Goal: Task Accomplishment & Management: Manage account settings

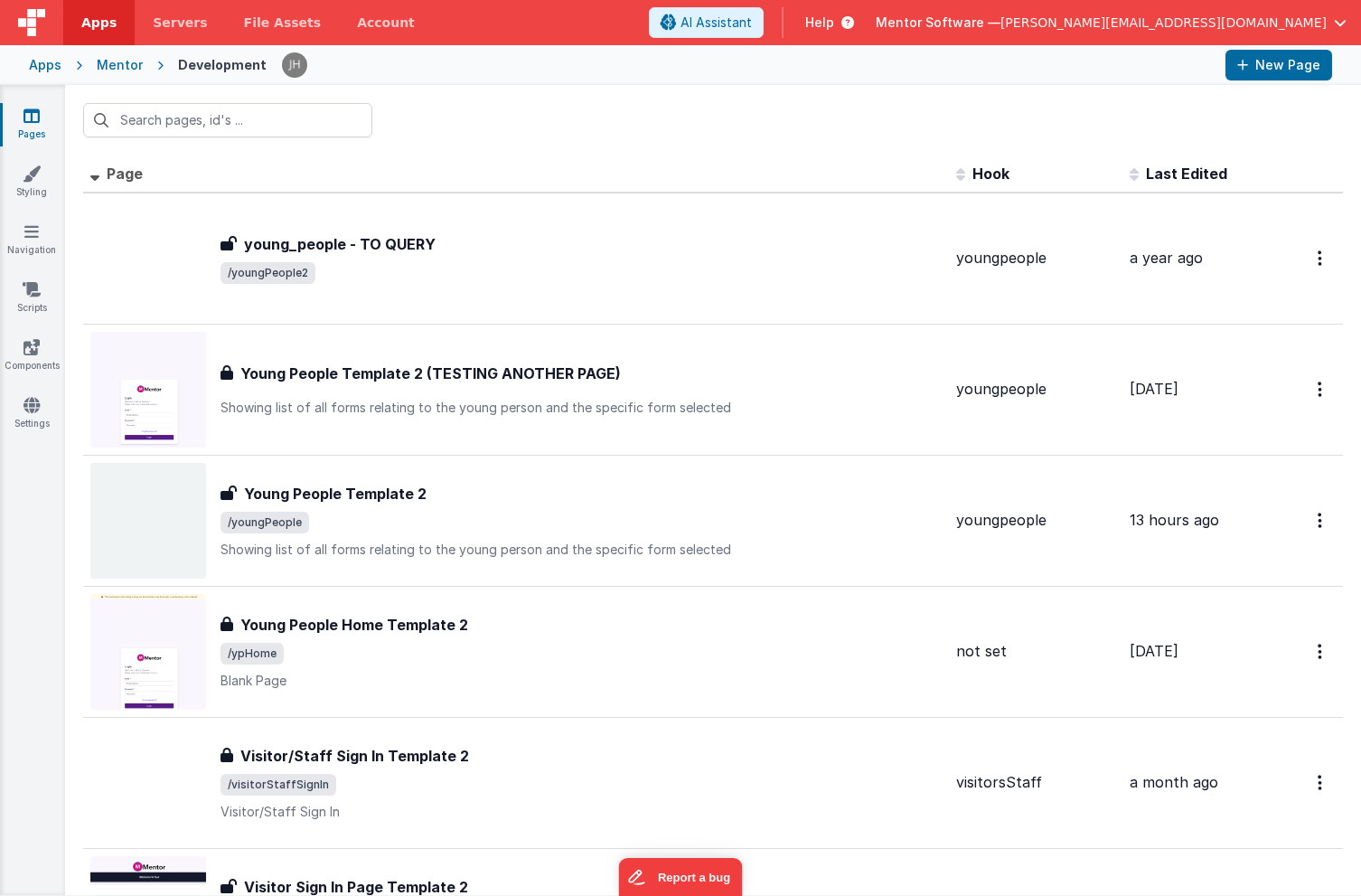
click at [422, 99] on div at bounding box center [713, 120] width 1296 height 70
click at [34, 110] on icon at bounding box center [31, 115] width 17 height 18
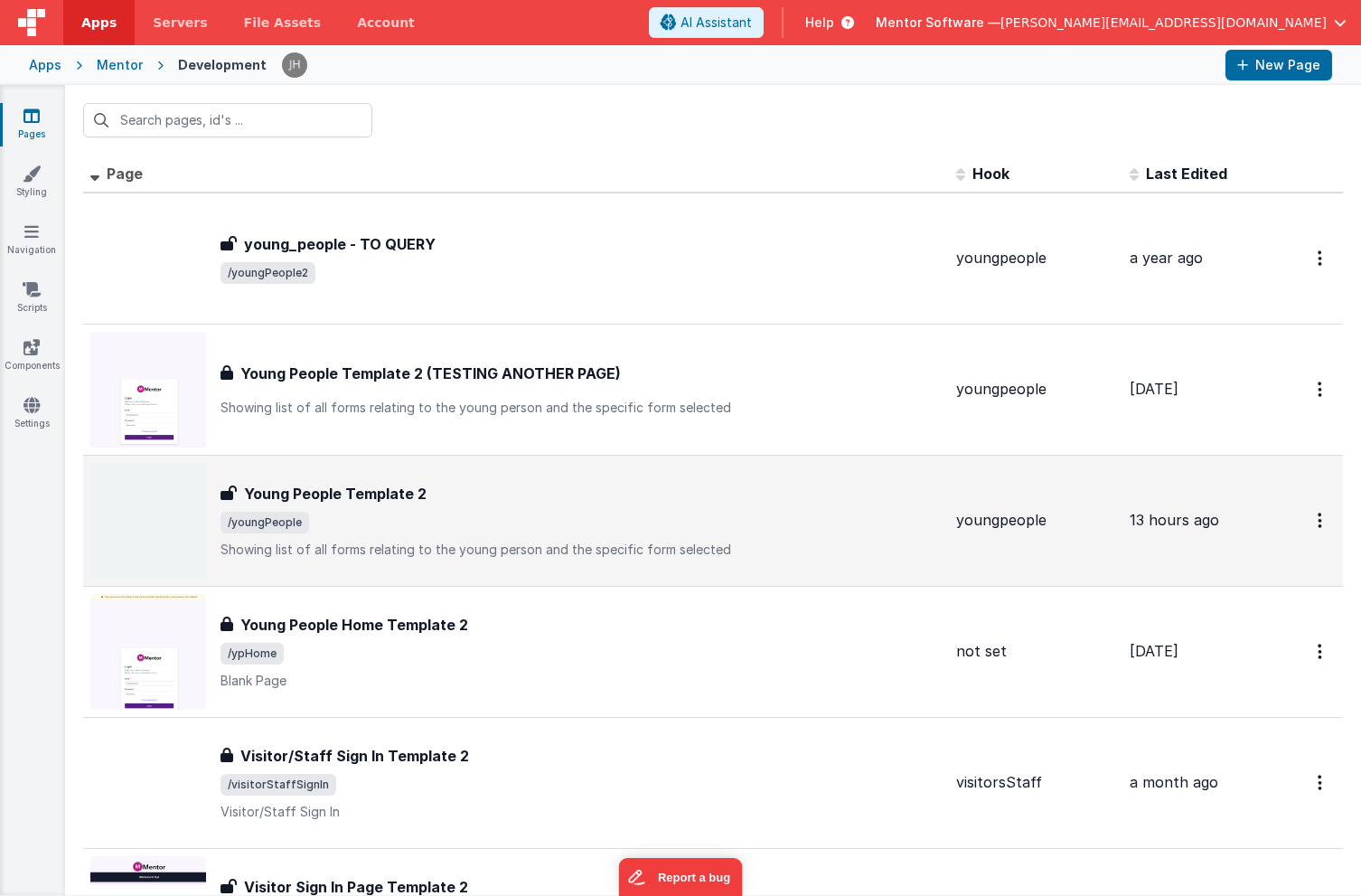
click at [440, 515] on span "/youngPeople" at bounding box center [581, 523] width 721 height 21
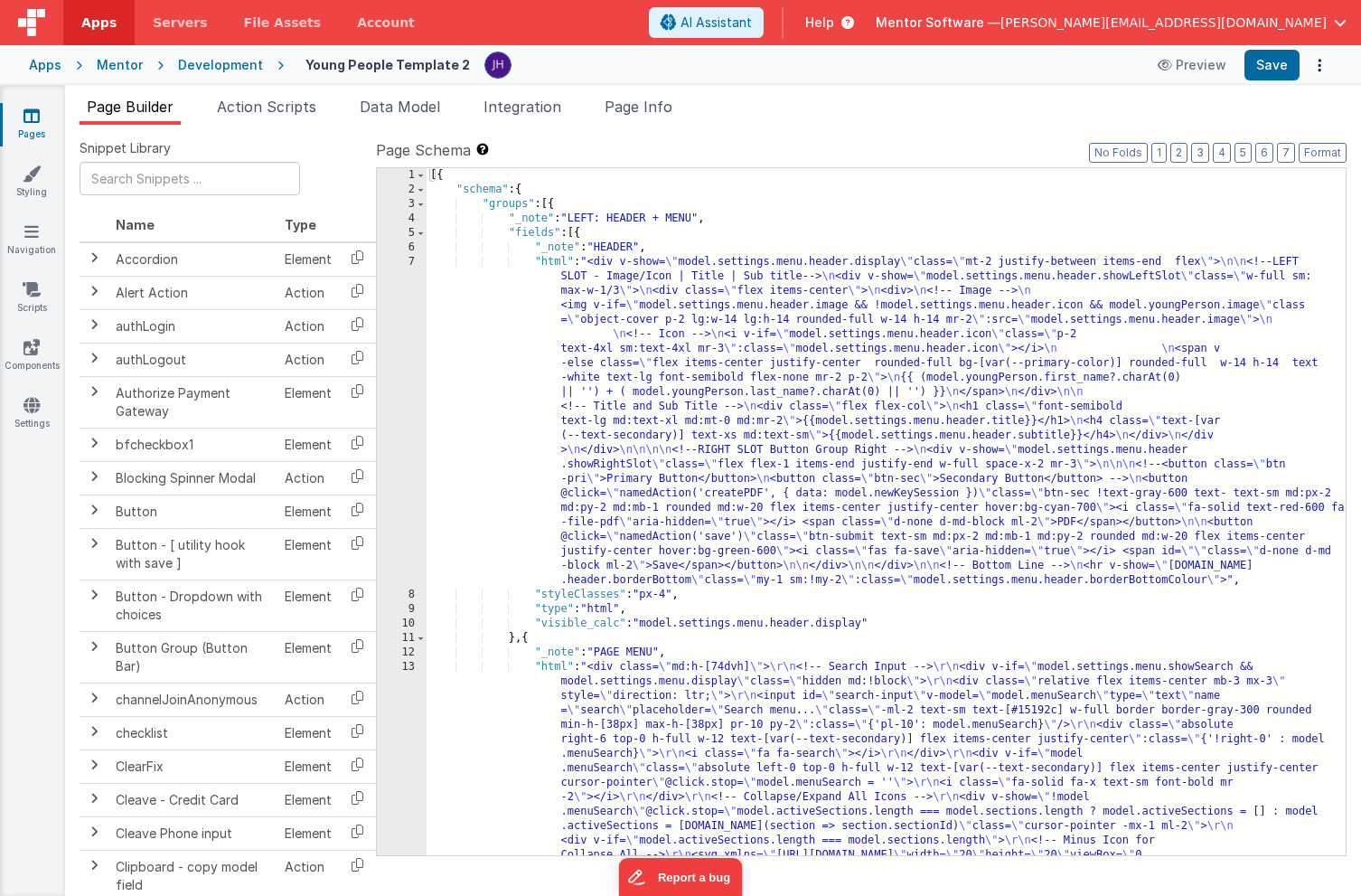
click at [30, 126] on link "Pages" at bounding box center [31, 124] width 65 height 36
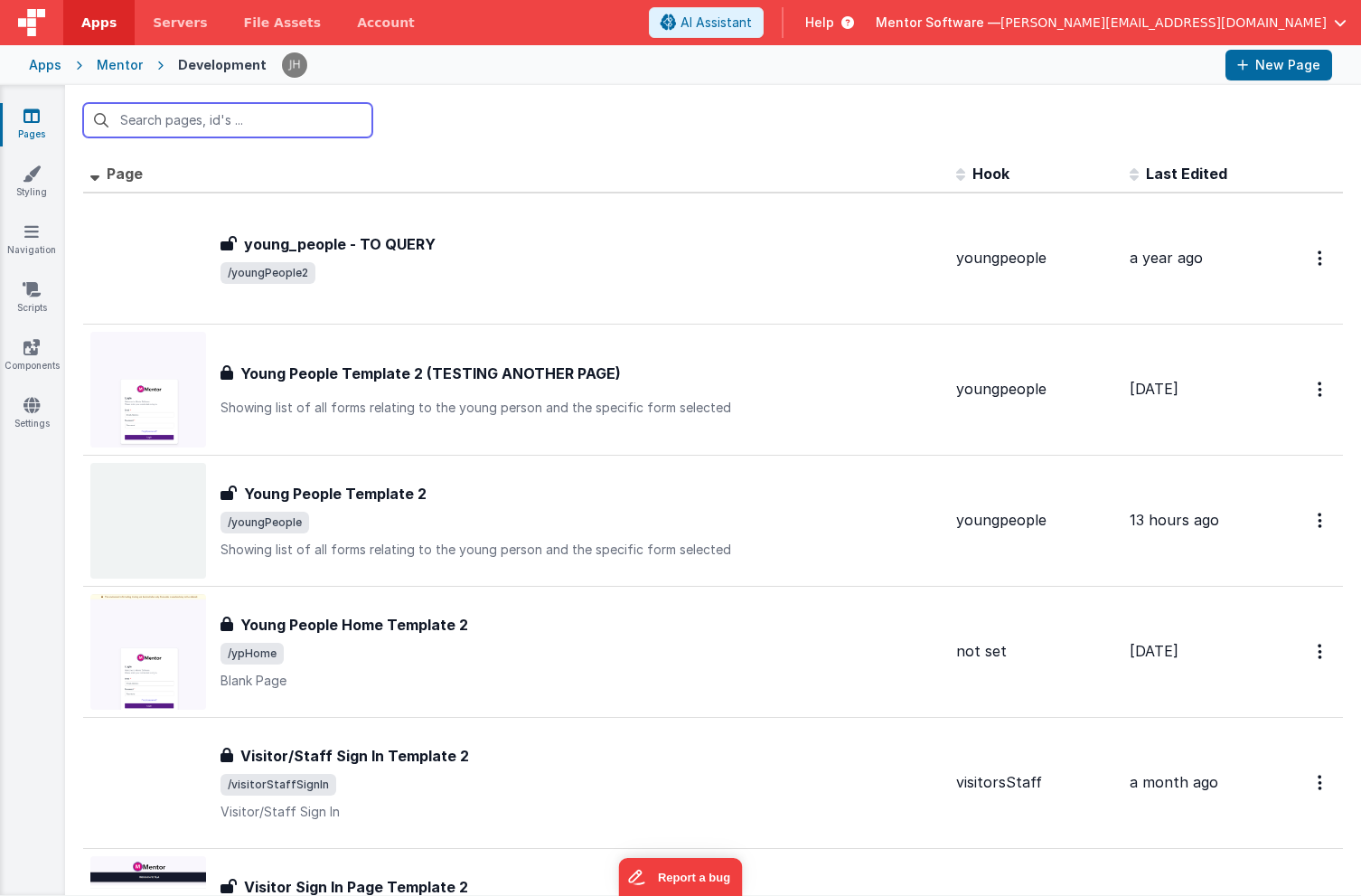
click at [184, 122] on input "text" at bounding box center [228, 119] width 289 height 34
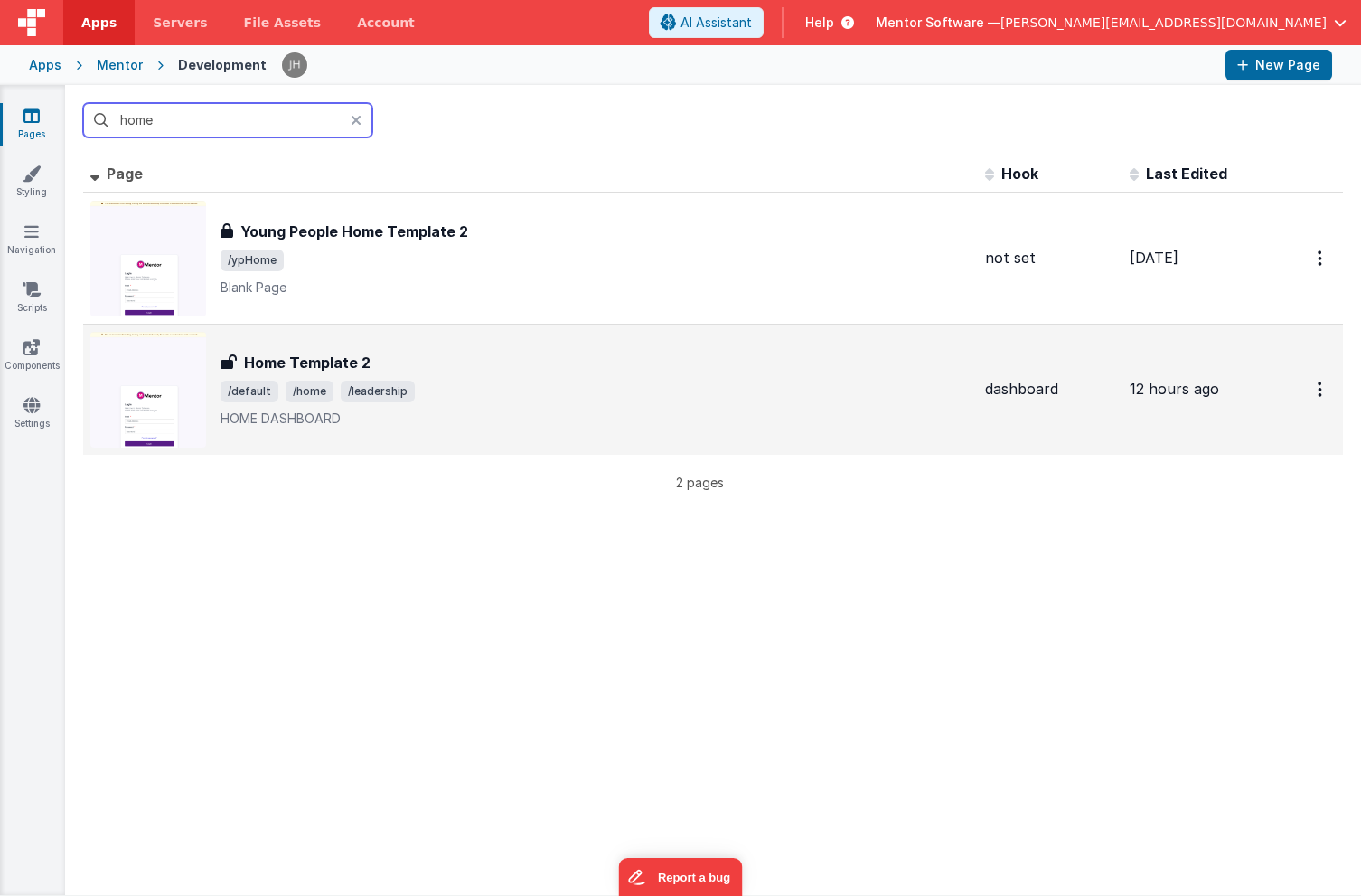
type input "home"
click at [494, 367] on div "Home Template 2" at bounding box center [596, 363] width 750 height 21
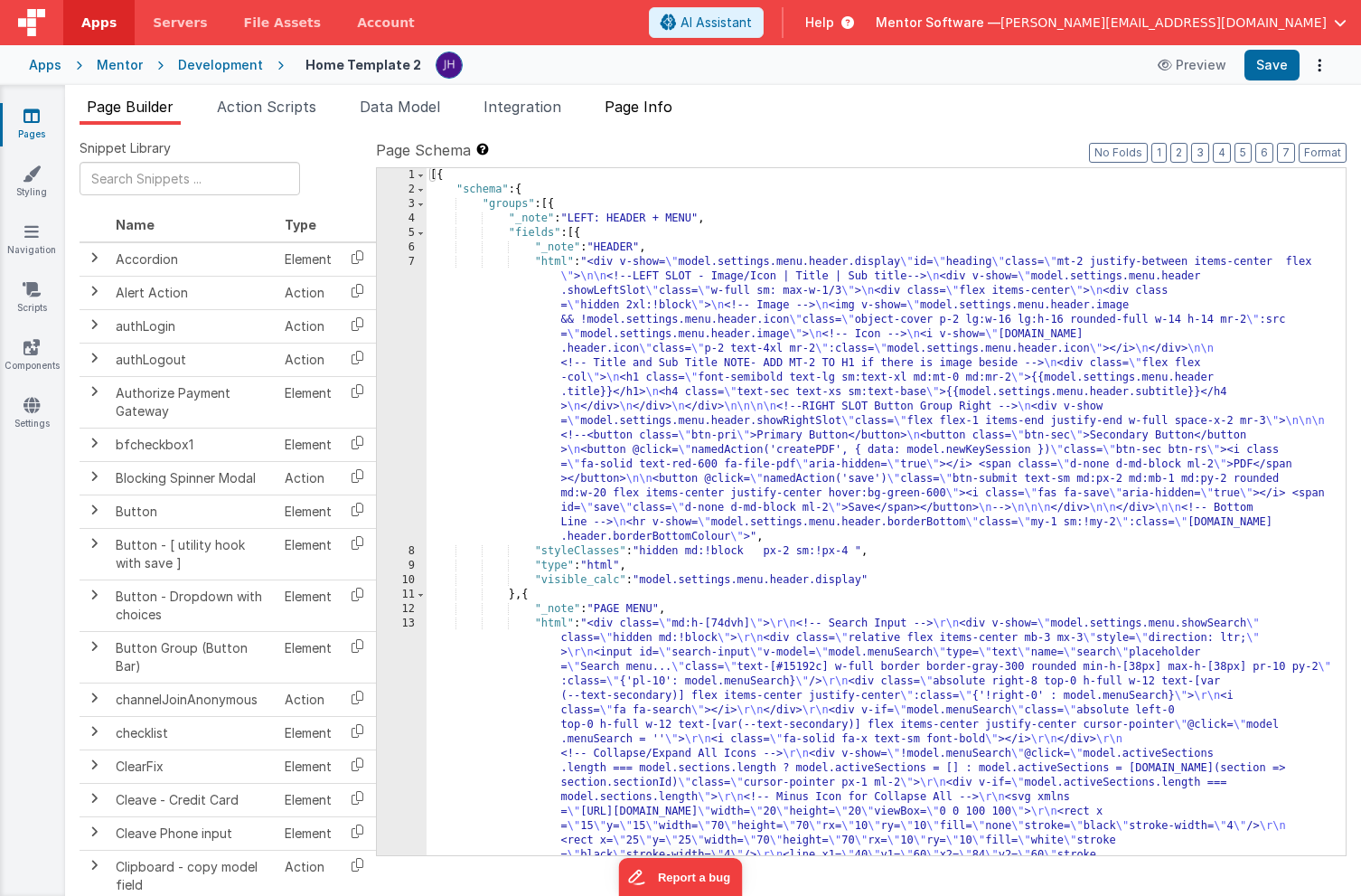
click at [660, 103] on span "Page Info" at bounding box center [638, 107] width 67 height 18
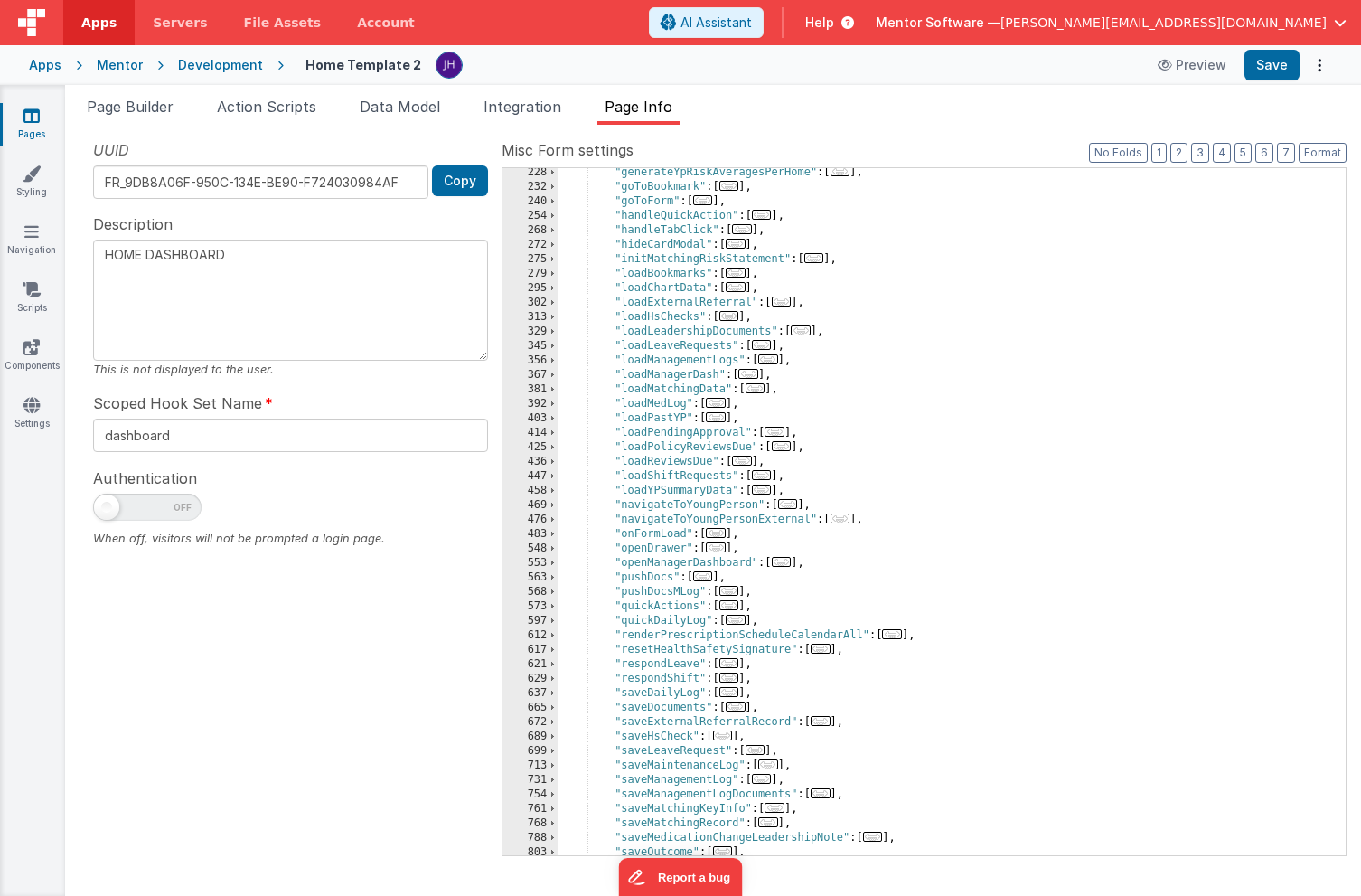
scroll to position [550, 0]
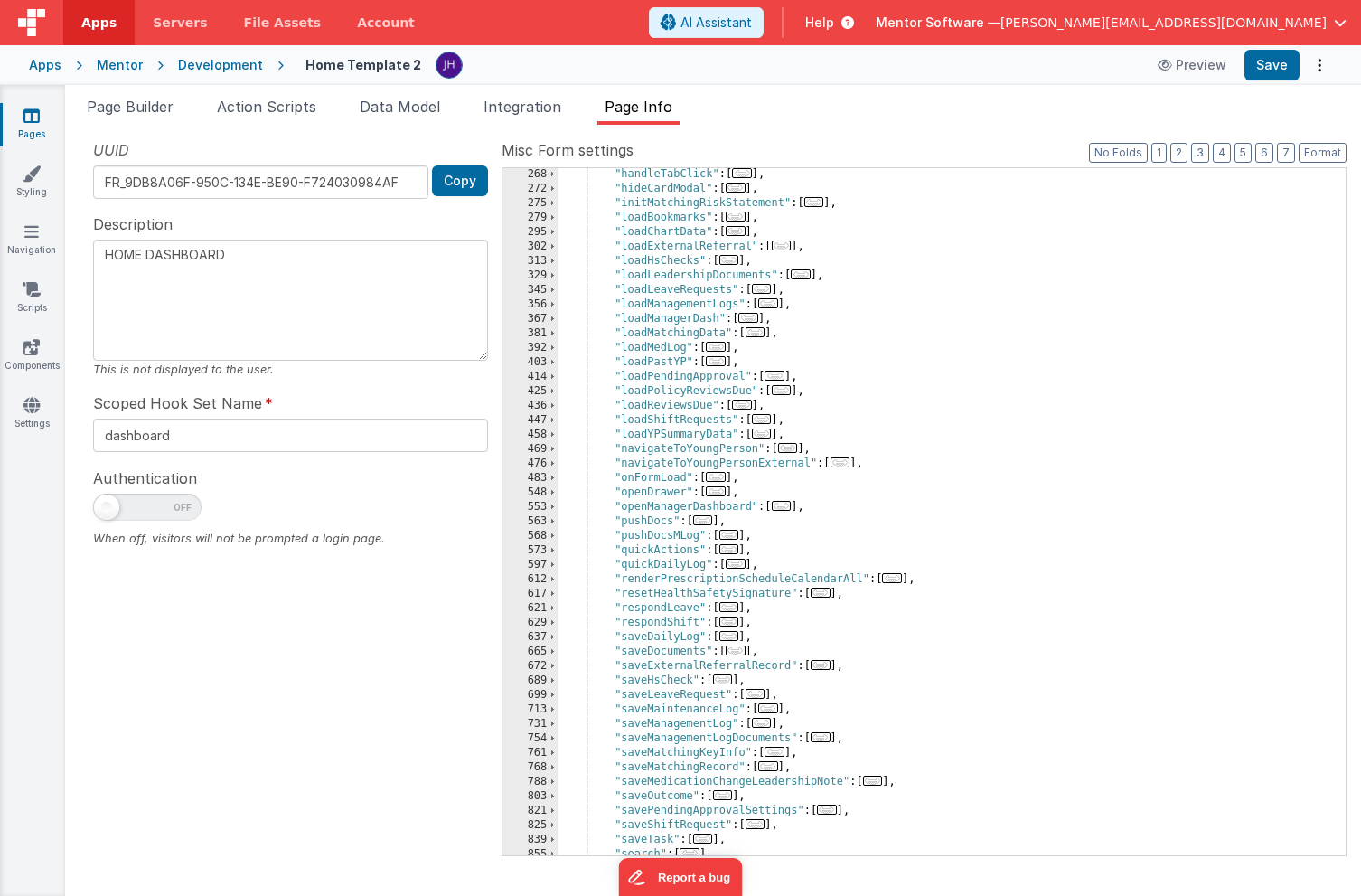
click at [721, 479] on span "..." at bounding box center [715, 477] width 20 height 10
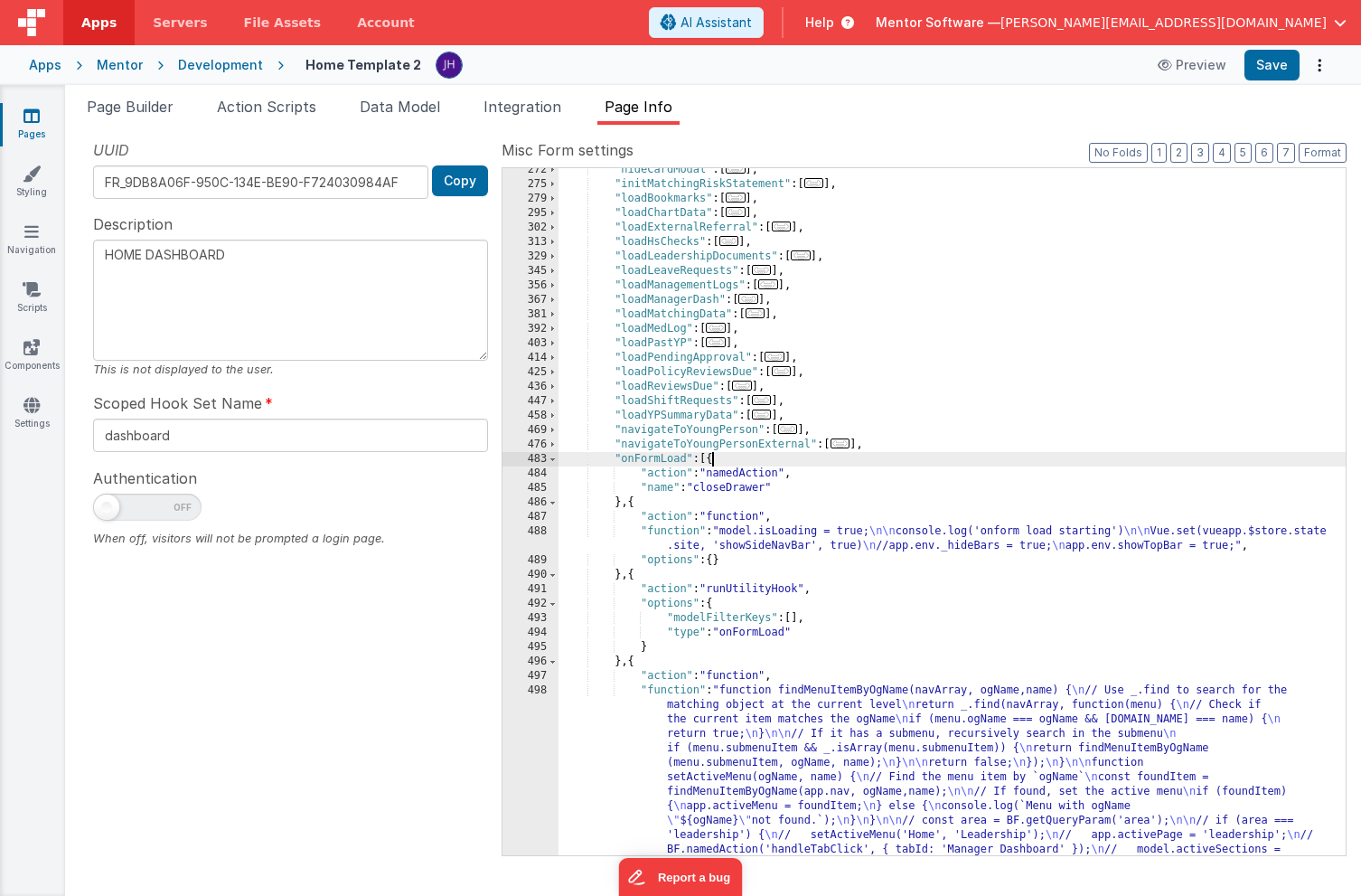
scroll to position [576, 0]
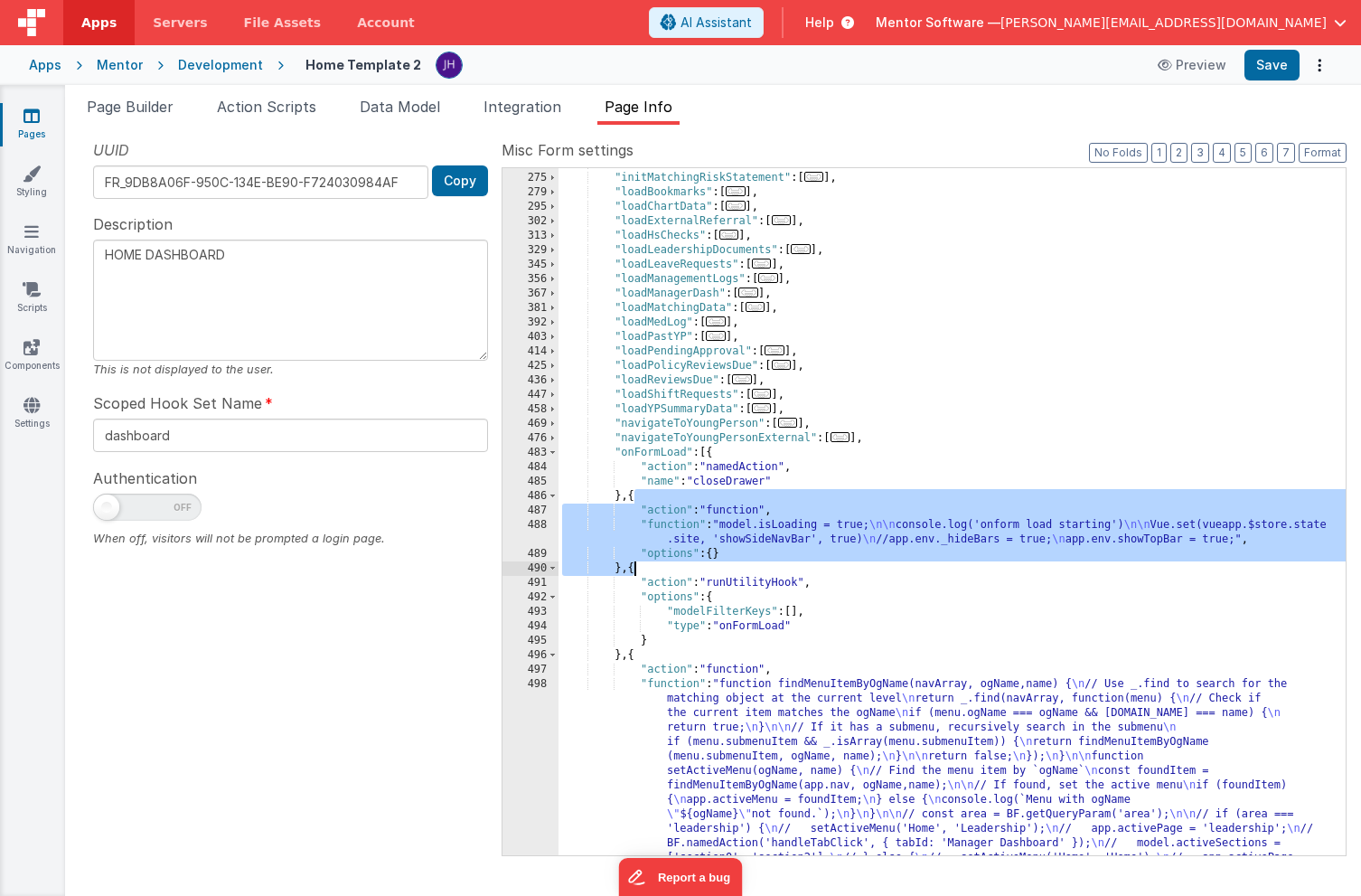
drag, startPoint x: 634, startPoint y: 495, endPoint x: 632, endPoint y: 564, distance: 69.0
click at [632, 564] on div ""hideCardModal" : [ ... ] , "initMatchingRiskStatement" : [ ... ] , "loadBookma…" at bounding box center [953, 637] width 787 height 961
click at [710, 452] on div ""hideCardModal" : [ ... ] , "initMatchingRiskStatement" : [ ... ] , "loadBookma…" at bounding box center [953, 637] width 787 height 961
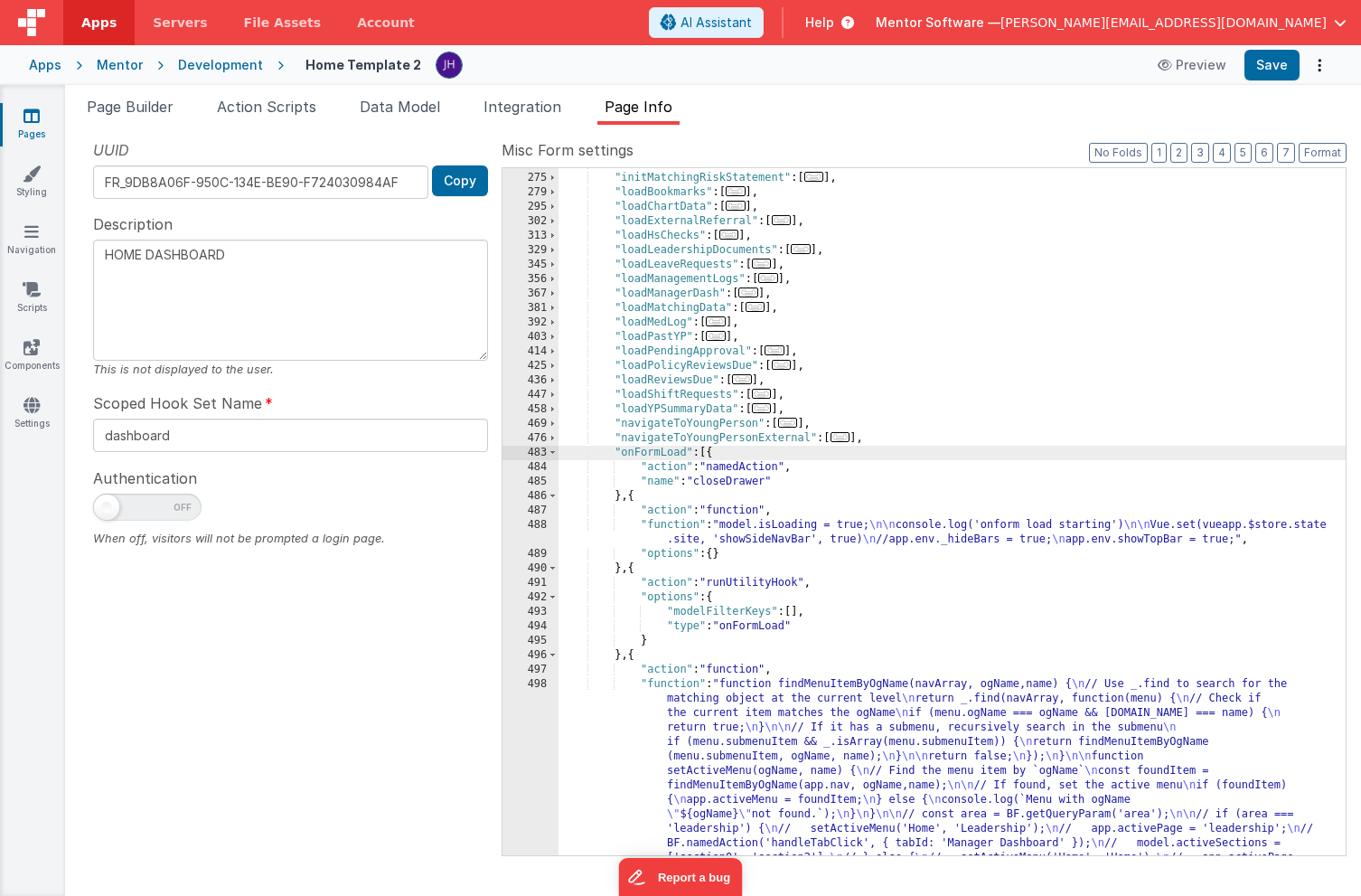
type textarea "HOME DASHBOARD"
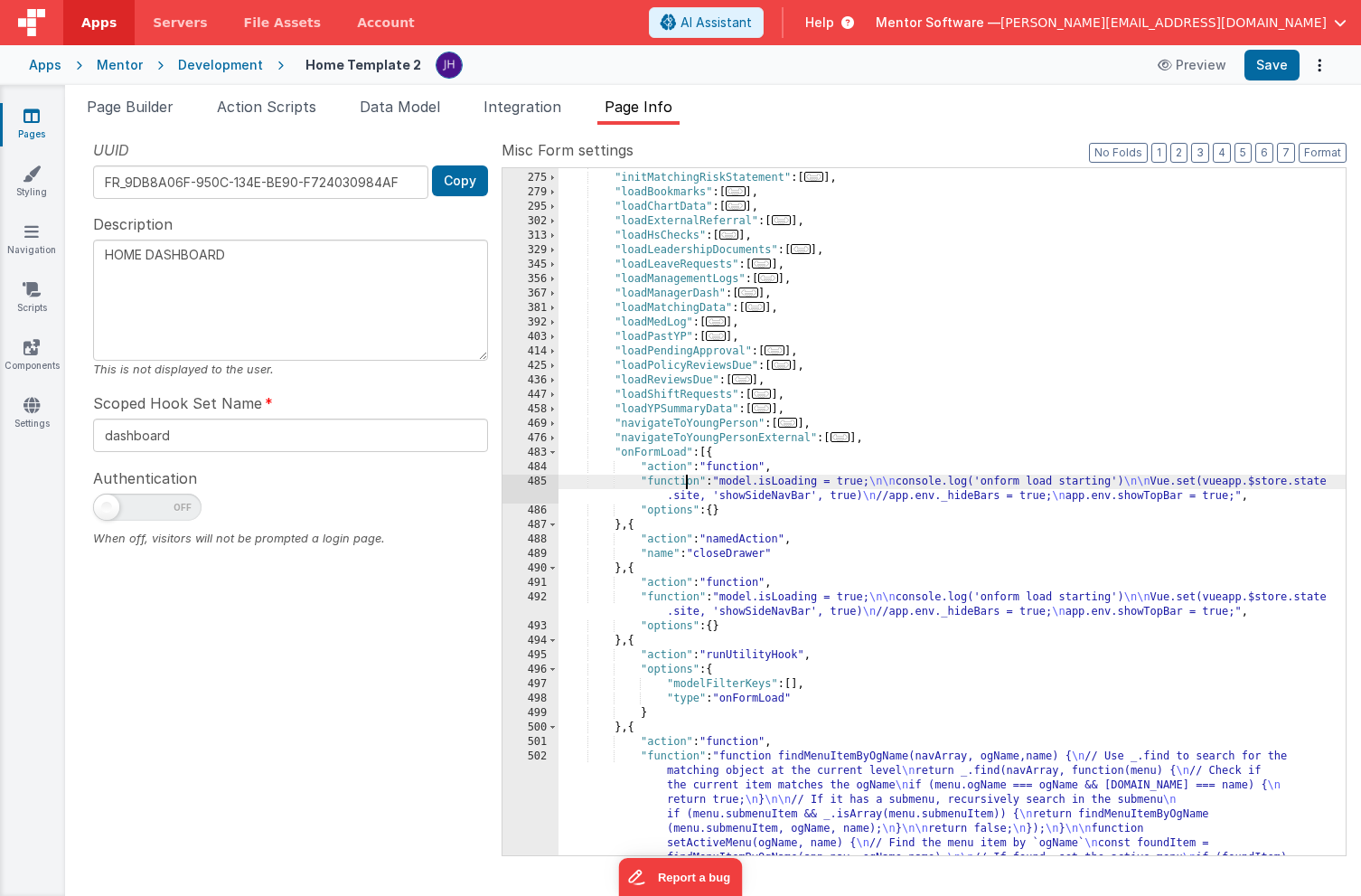
click at [683, 484] on div ""hideCardModal" : [ ... ] , "initMatchingRiskStatement" : [ ... ] , "loadBookma…" at bounding box center [953, 637] width 787 height 961
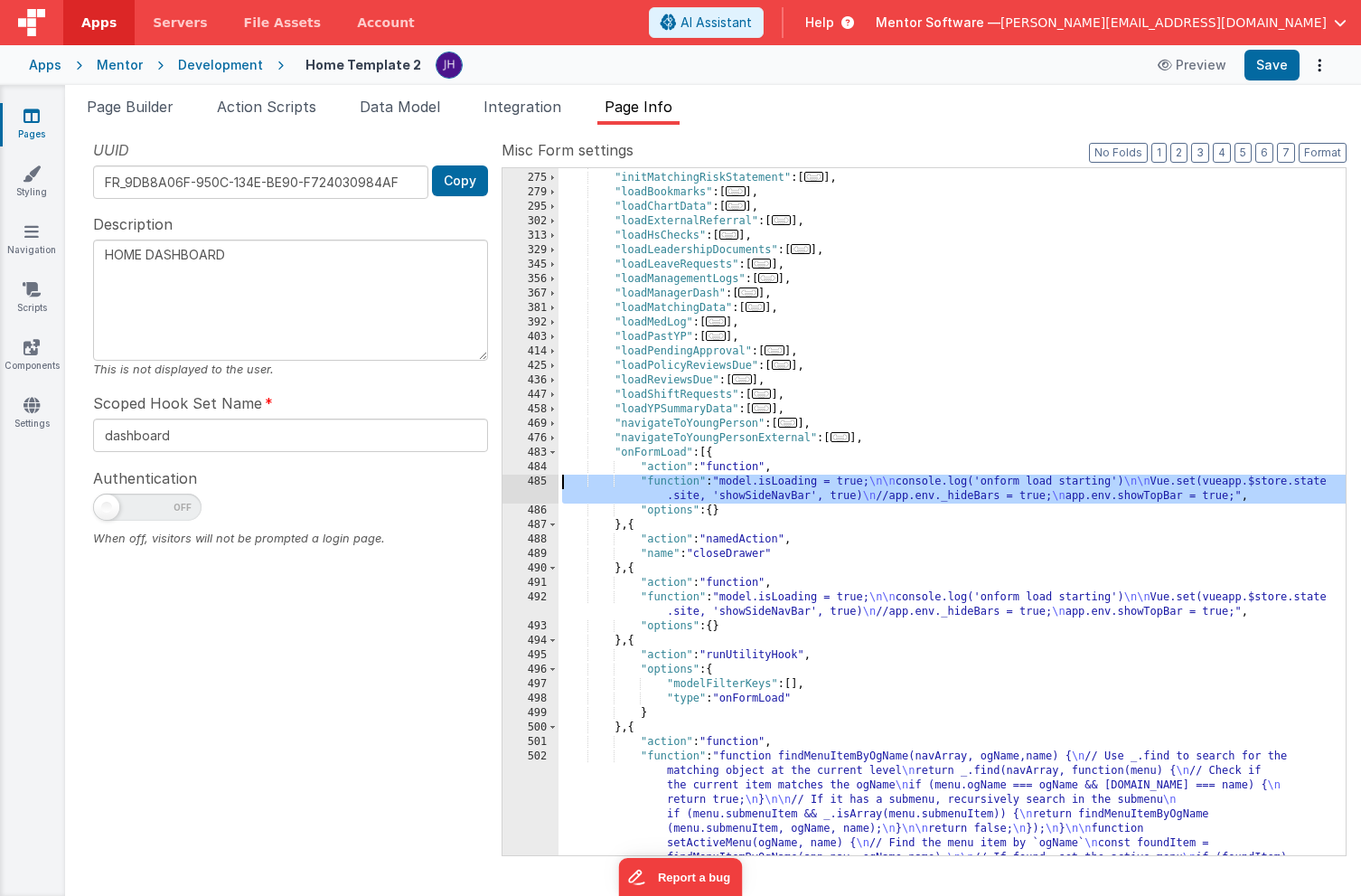
click at [543, 485] on div "485" at bounding box center [530, 490] width 56 height 29
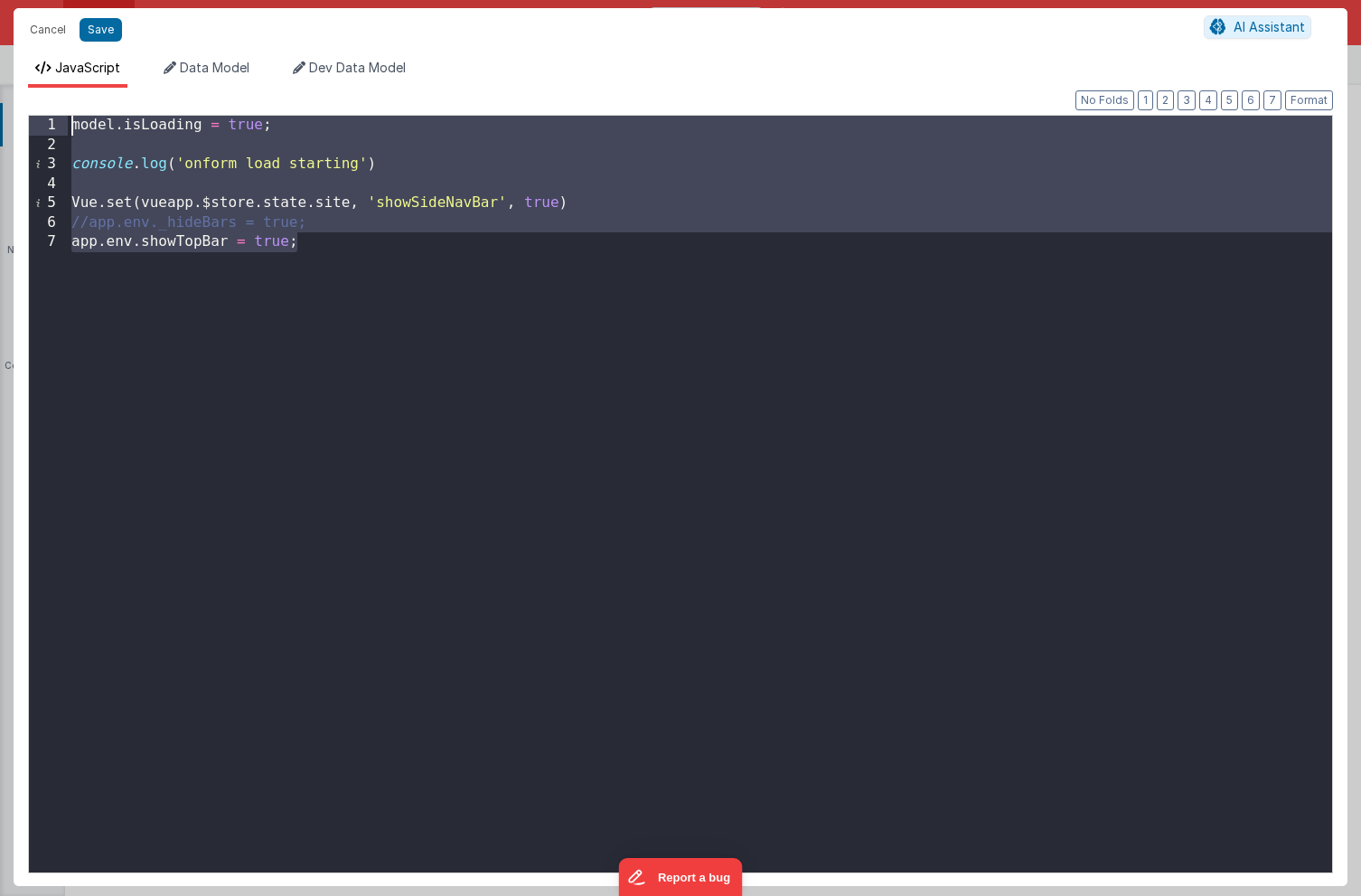
drag, startPoint x: 333, startPoint y: 251, endPoint x: 34, endPoint y: 98, distance: 335.9
click at [34, 98] on div "Format 7 6 5 4 3 2 1 No Folds 1 2 3 4 5 6 7 model . isLoading = true ; console …" at bounding box center [680, 487] width 1334 height 798
click at [234, 149] on div "model . isLoading = true ; console . log ( 'onform load starting' ) Vue . set (…" at bounding box center [700, 513] width 1264 height 795
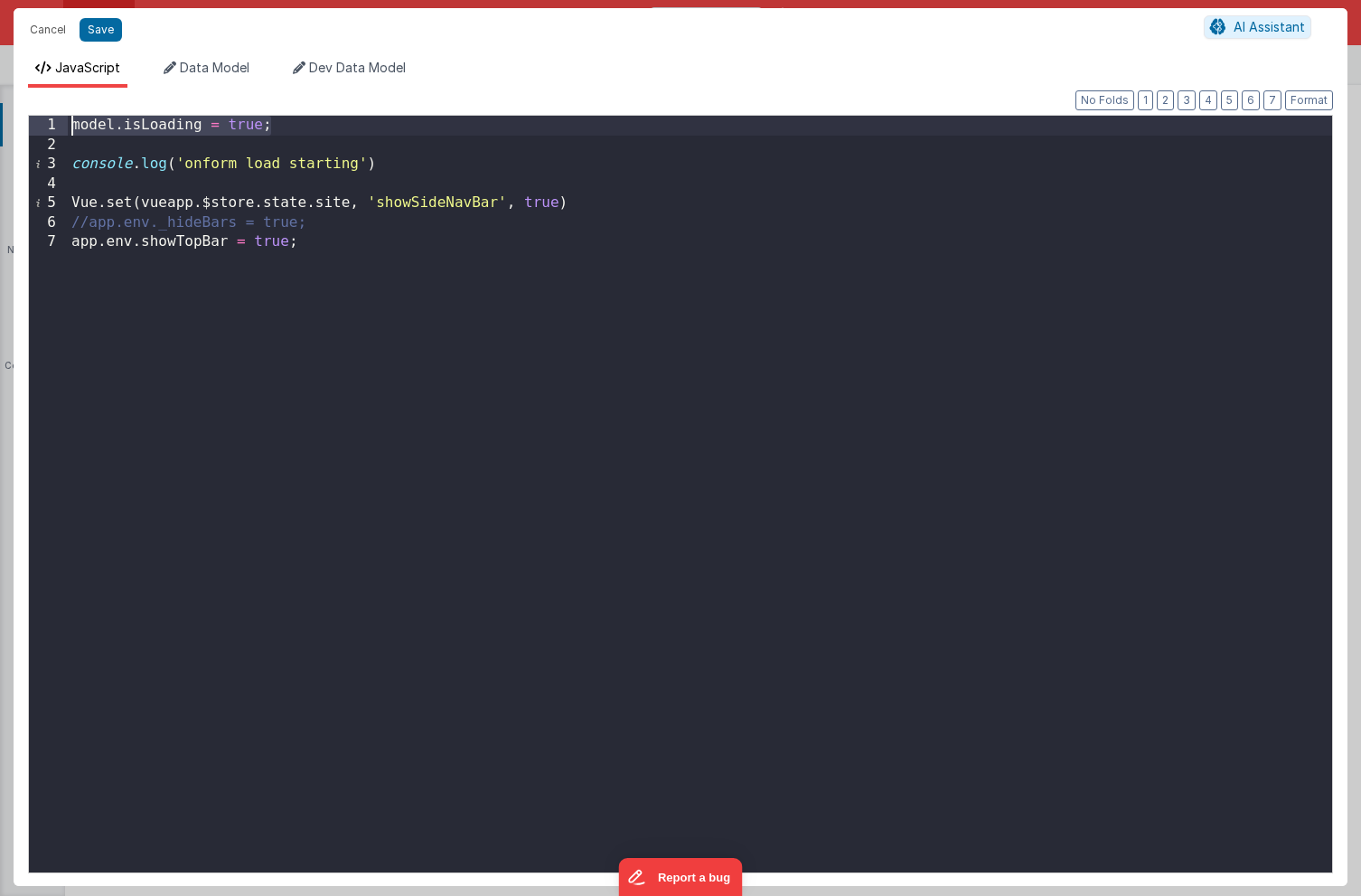
drag, startPoint x: 295, startPoint y: 123, endPoint x: 44, endPoint y: 120, distance: 251.0
click at [44, 120] on div "1 2 3 4 5 6 7 model . isLoading = true ; console . log ( 'onform load starting'…" at bounding box center [681, 493] width 1305 height 758
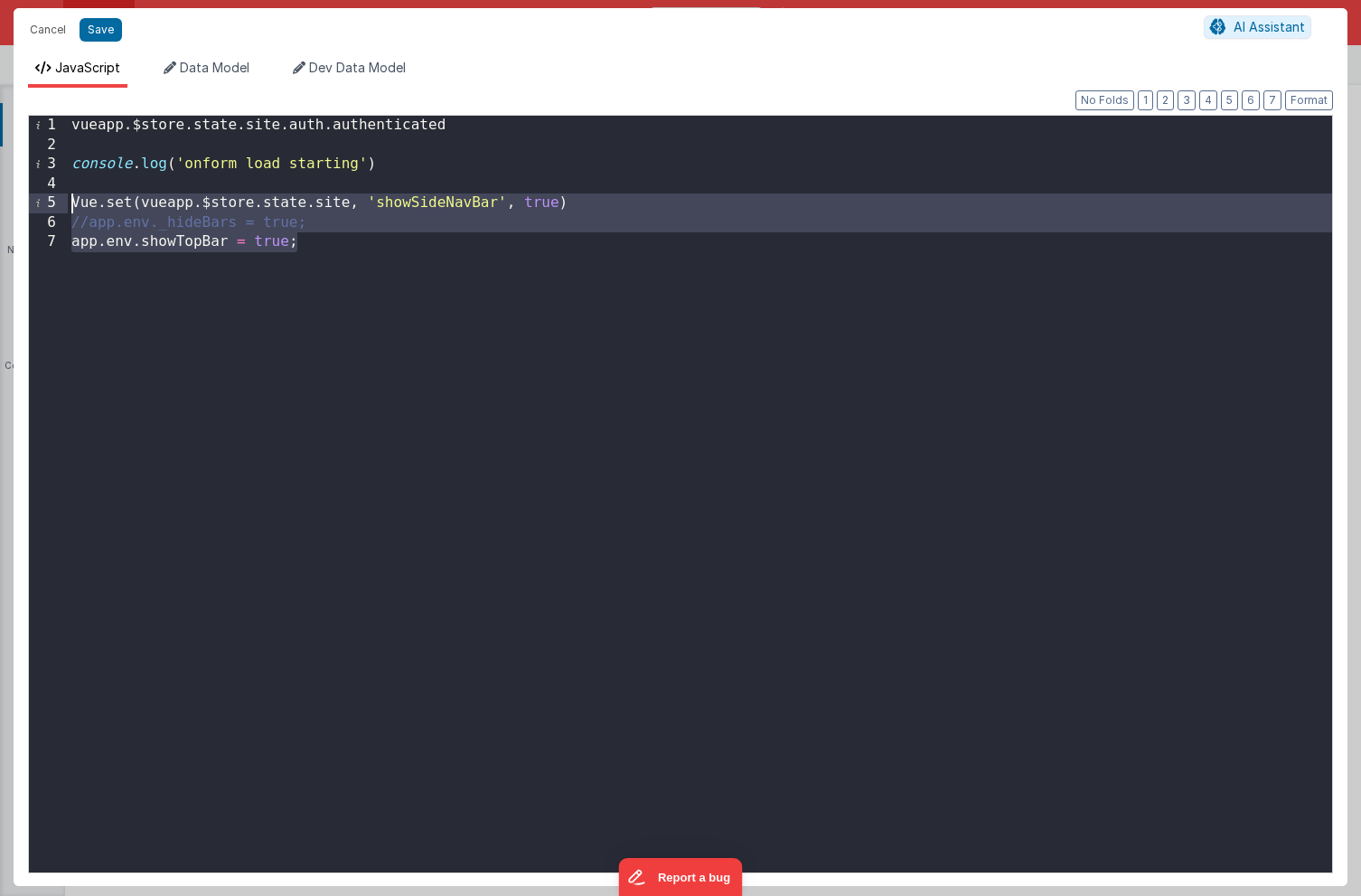
drag, startPoint x: 325, startPoint y: 245, endPoint x: 17, endPoint y: 204, distance: 310.7
click at [17, 204] on div "Format 7 6 5 4 3 2 1 No Folds 1 2 3 4 5 6 7 vueapp . $store . state . site . au…" at bounding box center [680, 487] width 1334 height 798
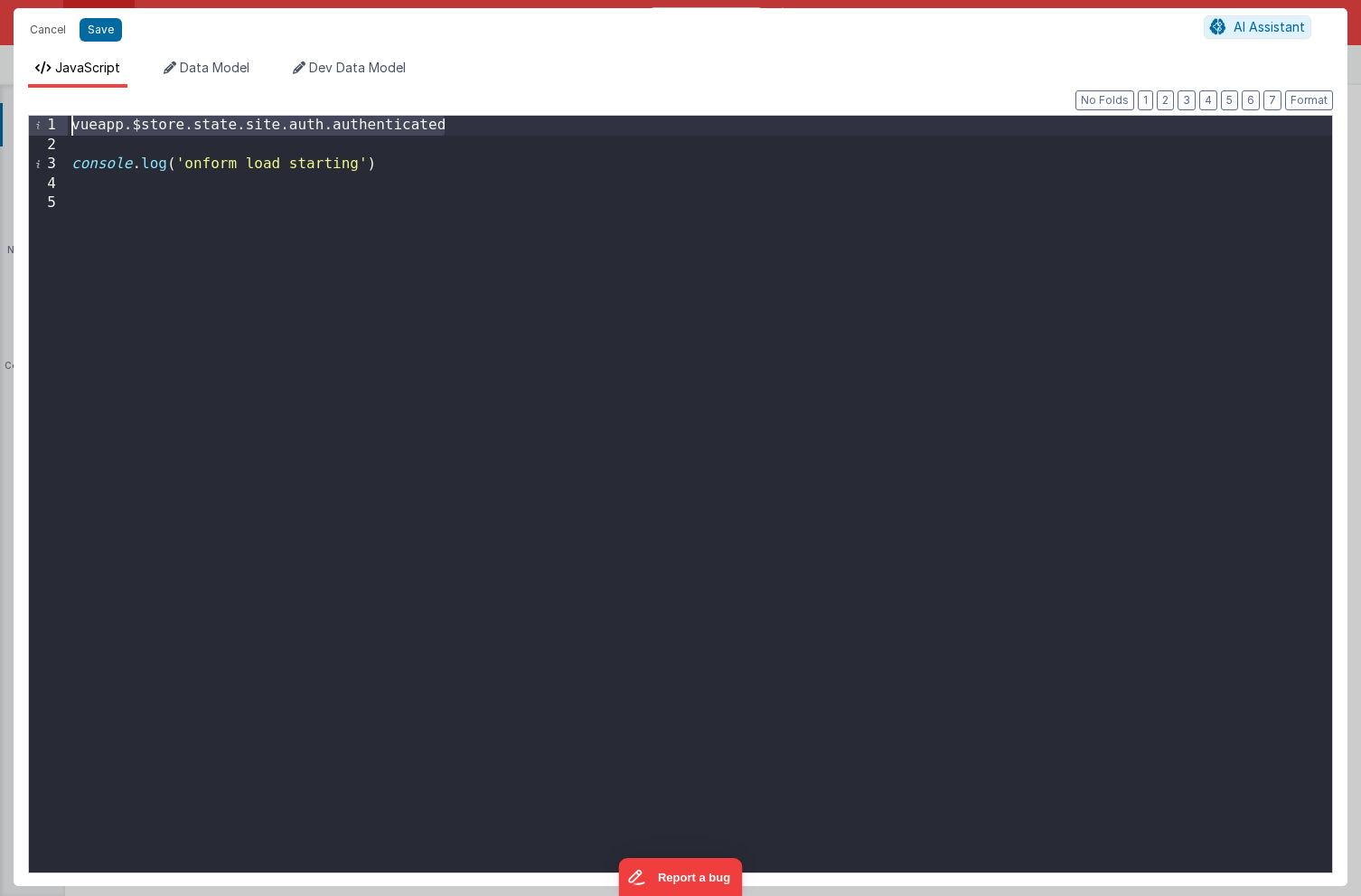
drag, startPoint x: 467, startPoint y: 120, endPoint x: 47, endPoint y: 111, distance: 420.1
click at [47, 111] on div "Format 7 6 5 4 3 2 1 No Folds 1 2 3 4 5 vueapp . $store . state . site . auth .…" at bounding box center [681, 487] width 1305 height 769
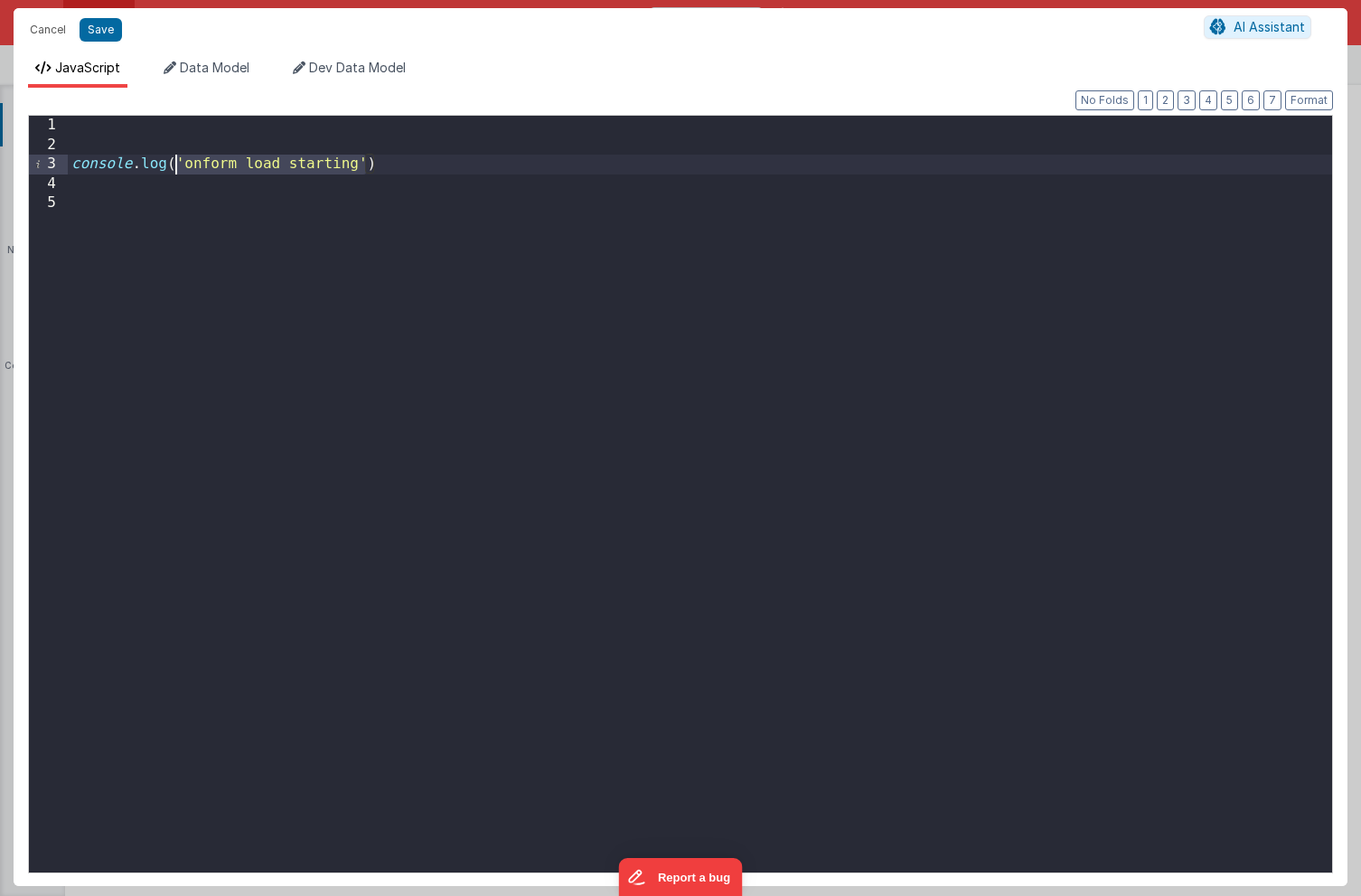
drag, startPoint x: 365, startPoint y: 162, endPoint x: 180, endPoint y: 168, distance: 185.1
click at [180, 168] on div "console . log ( 'onform load starting' )" at bounding box center [700, 513] width 1264 height 795
click at [223, 227] on div "console . log ( vueapp . $store . state . site . auth . authenticated )" at bounding box center [700, 513] width 1264 height 795
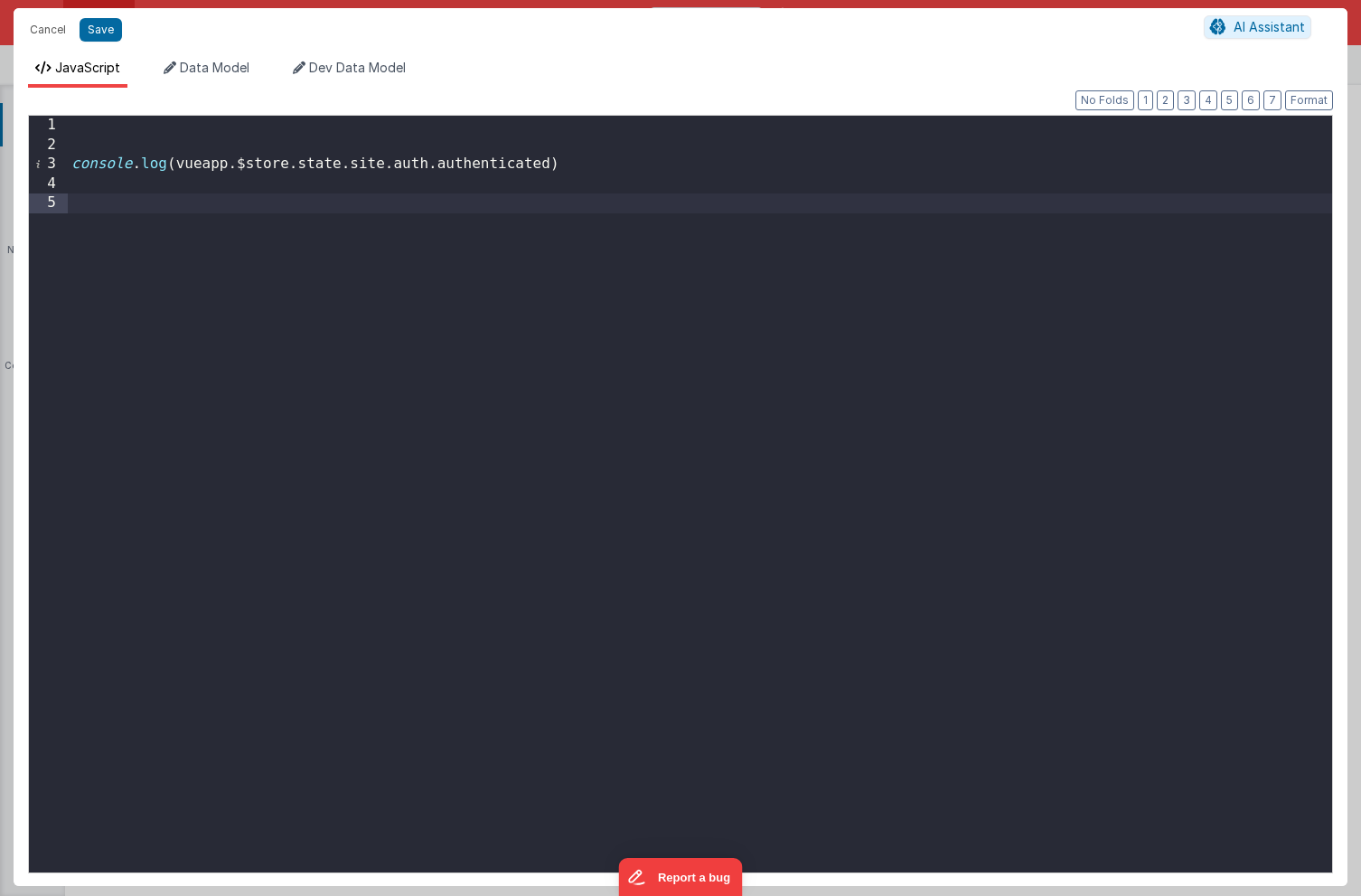
click at [144, 128] on div "console . log ( vueapp . $store . state . site . auth . authenticated )" at bounding box center [700, 513] width 1264 height 795
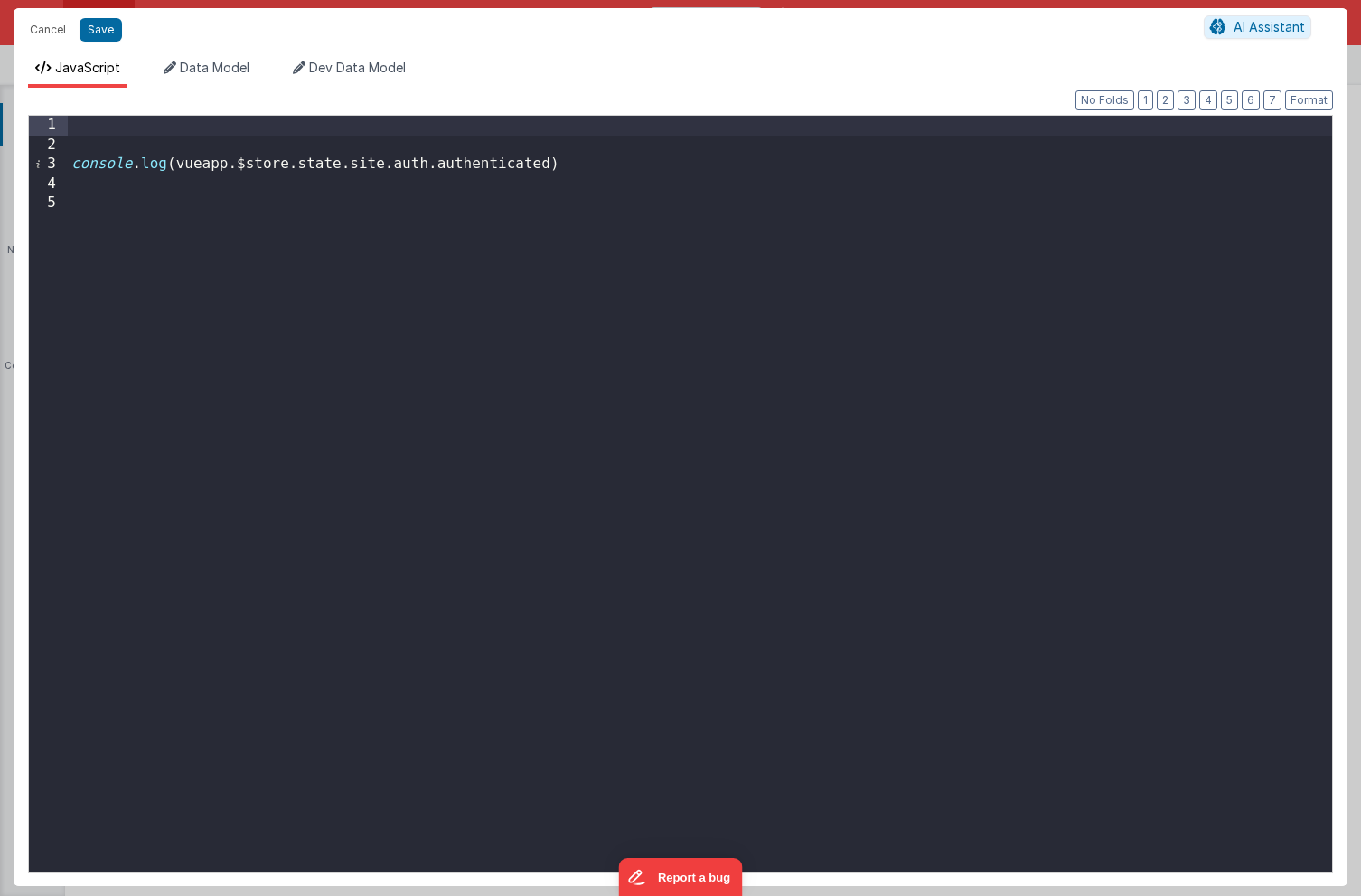
click at [172, 162] on div "console . log ( vueapp . $store . state . site . auth . authenticated )" at bounding box center [700, 513] width 1264 height 795
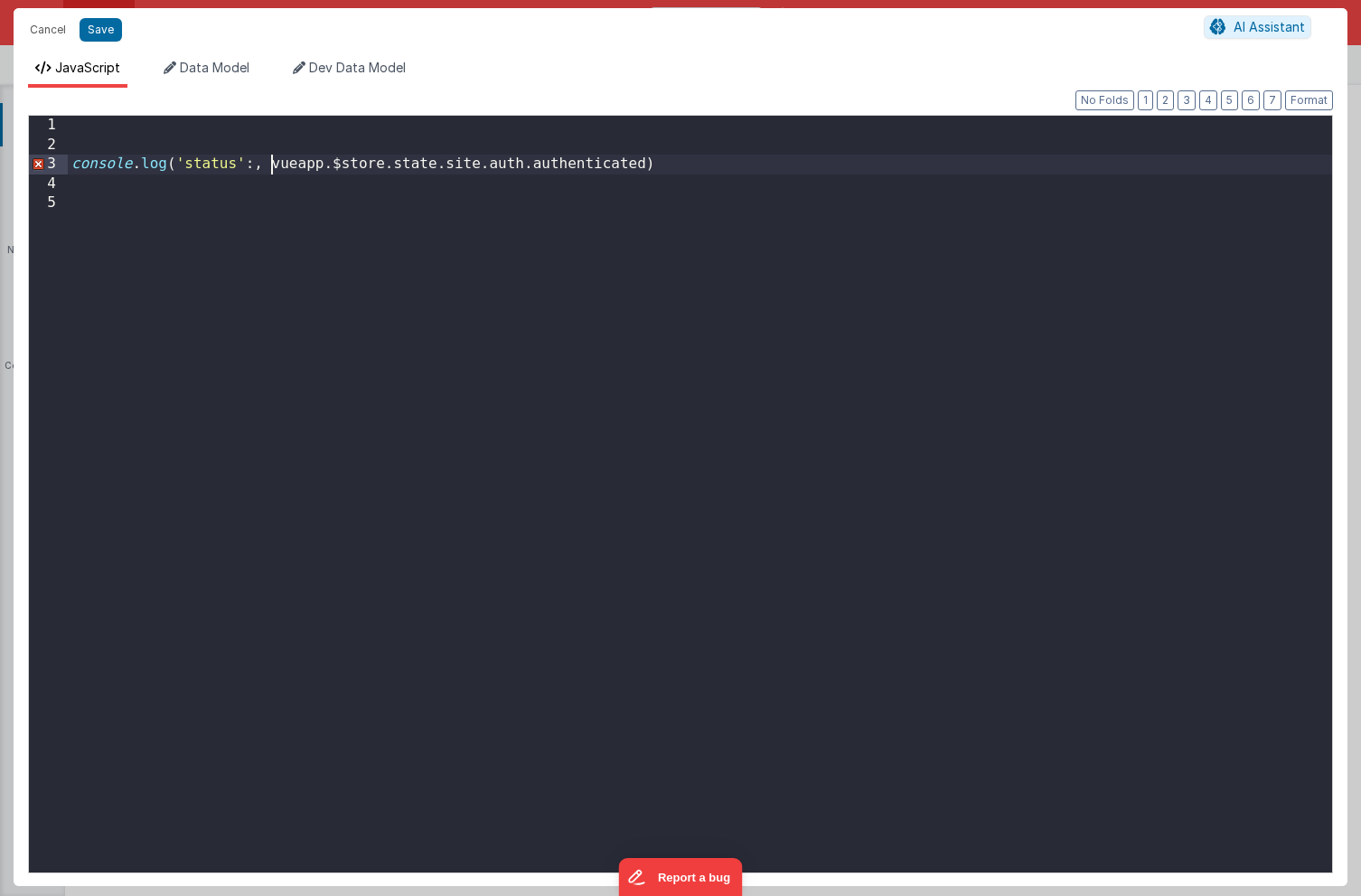
click at [250, 163] on div "console . log ( 'status' :, vueapp . $store . state . site . auth . authenticat…" at bounding box center [700, 513] width 1264 height 795
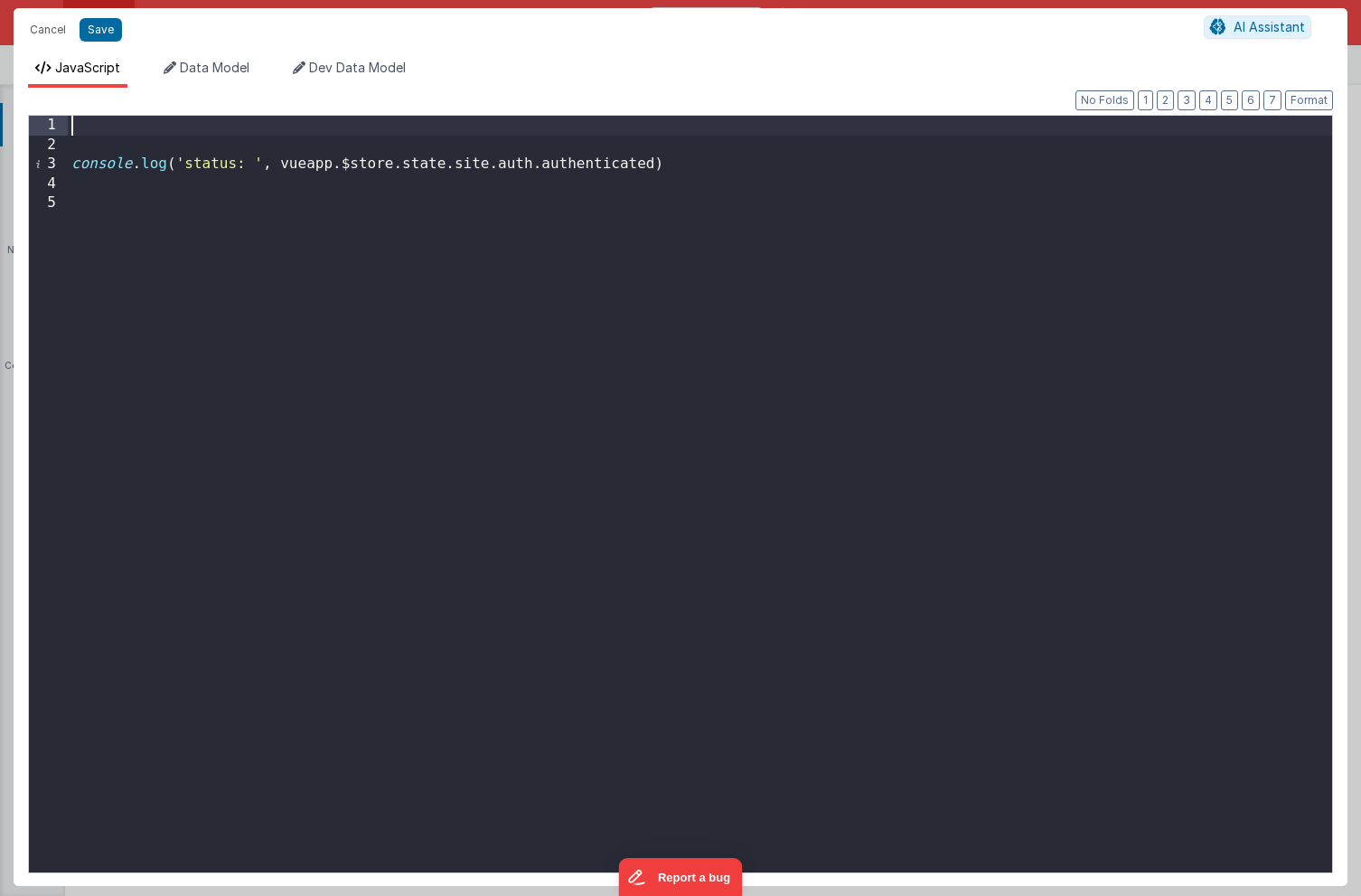
click at [222, 128] on div "console . log ( 'status: ' , vueapp . $store . state . site . auth . authentica…" at bounding box center [700, 513] width 1264 height 795
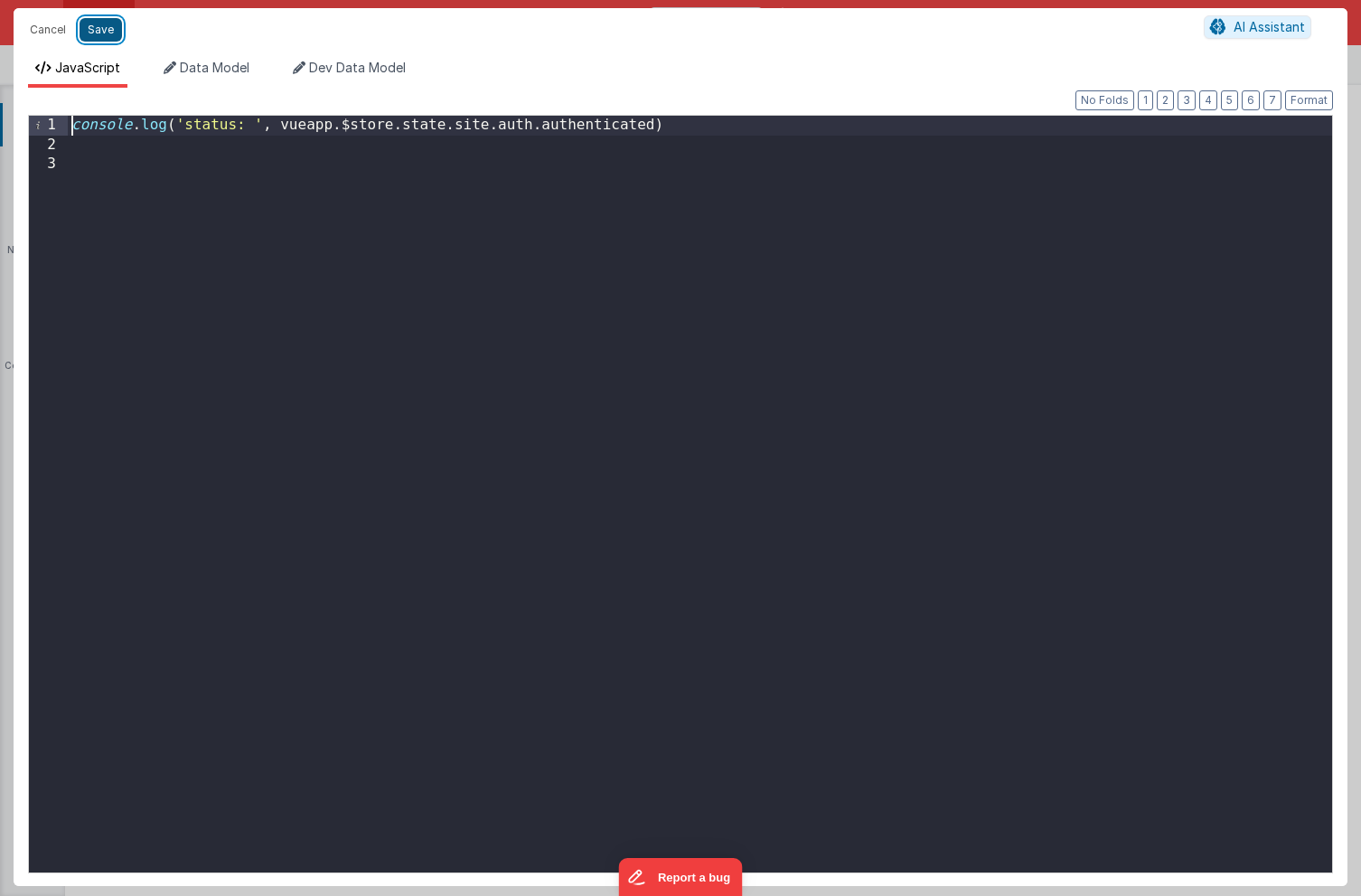
click at [106, 30] on button "Save" at bounding box center [100, 29] width 42 height 23
type textarea "HOME DASHBOARD"
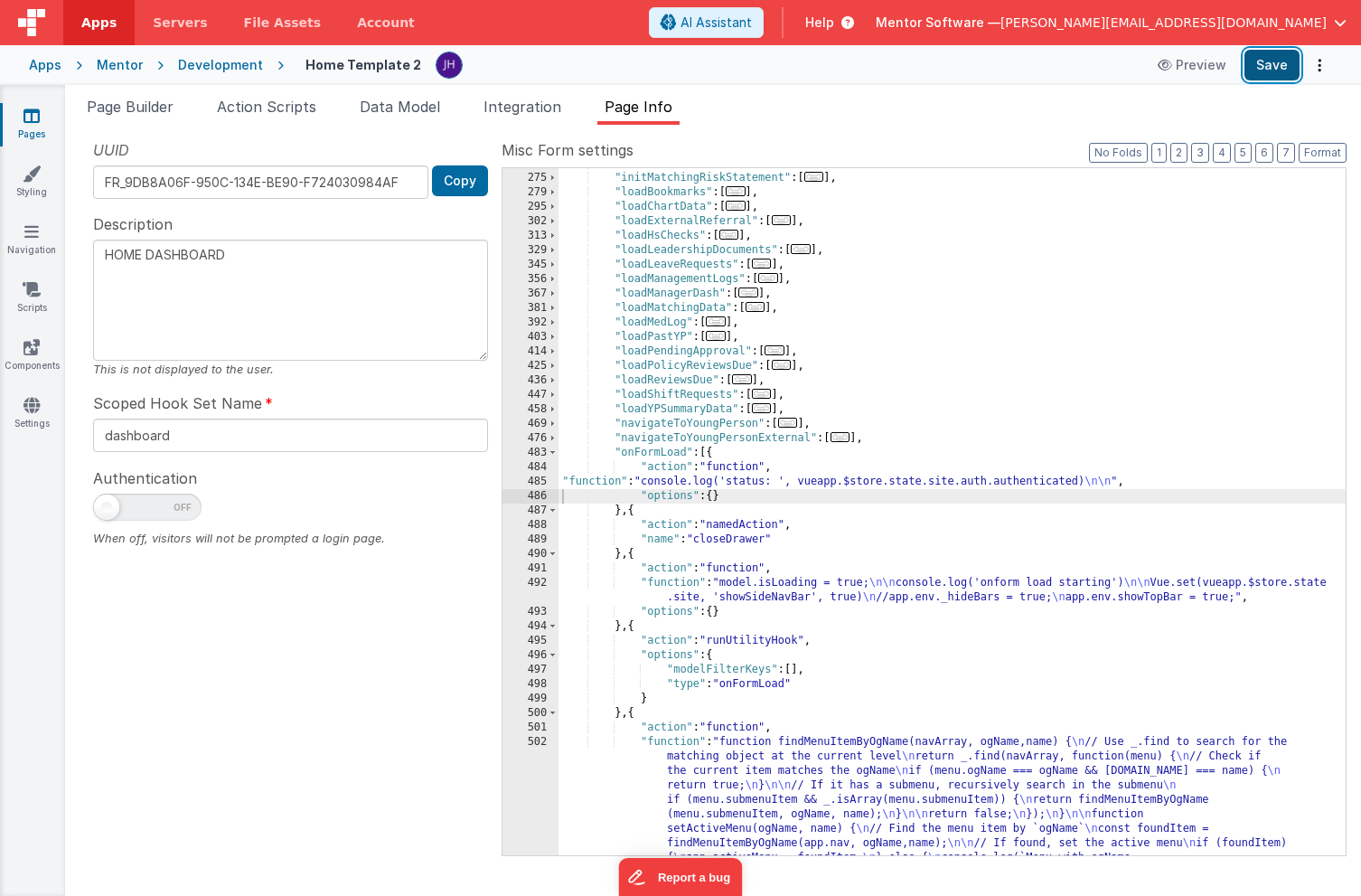
click at [1265, 74] on button "Save" at bounding box center [1272, 64] width 55 height 30
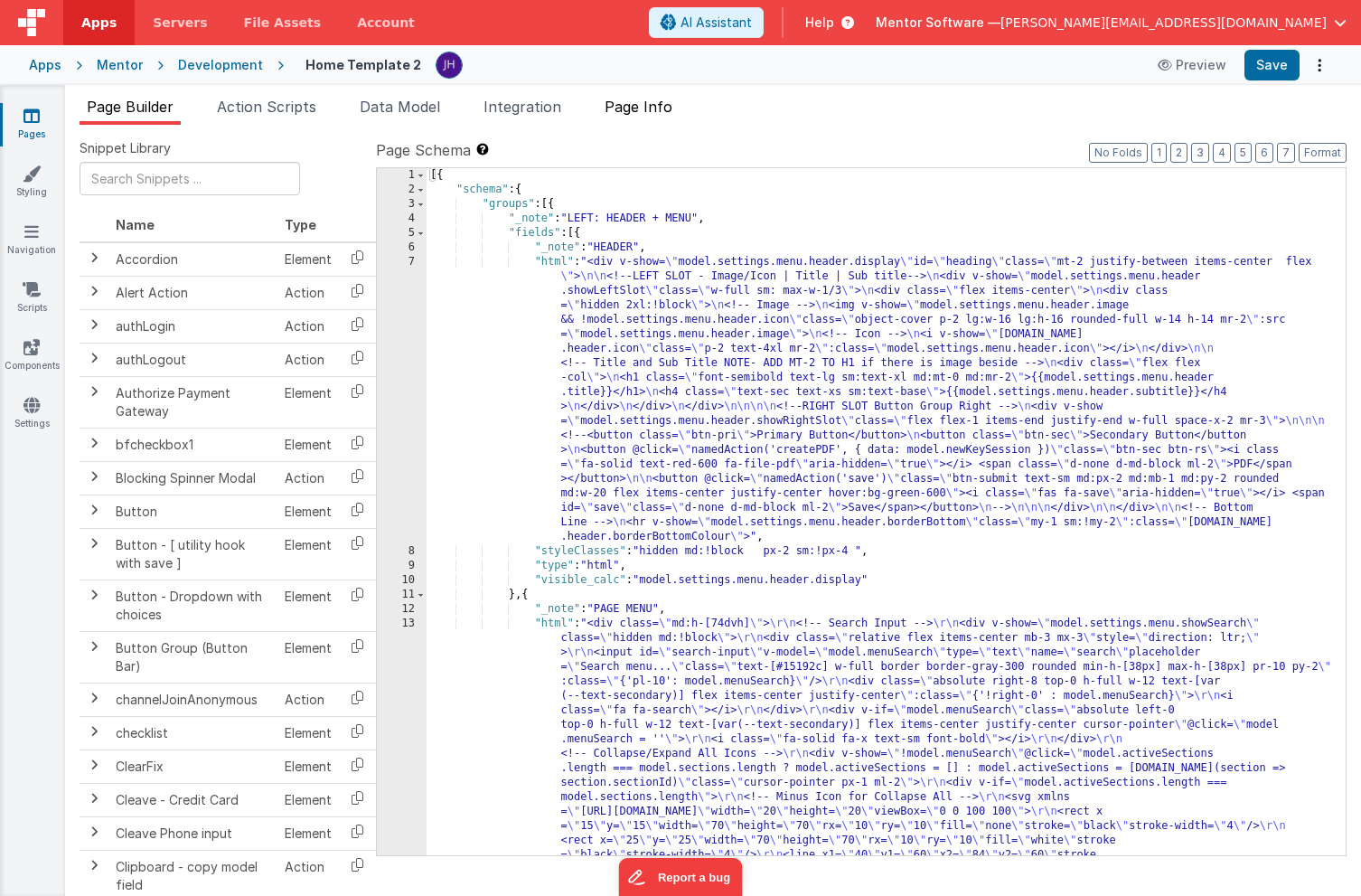
click at [645, 110] on span "Page Info" at bounding box center [638, 107] width 67 height 18
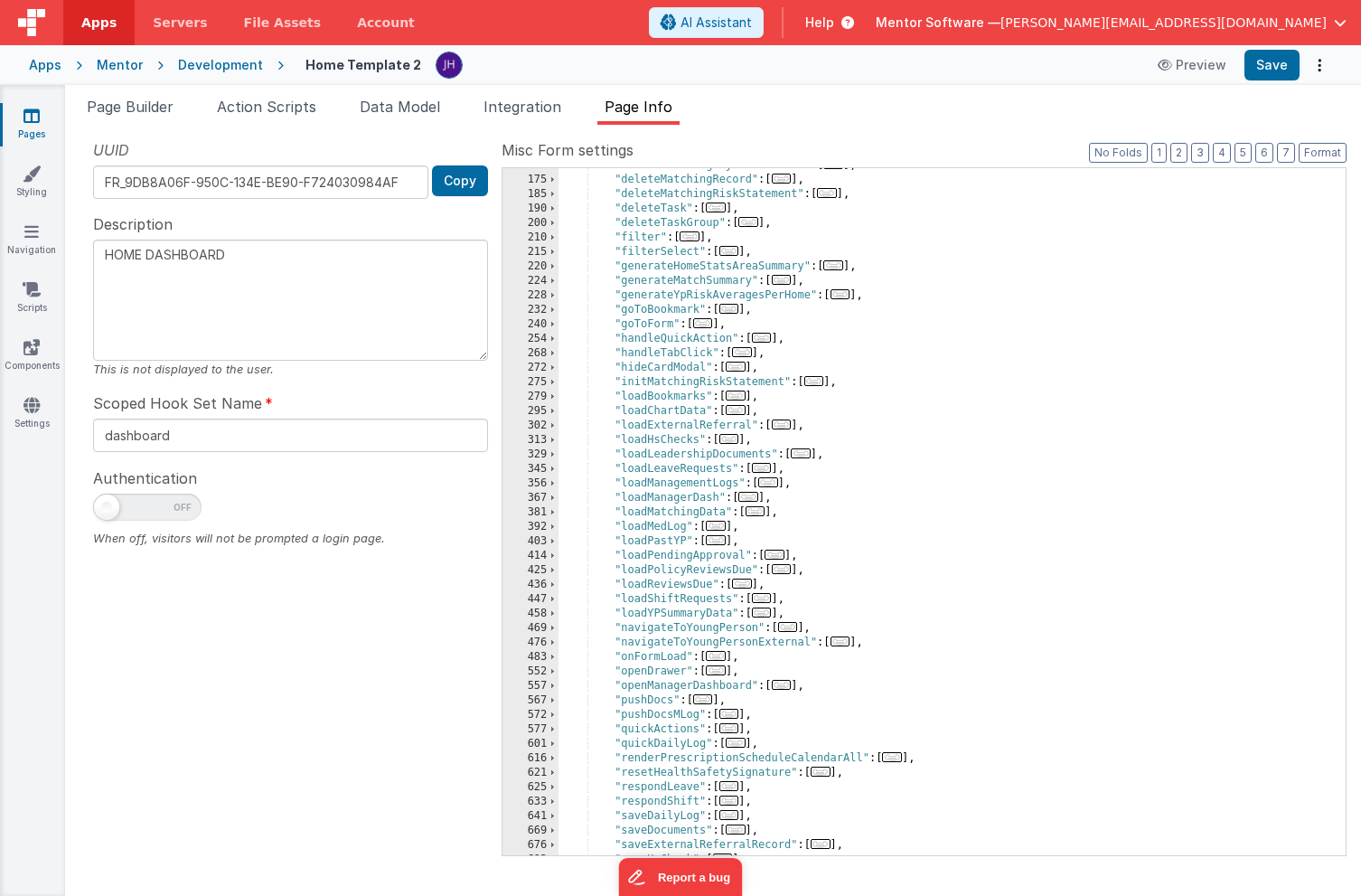
scroll to position [369, 0]
click at [721, 658] on span "..." at bounding box center [715, 658] width 20 height 10
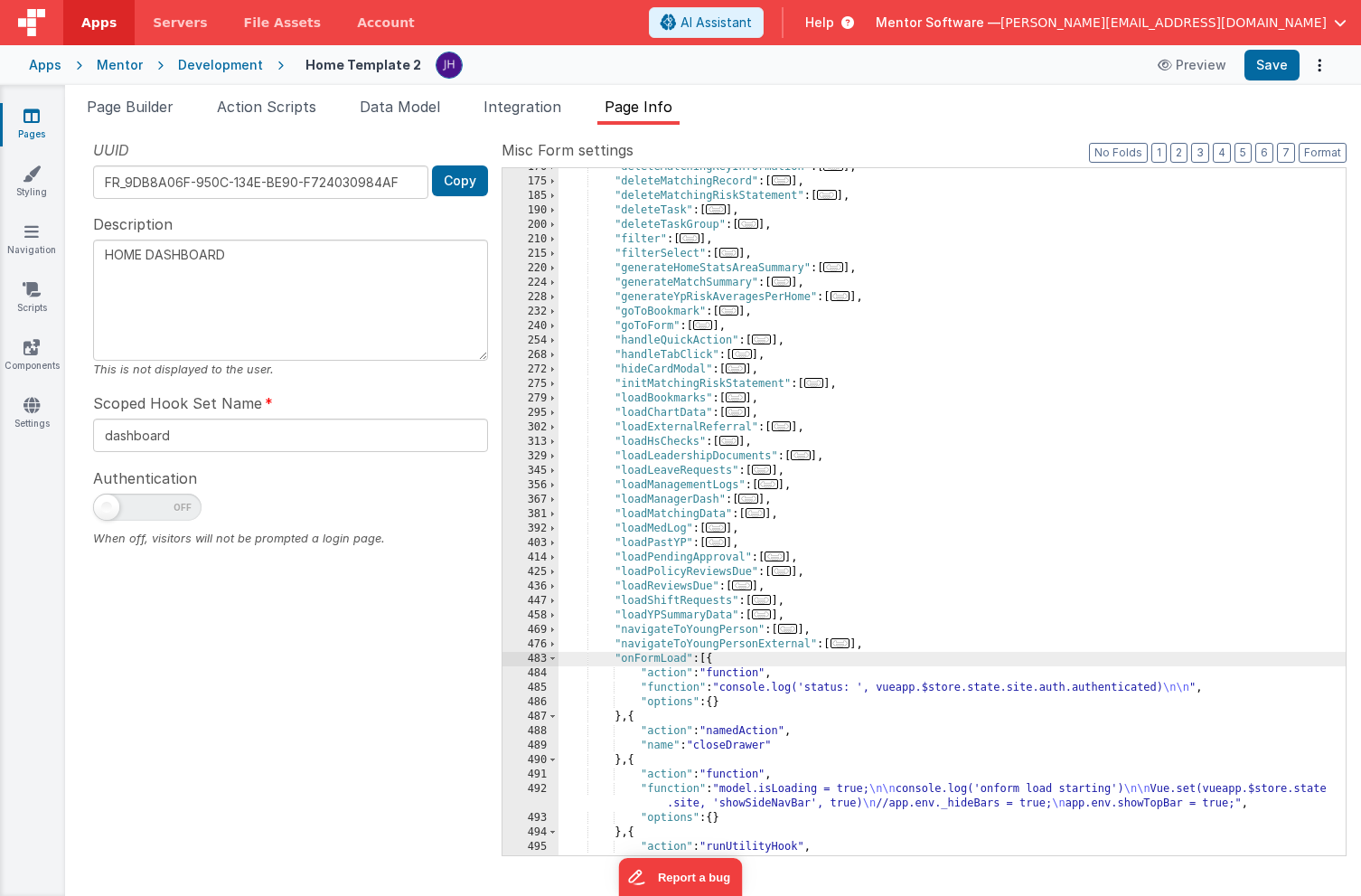
click at [114, 509] on span at bounding box center [106, 507] width 25 height 25
click at [107, 509] on input "checkbox" at bounding box center [100, 504] width 15 height 15
checkbox input "true"
type textarea "HOME DASHBOARD"
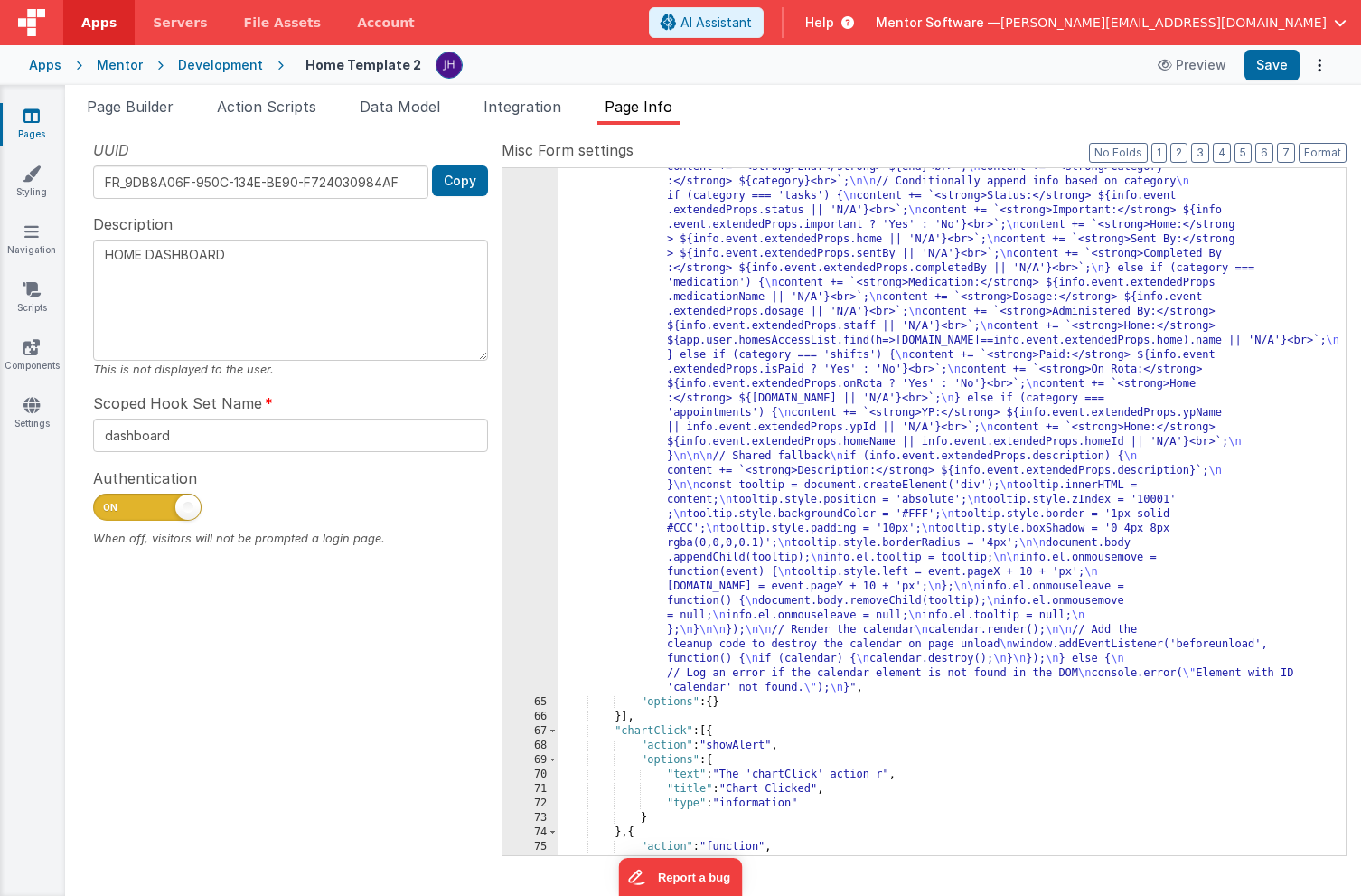
scroll to position [2463, 0]
click at [1270, 66] on button "Save" at bounding box center [1272, 64] width 55 height 30
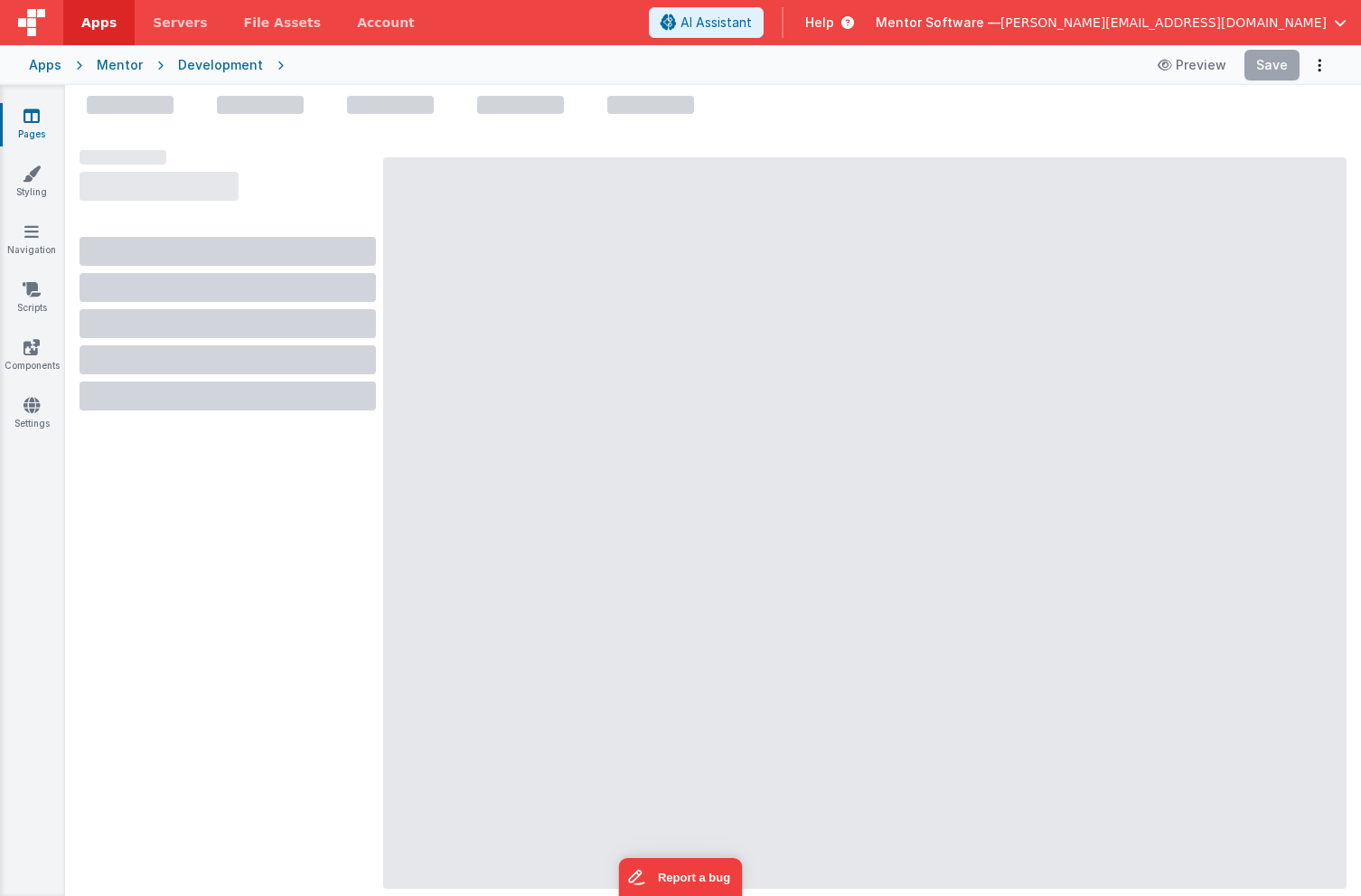
click at [765, 114] on ul at bounding box center [713, 108] width 1296 height 25
click at [796, 114] on div at bounding box center [713, 495] width 1296 height 800
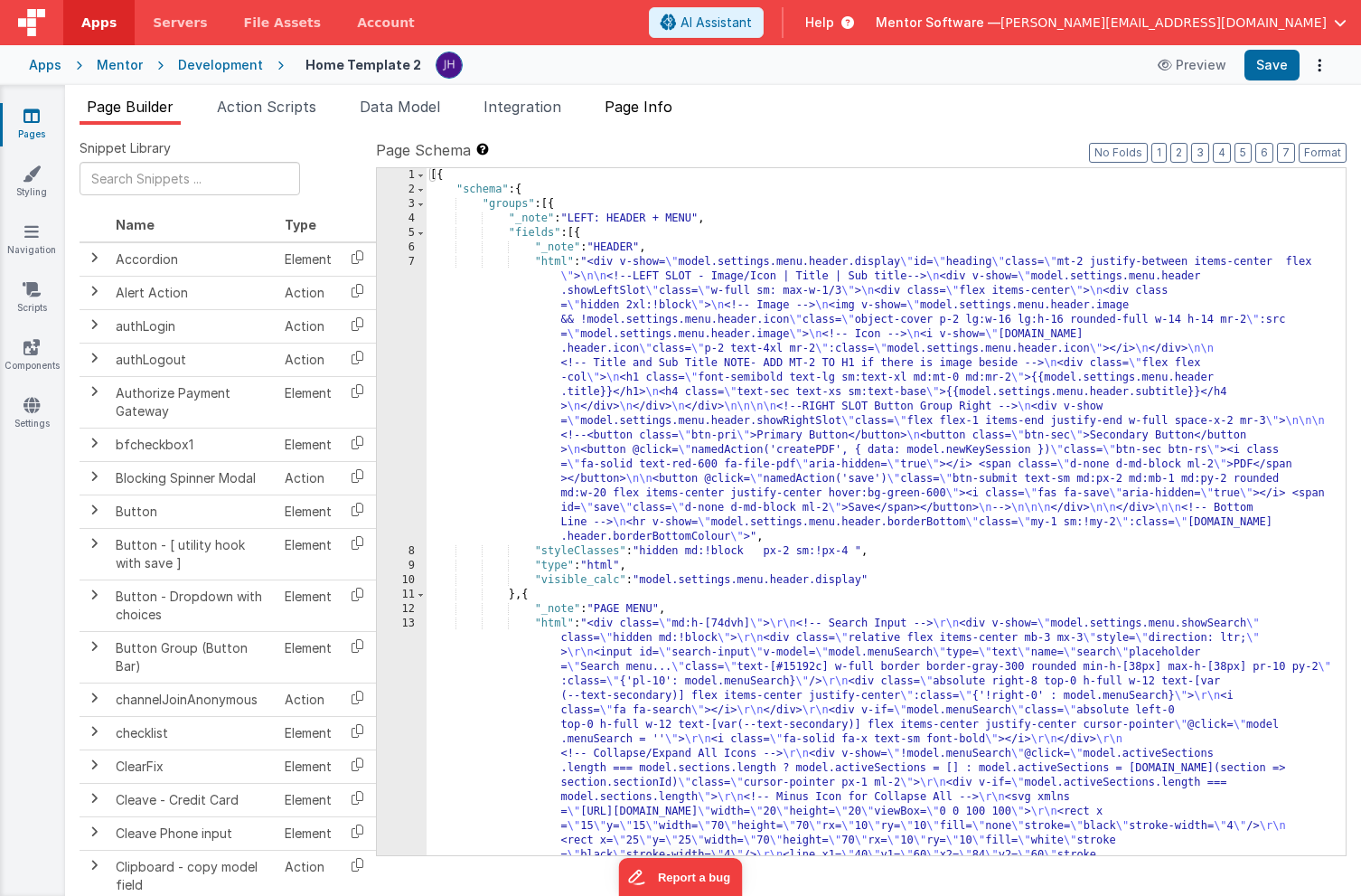
click at [670, 114] on span "Page Info" at bounding box center [638, 107] width 67 height 18
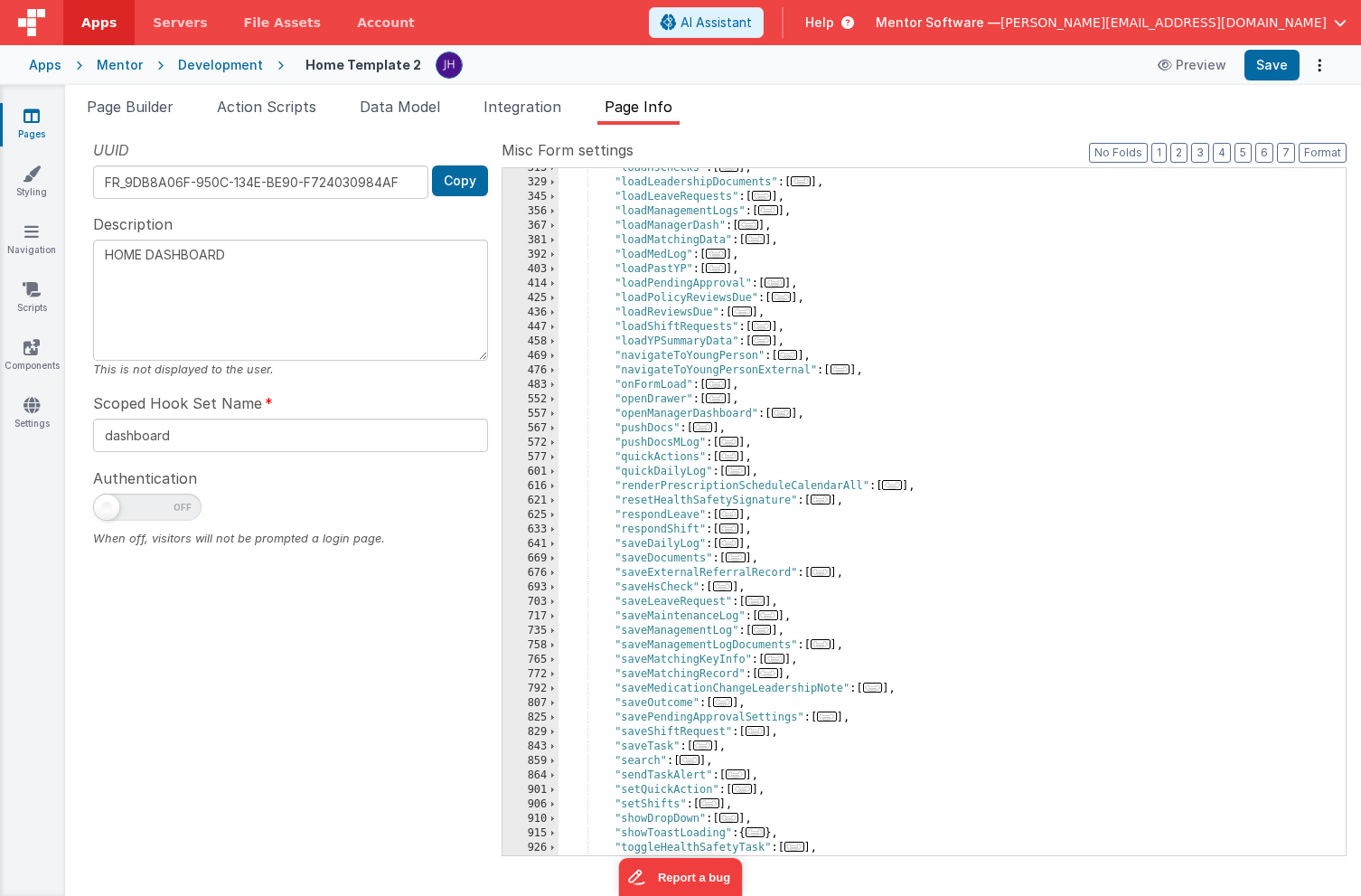
scroll to position [649, 0]
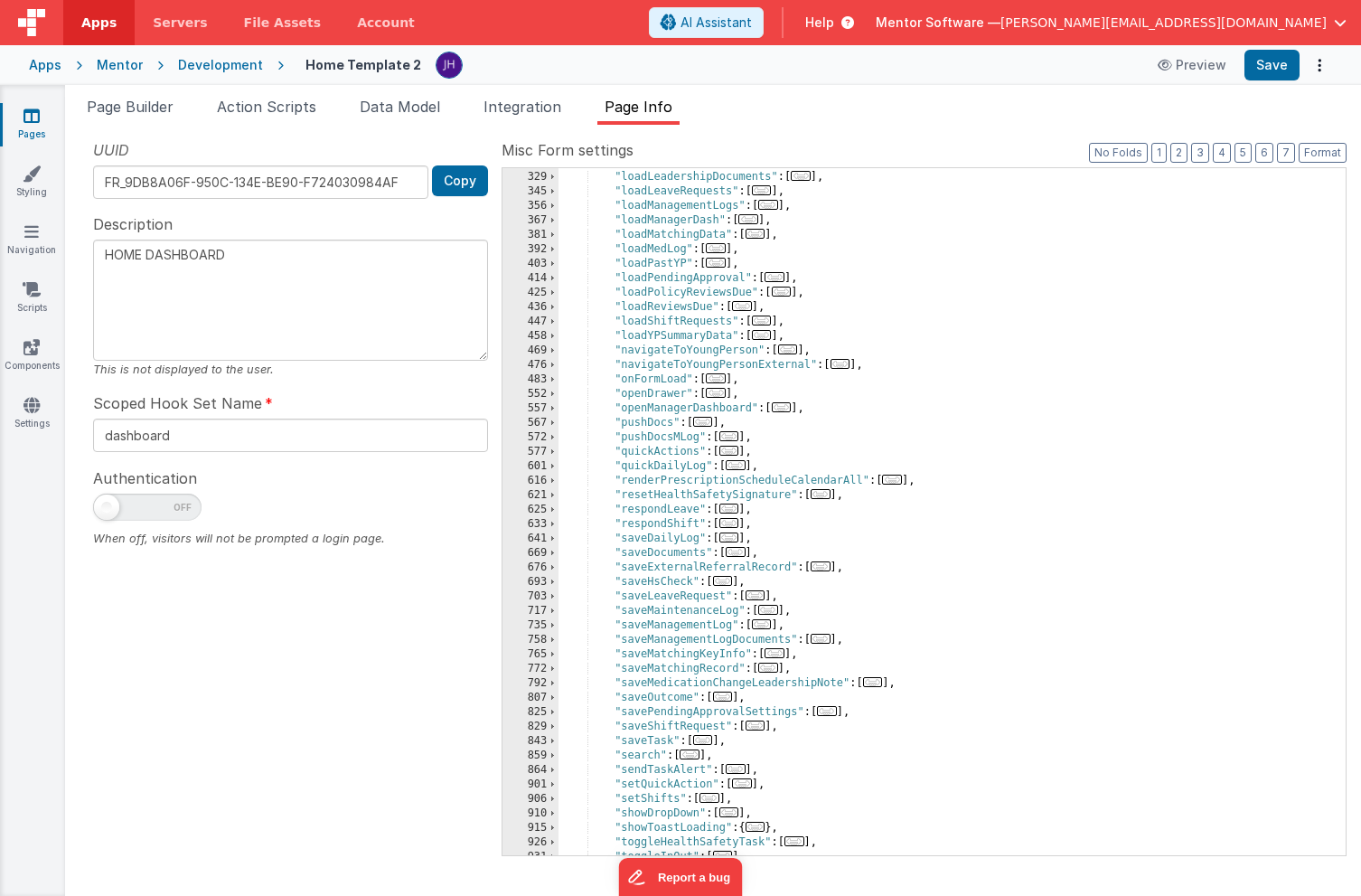
click at [720, 381] on span "..." at bounding box center [715, 378] width 20 height 10
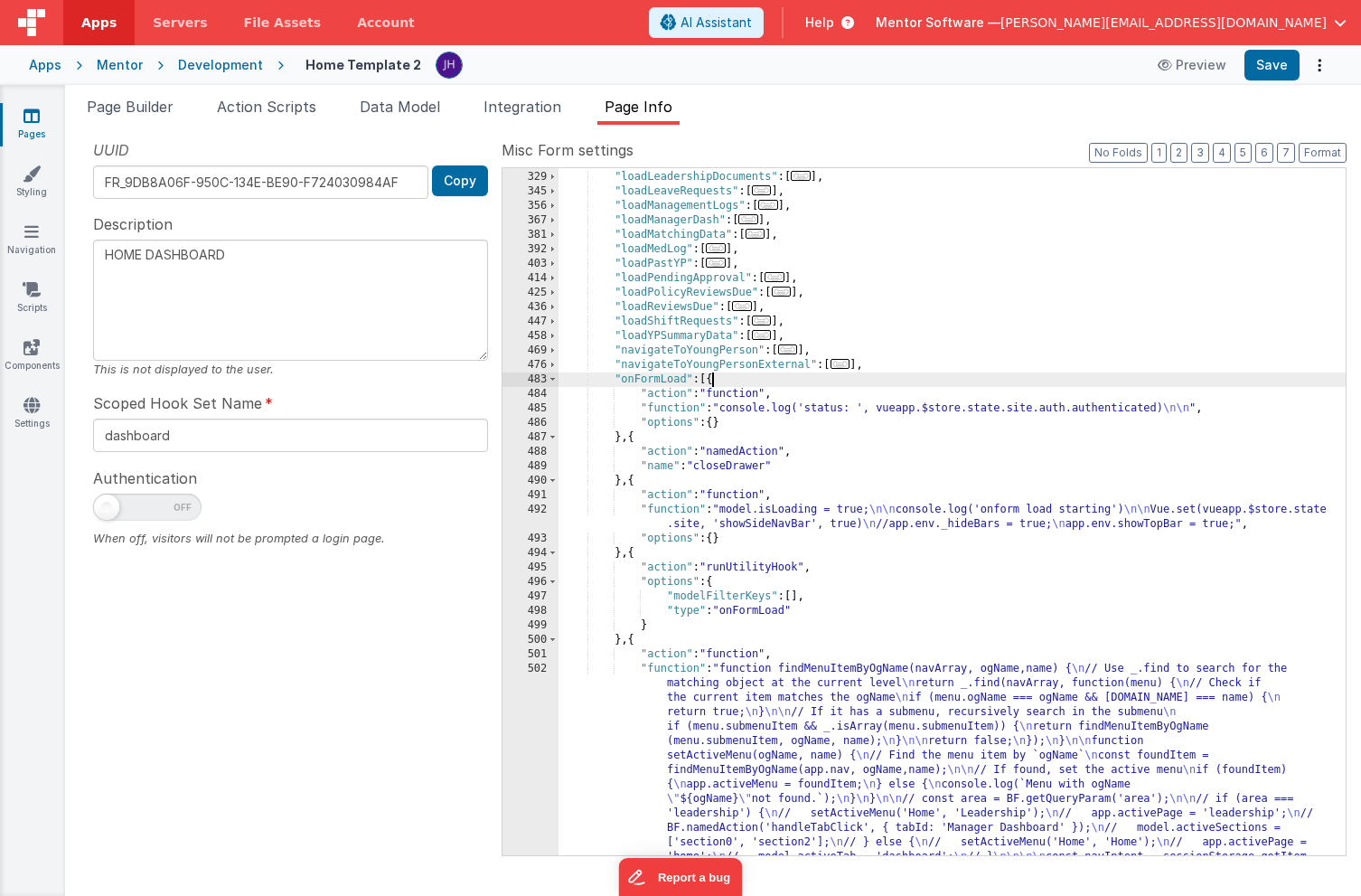
scroll to position [0, 0]
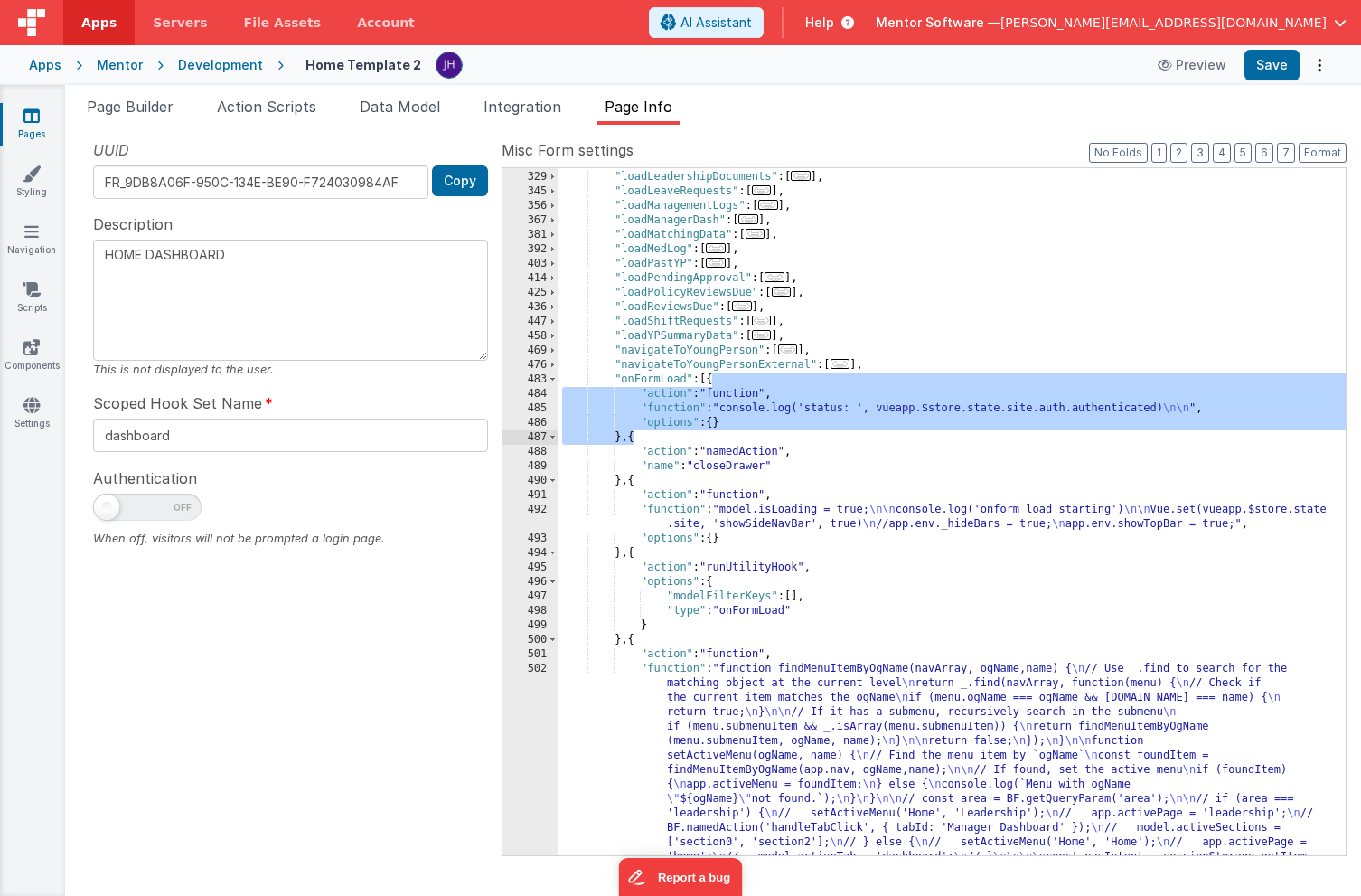
drag, startPoint x: 712, startPoint y: 377, endPoint x: 634, endPoint y: 436, distance: 97.8
click at [634, 436] on div ""loadHsChecks" : [ ... ] , "loadLeadershipDocuments" : [ ... ] , "loadLeaveRequ…" at bounding box center [953, 636] width 787 height 961
click at [829, 405] on div ""loadHsChecks" : [ ... ] , "loadLeadershipDocuments" : [ ... ] , "loadLeaveRequ…" at bounding box center [953, 636] width 787 height 961
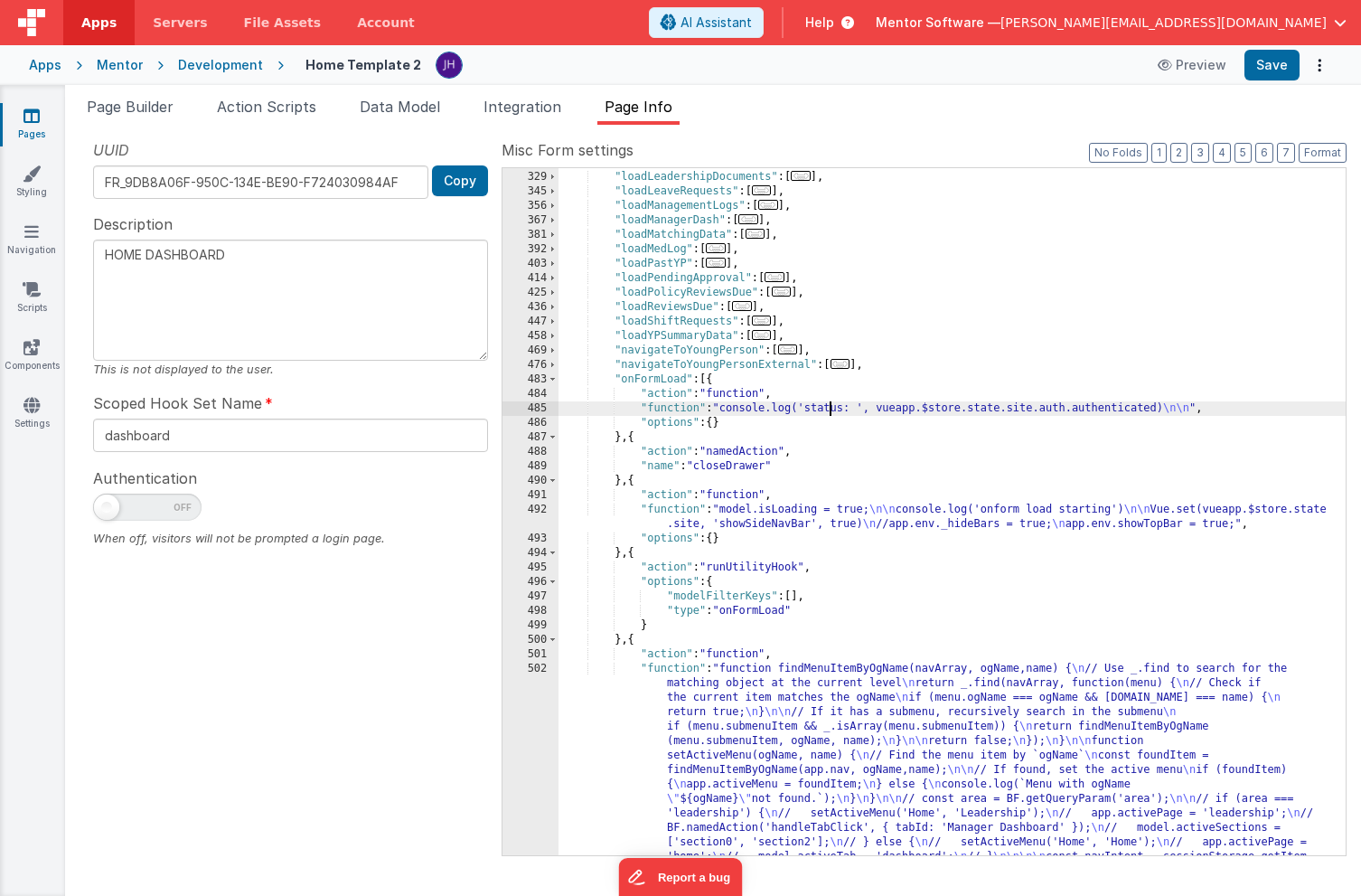
click at [808, 407] on div ""loadHsChecks" : [ ... ] , "loadLeadershipDocuments" : [ ... ] , "loadLeaveRequ…" at bounding box center [953, 636] width 787 height 961
type textarea "HOME DASHBOARD"
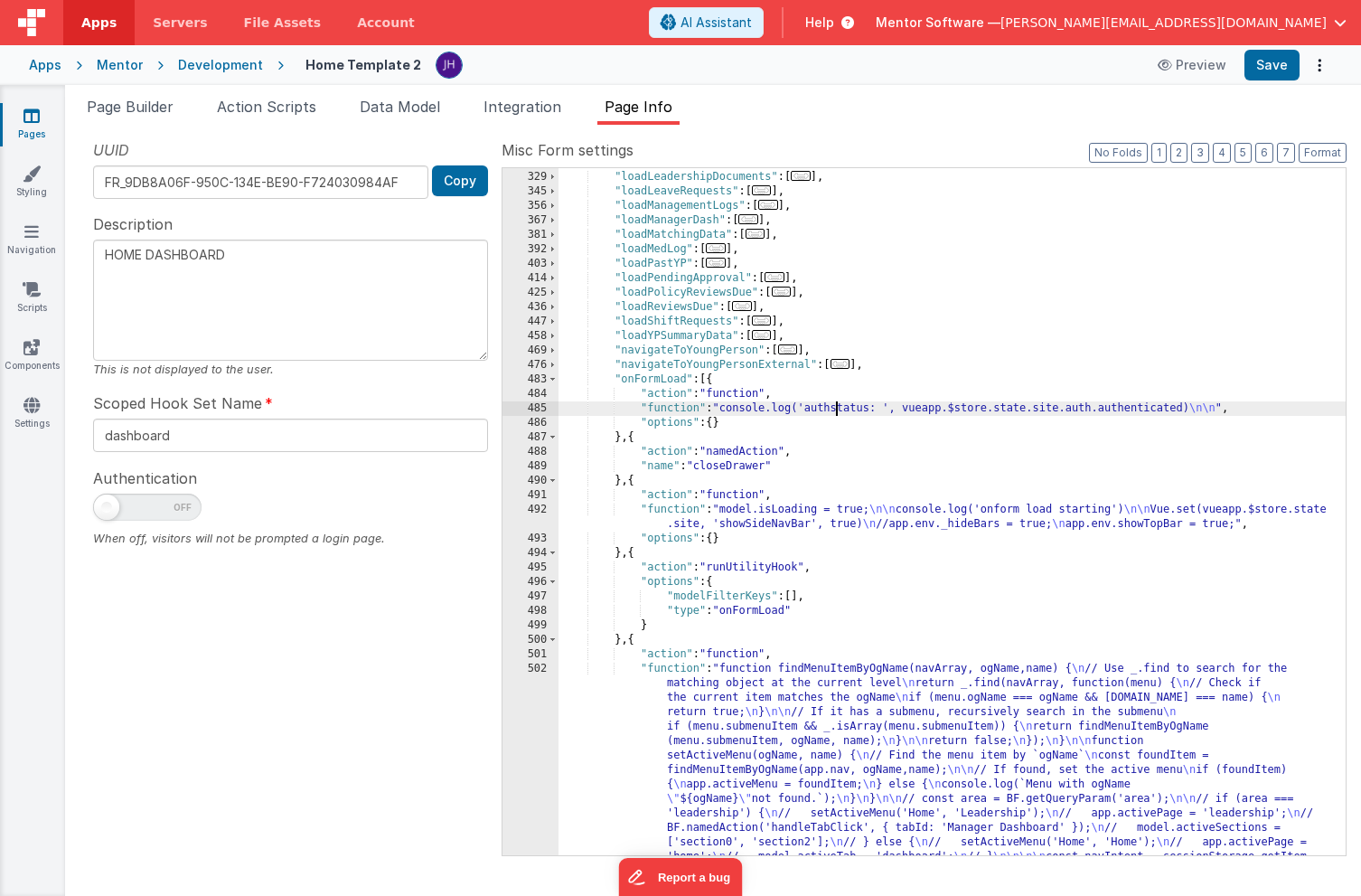
type textarea "HOME DASHBOARD"
click at [1274, 74] on button "Save" at bounding box center [1272, 64] width 55 height 30
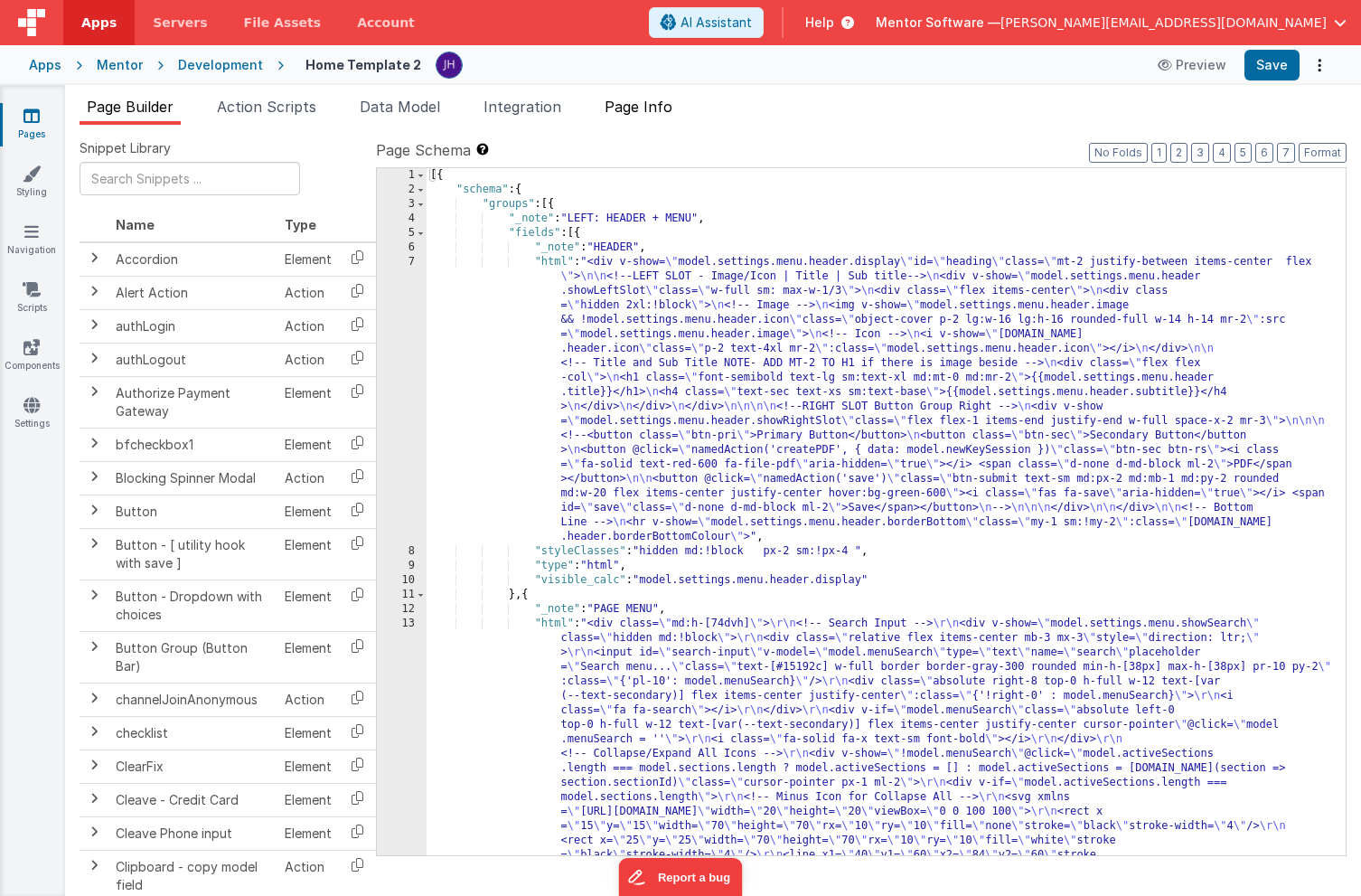
click at [660, 111] on span "Page Info" at bounding box center [638, 107] width 67 height 18
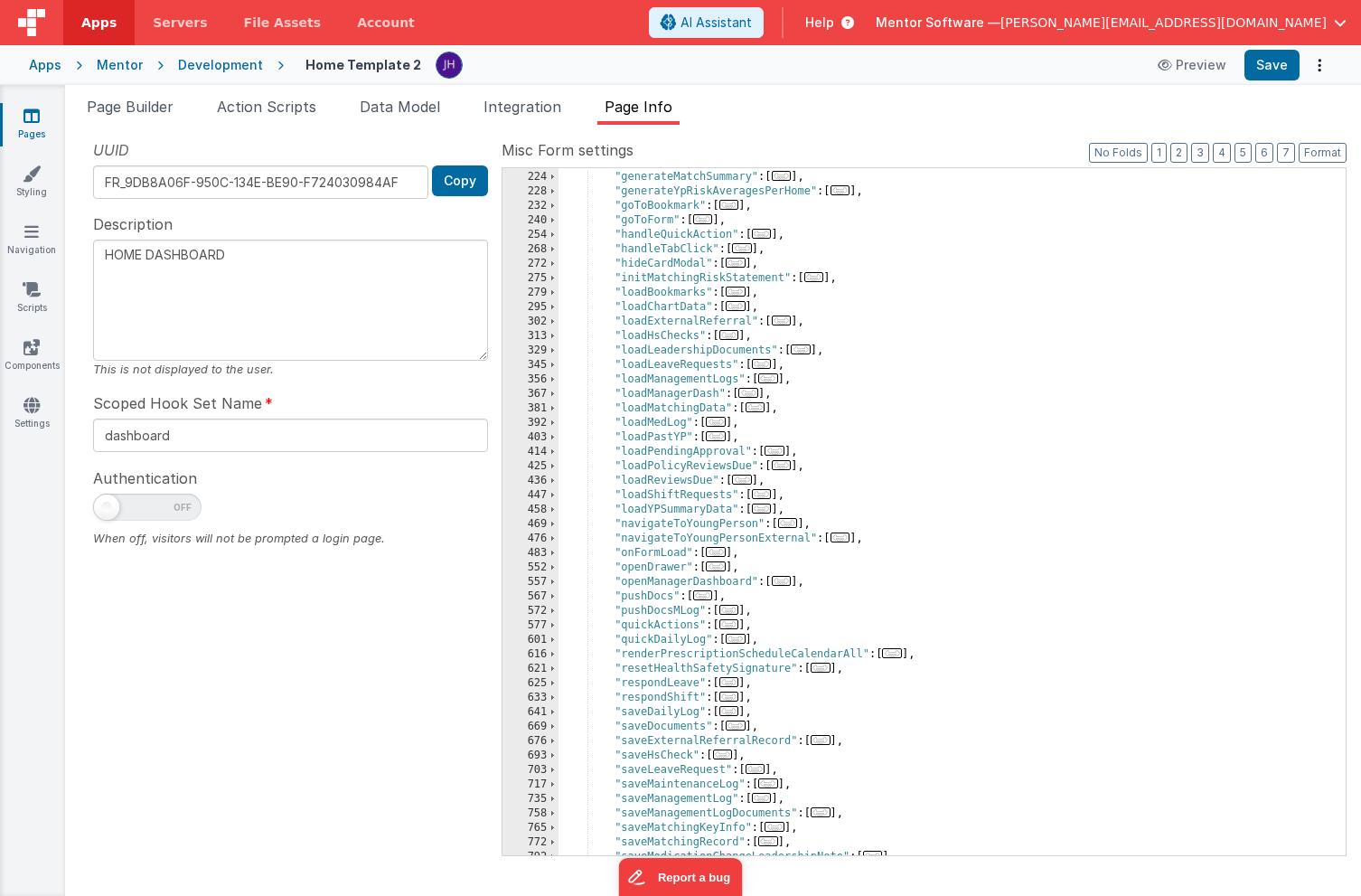
scroll to position [519, 0]
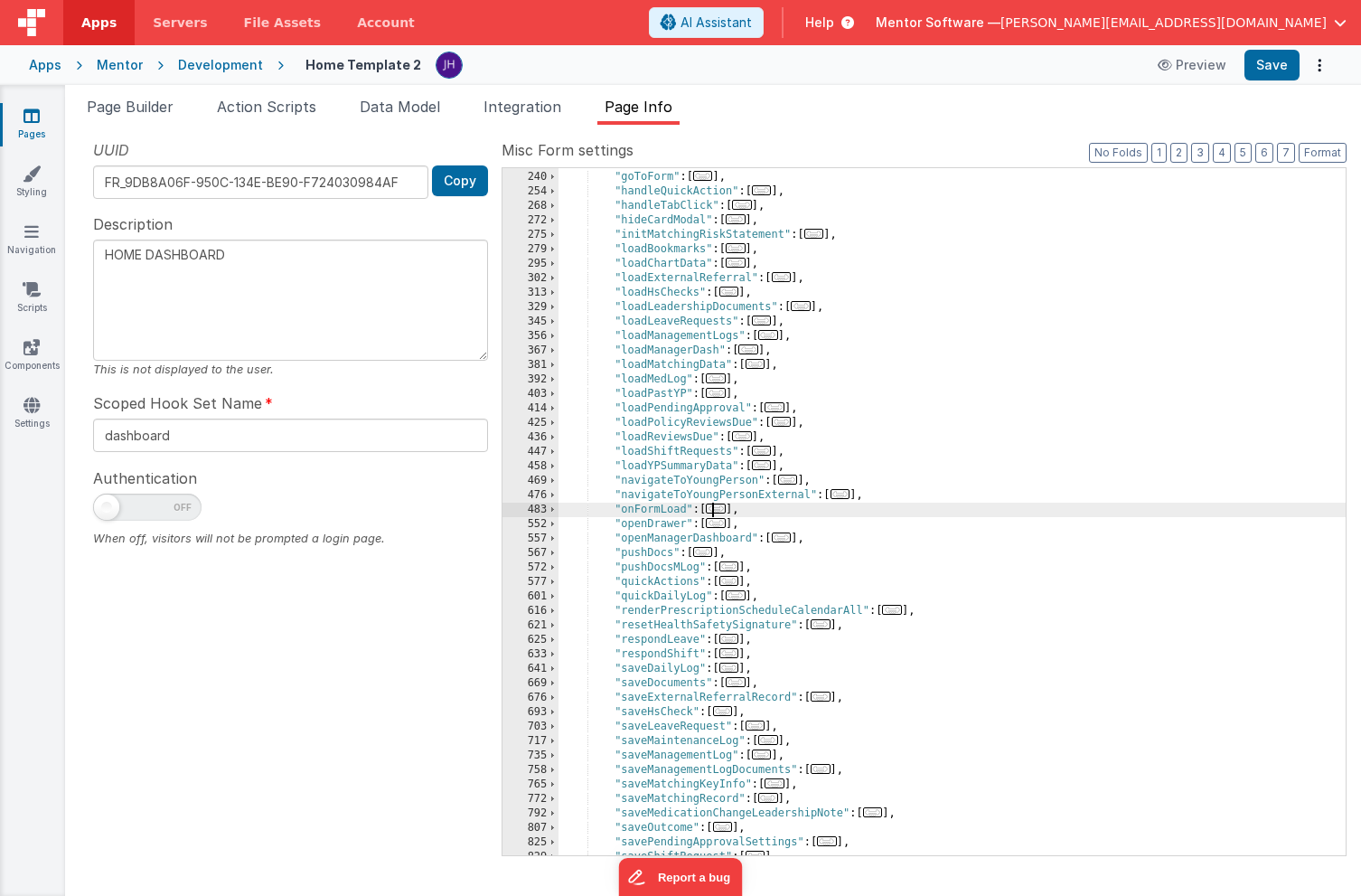
click at [726, 511] on span "..." at bounding box center [715, 508] width 20 height 10
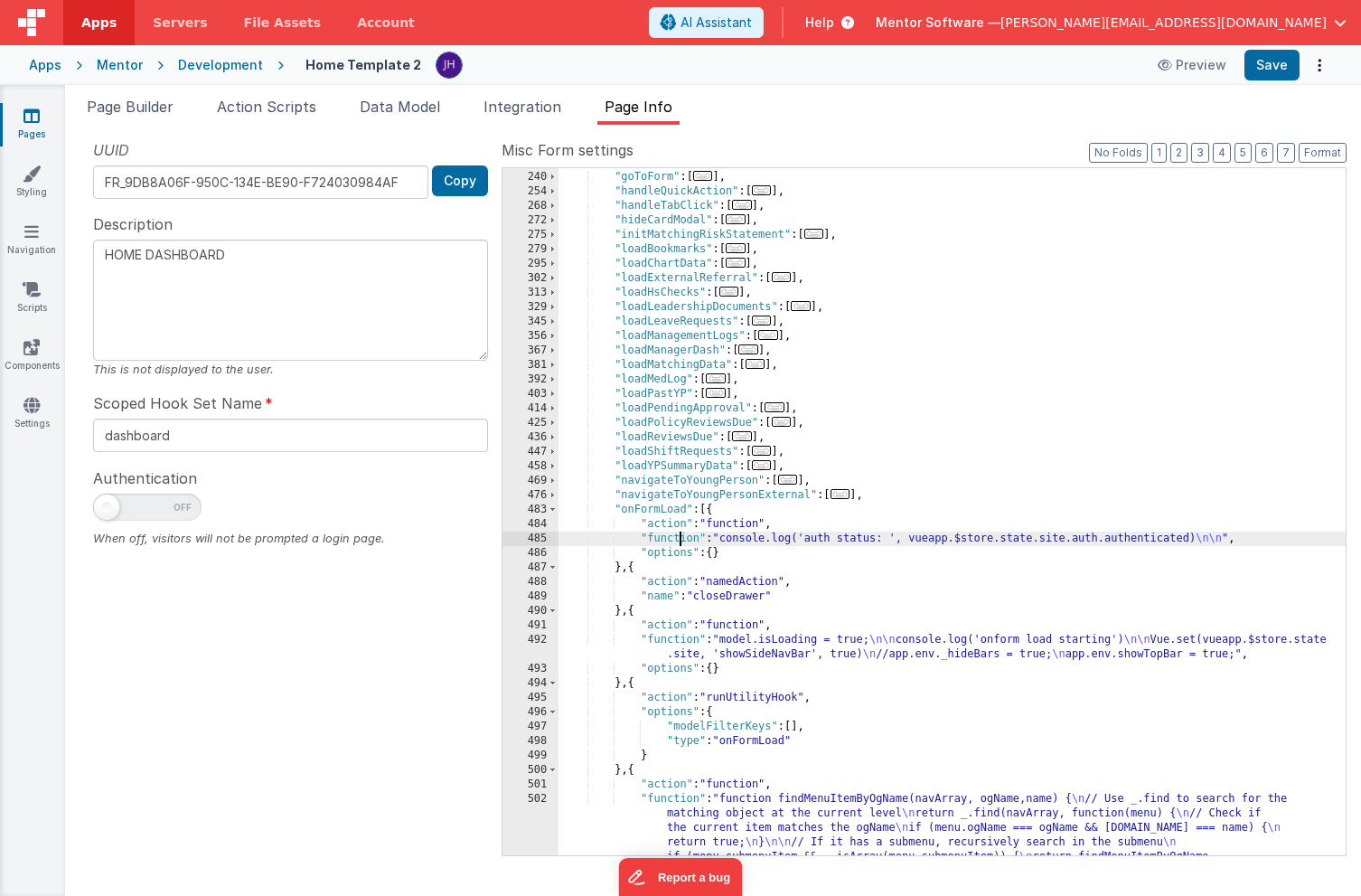
click at [680, 536] on div ""goToBookmark" : [ ... ] , "goToForm" : [ ... ] , "handleQuickAction" : [ ... ]…" at bounding box center [953, 636] width 787 height 961
click at [529, 535] on div "485" at bounding box center [530, 538] width 56 height 15
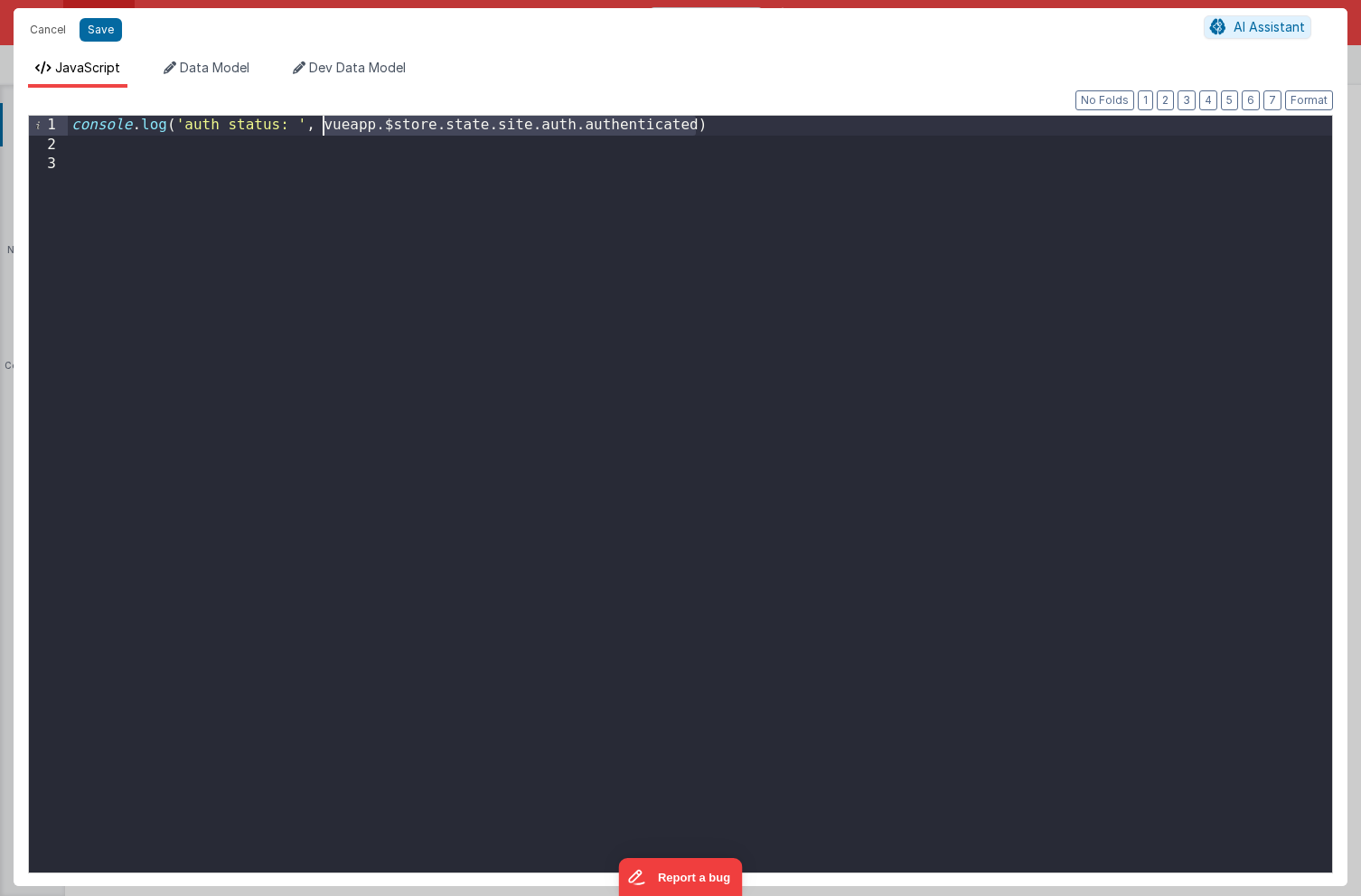
drag, startPoint x: 695, startPoint y: 126, endPoint x: 324, endPoint y: 121, distance: 371.0
click at [324, 121] on div "console . log ( 'auth status: ' , vueapp . $store . state . site . auth . authe…" at bounding box center [700, 513] width 1264 height 795
click at [99, 29] on button "Save" at bounding box center [100, 29] width 42 height 23
type textarea "HOME DASHBOARD"
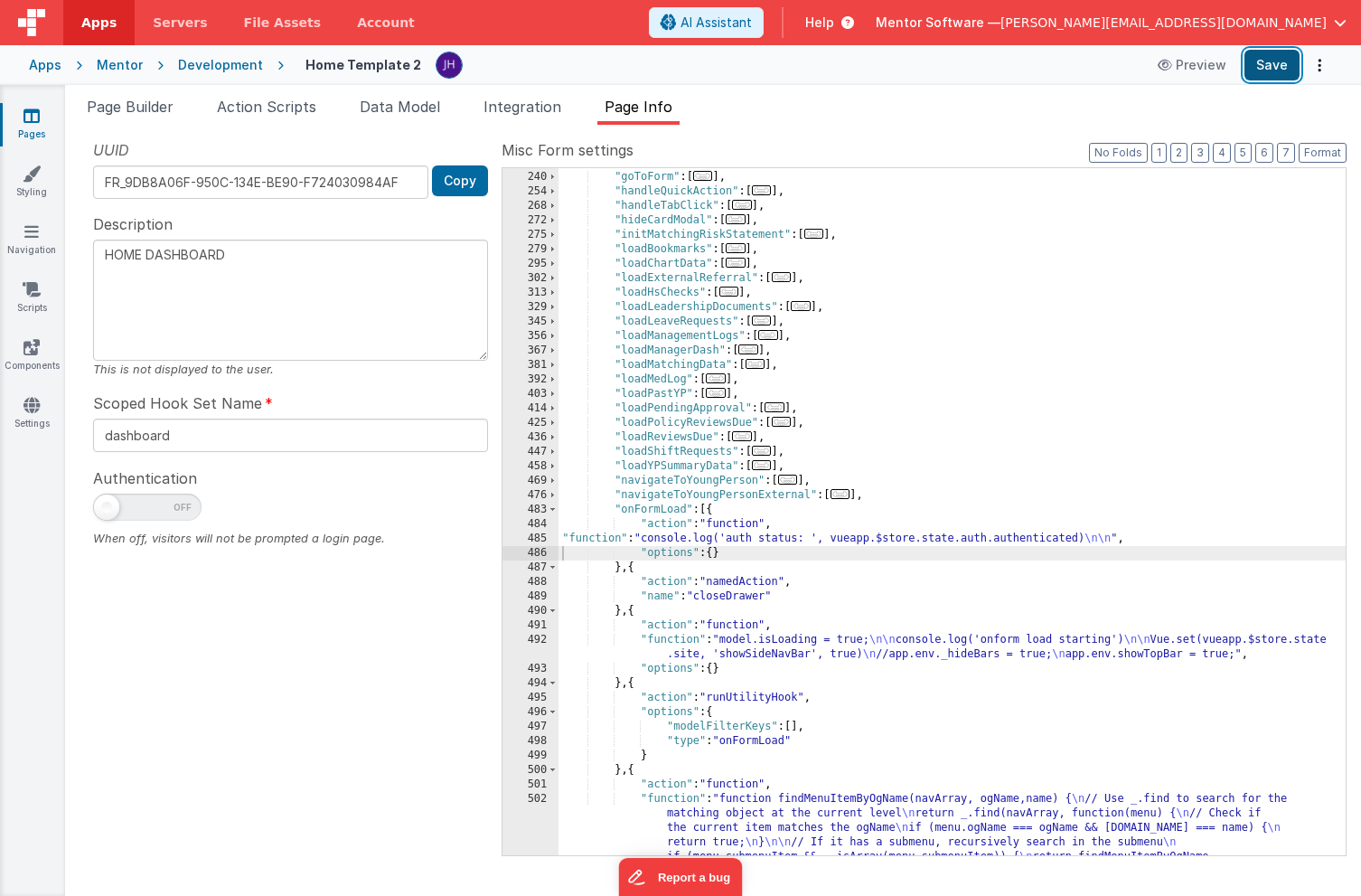
click at [1278, 72] on button "Save" at bounding box center [1272, 64] width 55 height 30
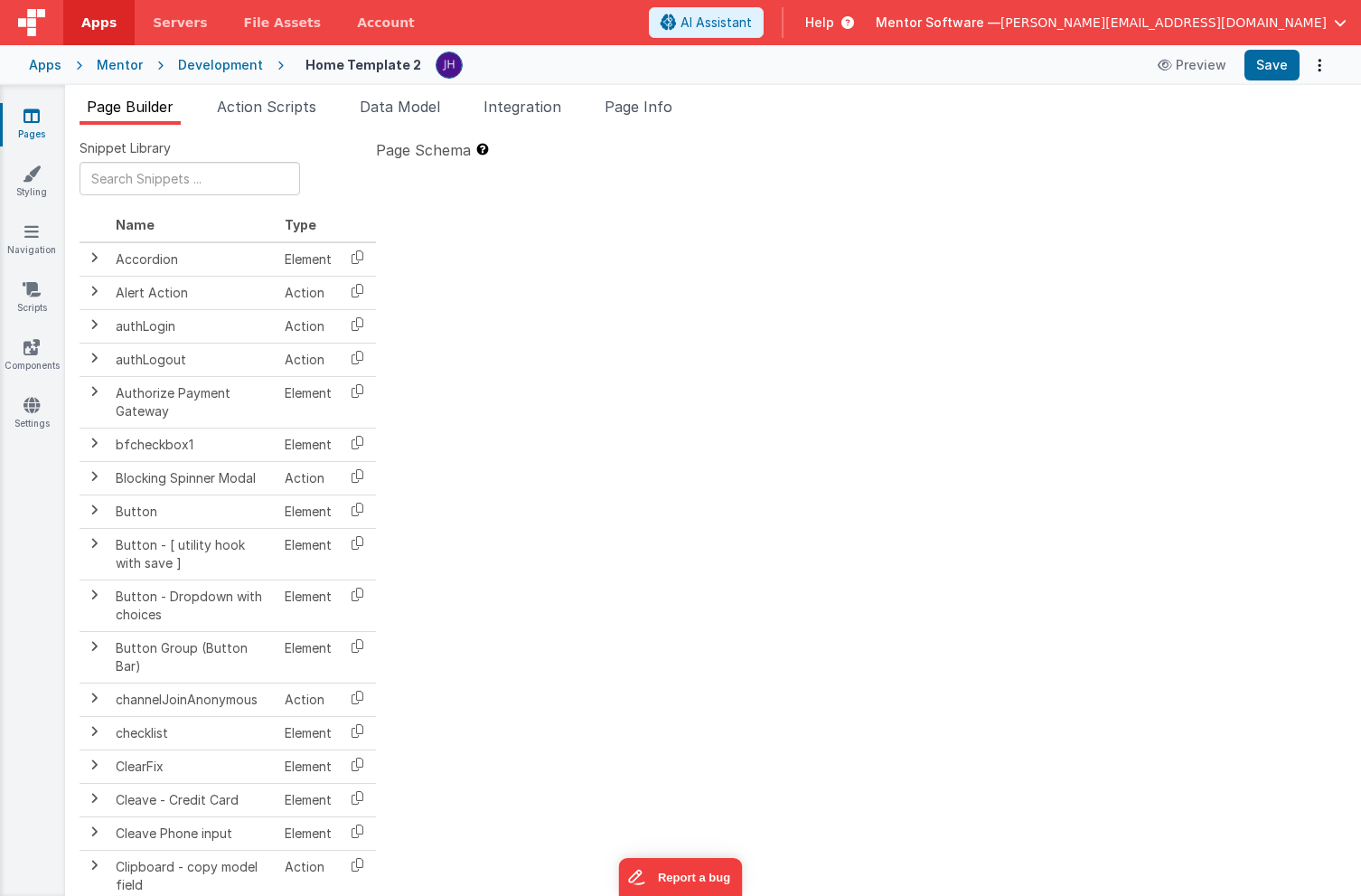
type textarea "HOME DASHBOARD"
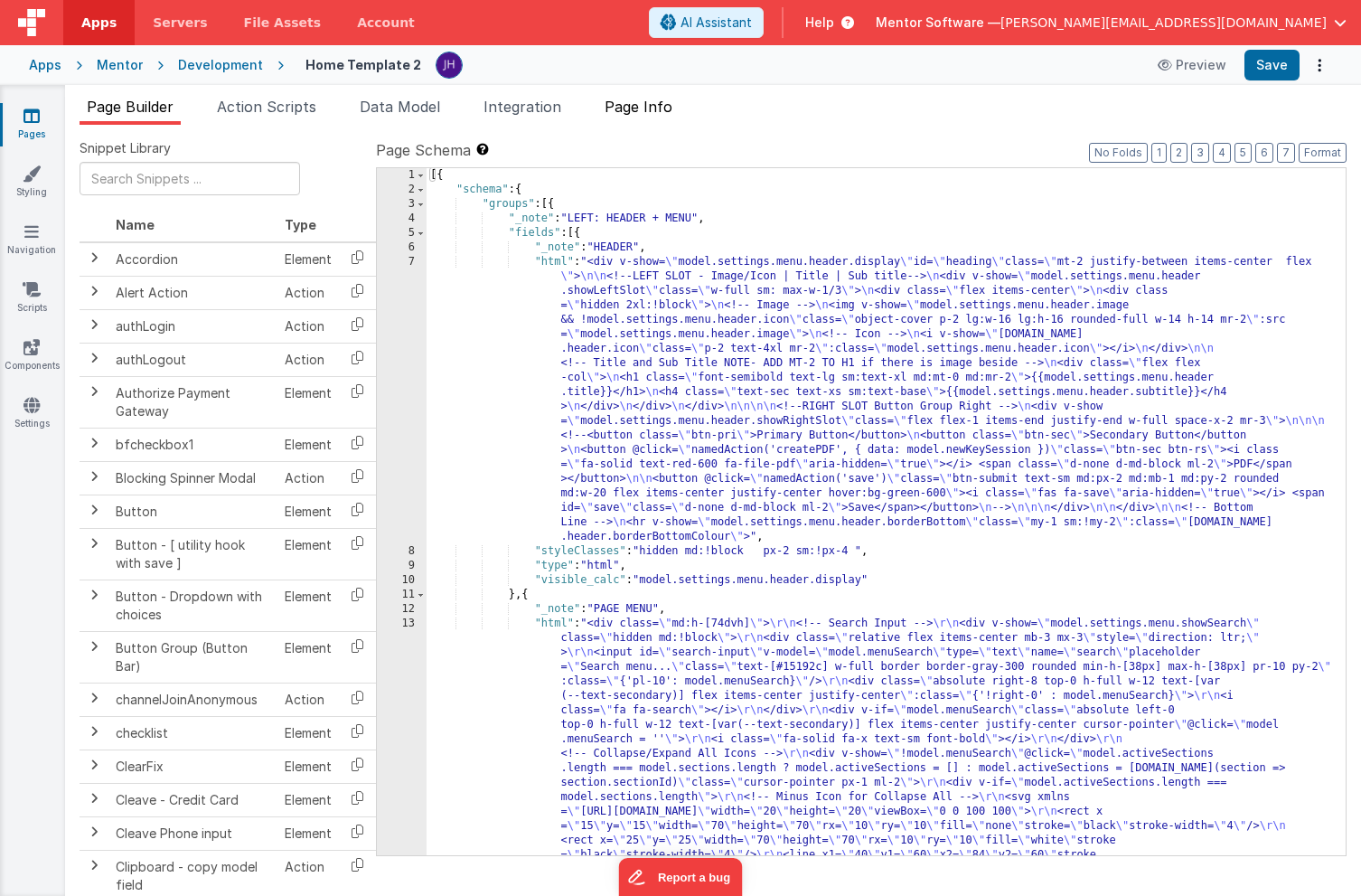
click at [656, 109] on span "Page Info" at bounding box center [638, 107] width 67 height 18
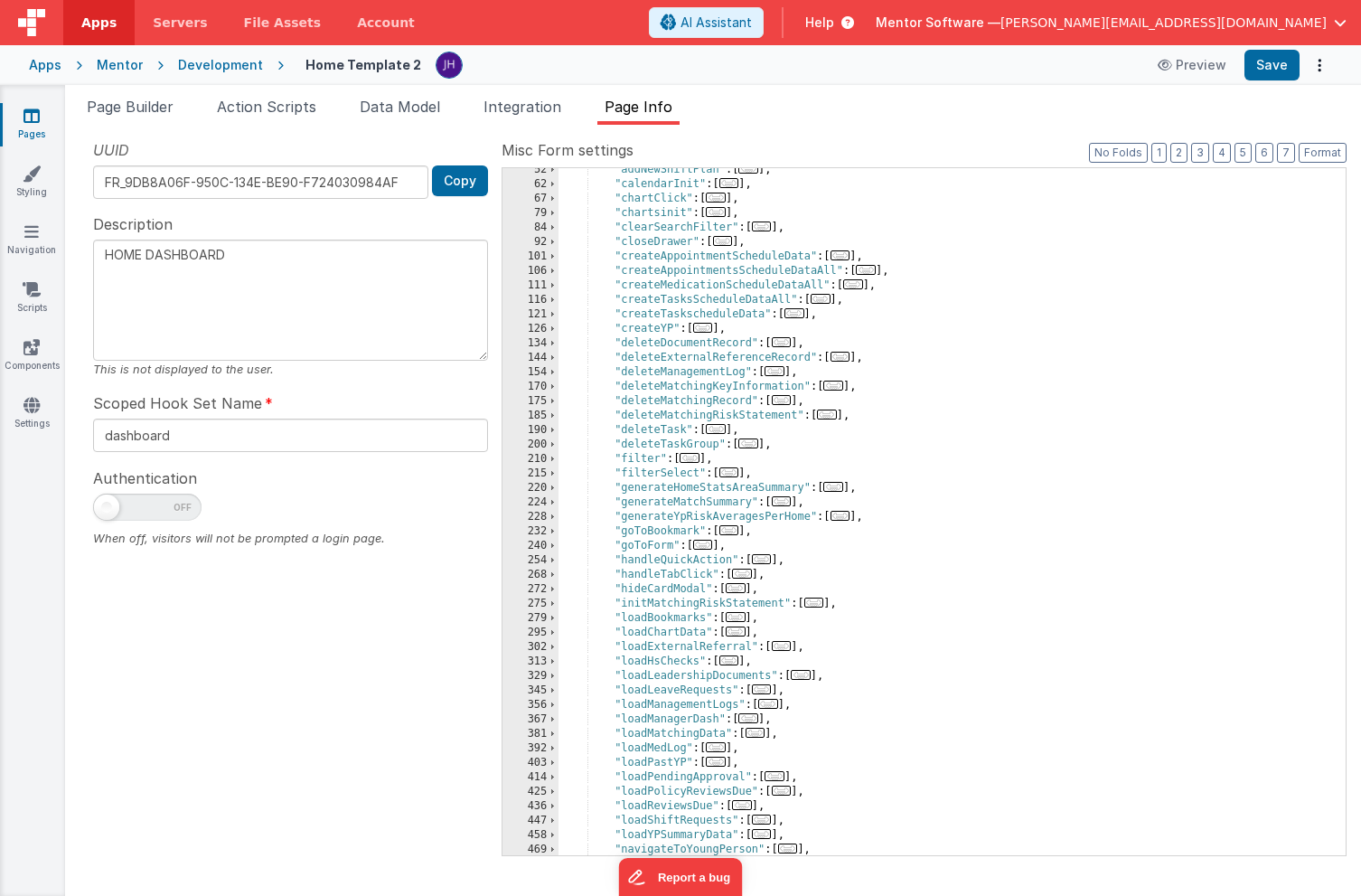
scroll to position [319, 0]
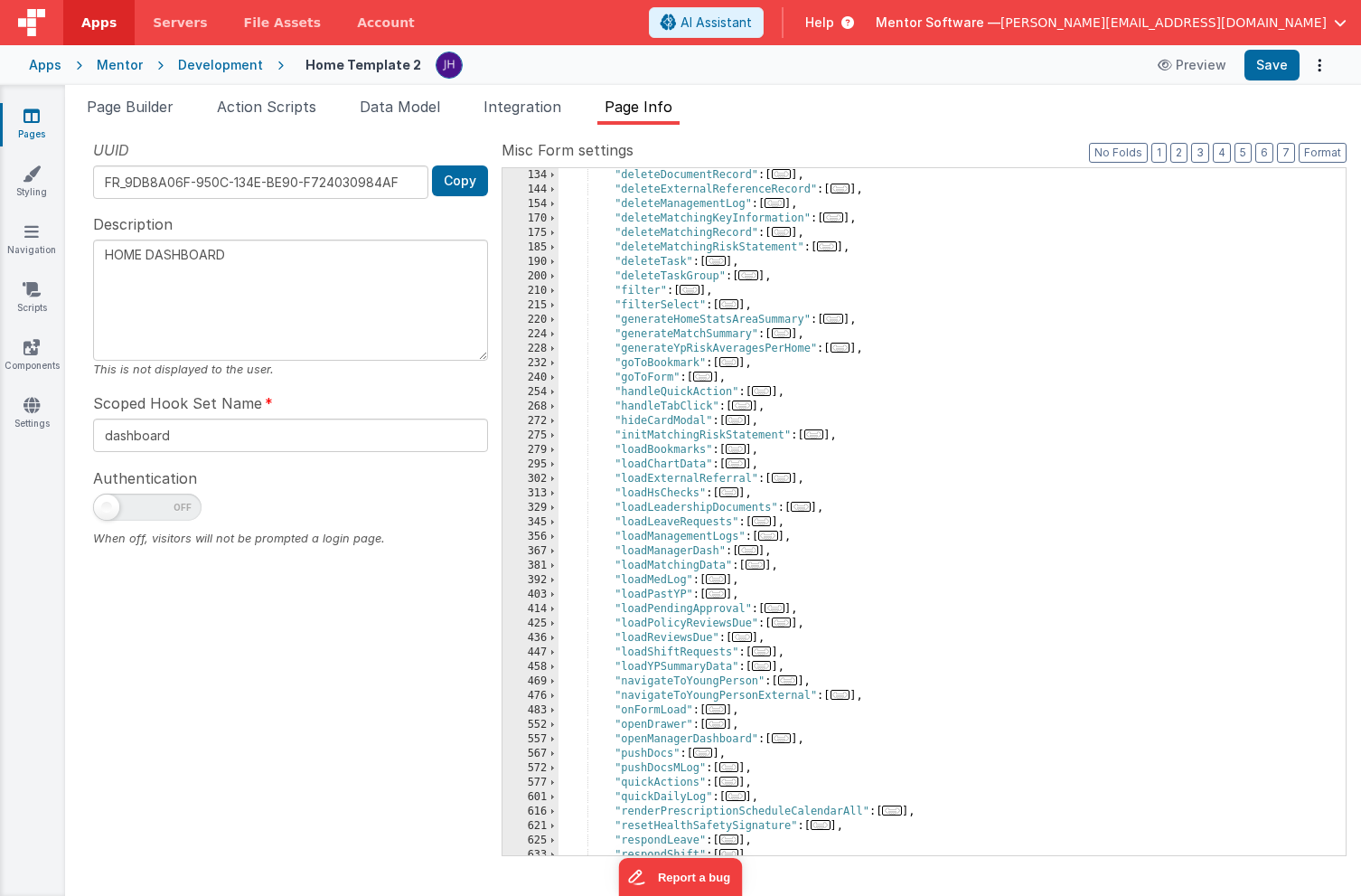
click at [725, 707] on span "..." at bounding box center [715, 709] width 20 height 10
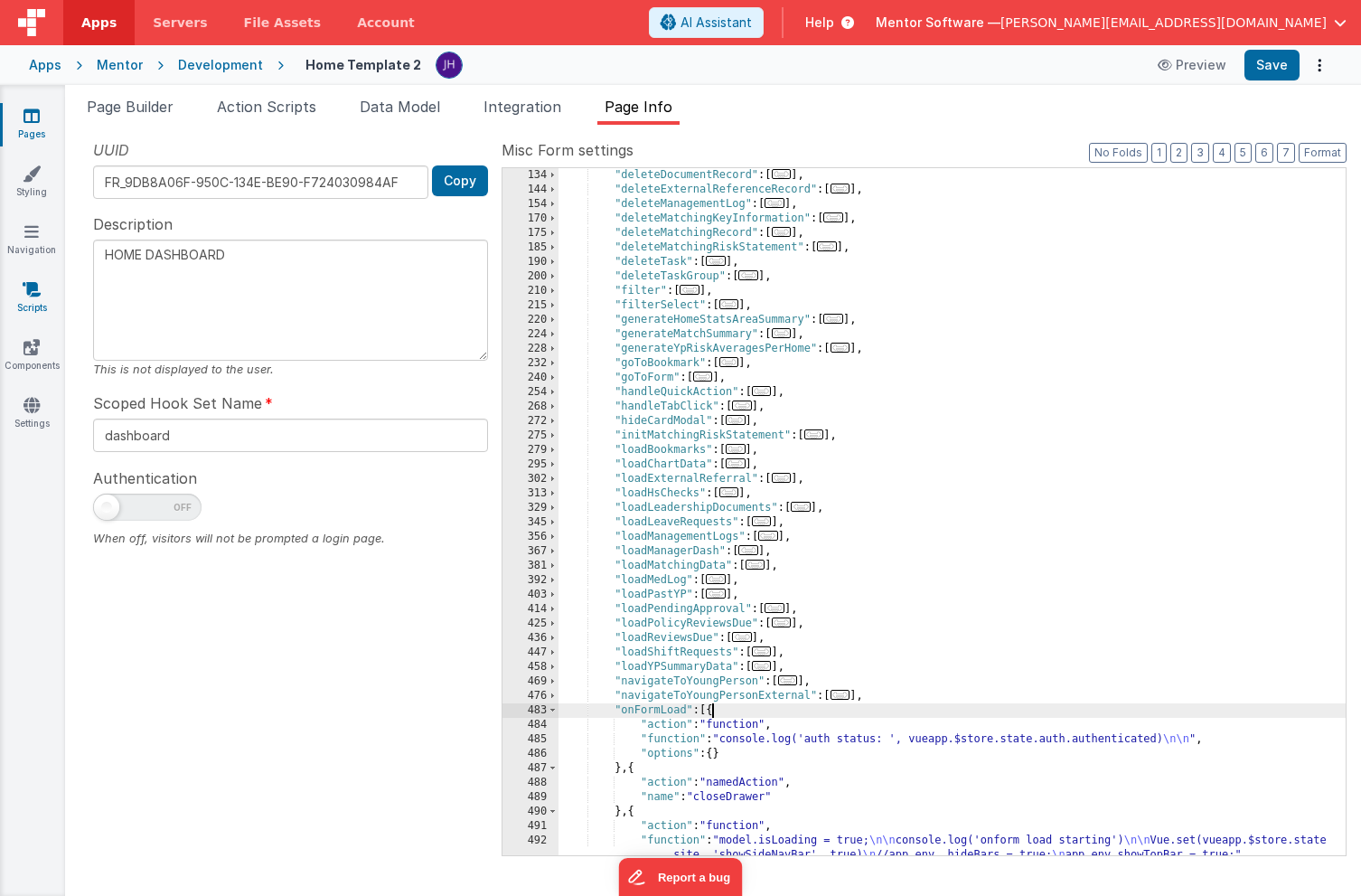
click at [28, 284] on icon at bounding box center [31, 289] width 18 height 18
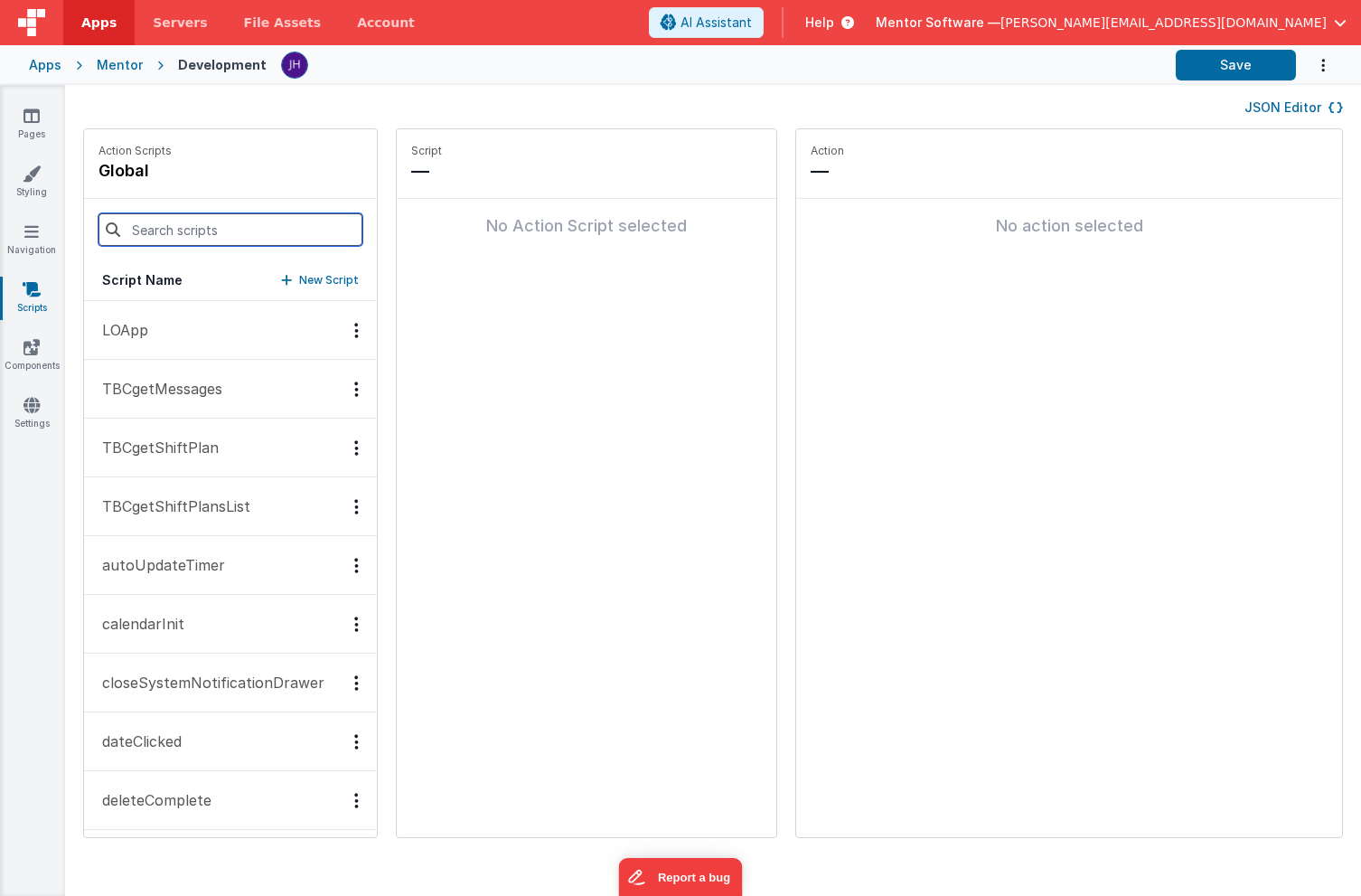
click at [182, 221] on input at bounding box center [231, 229] width 264 height 32
click at [39, 137] on link "Pages" at bounding box center [31, 124] width 65 height 36
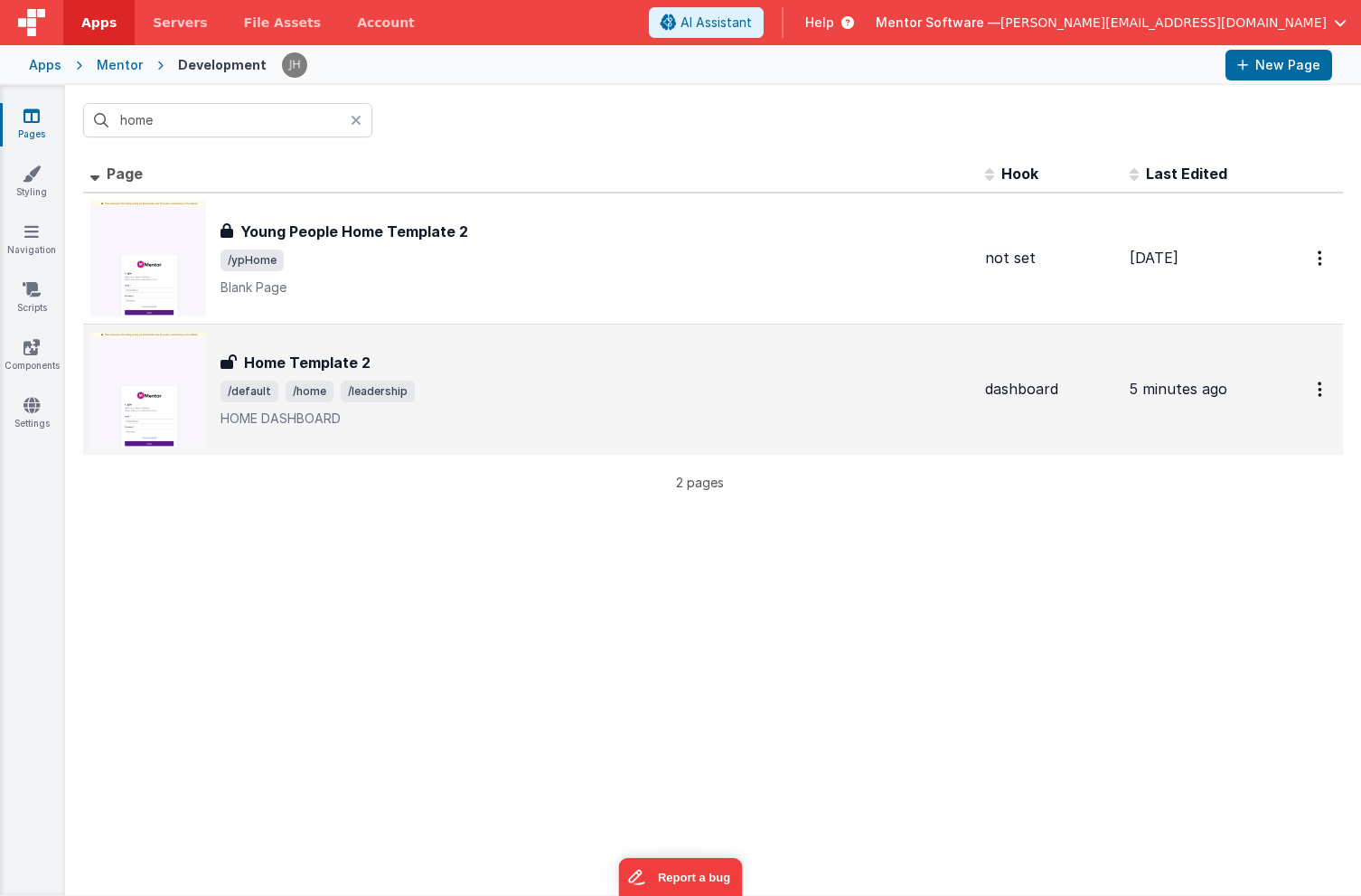
click at [386, 395] on span "/leadership" at bounding box center [378, 391] width 74 height 21
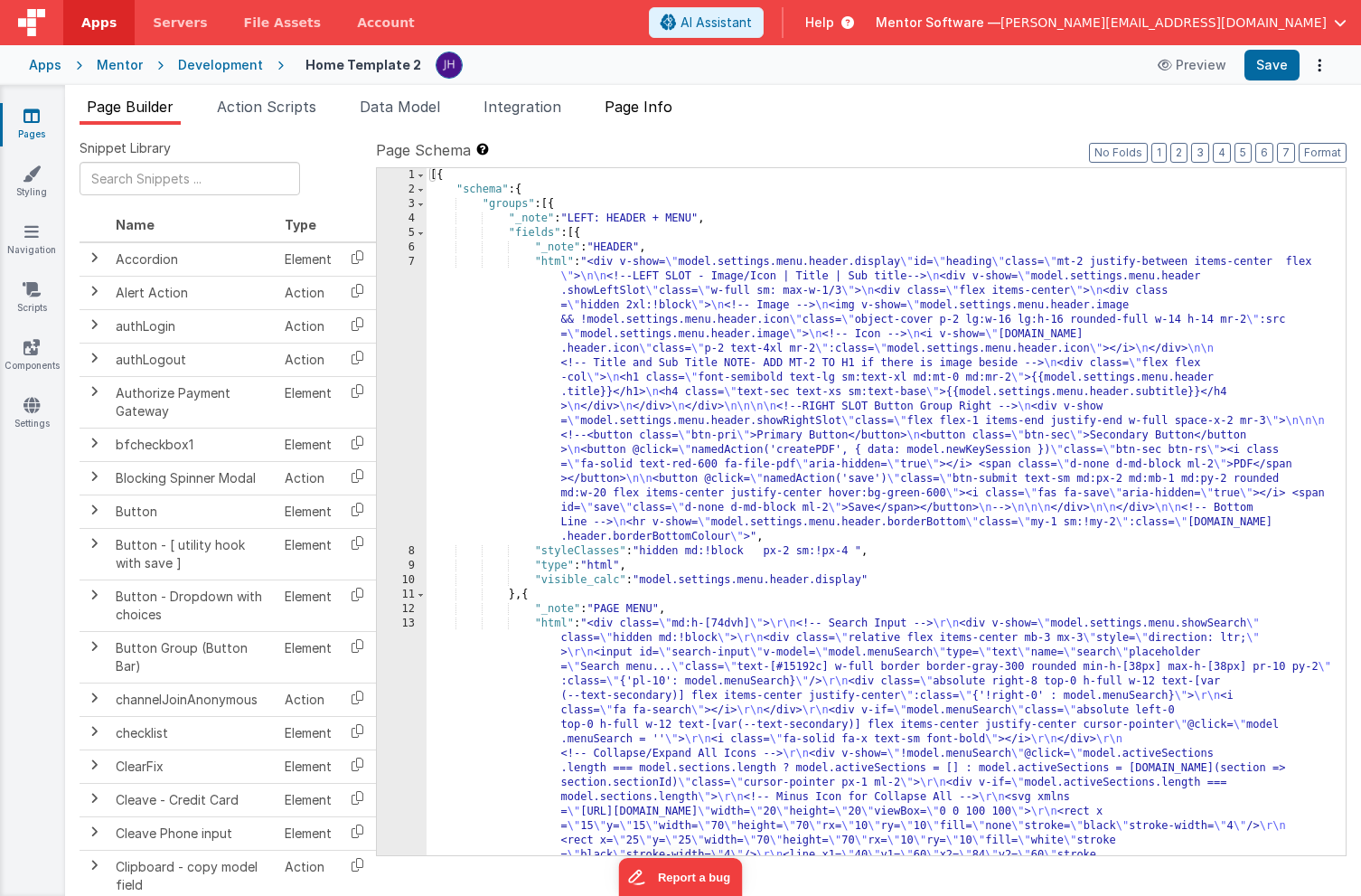
click at [661, 110] on span "Page Info" at bounding box center [638, 107] width 67 height 18
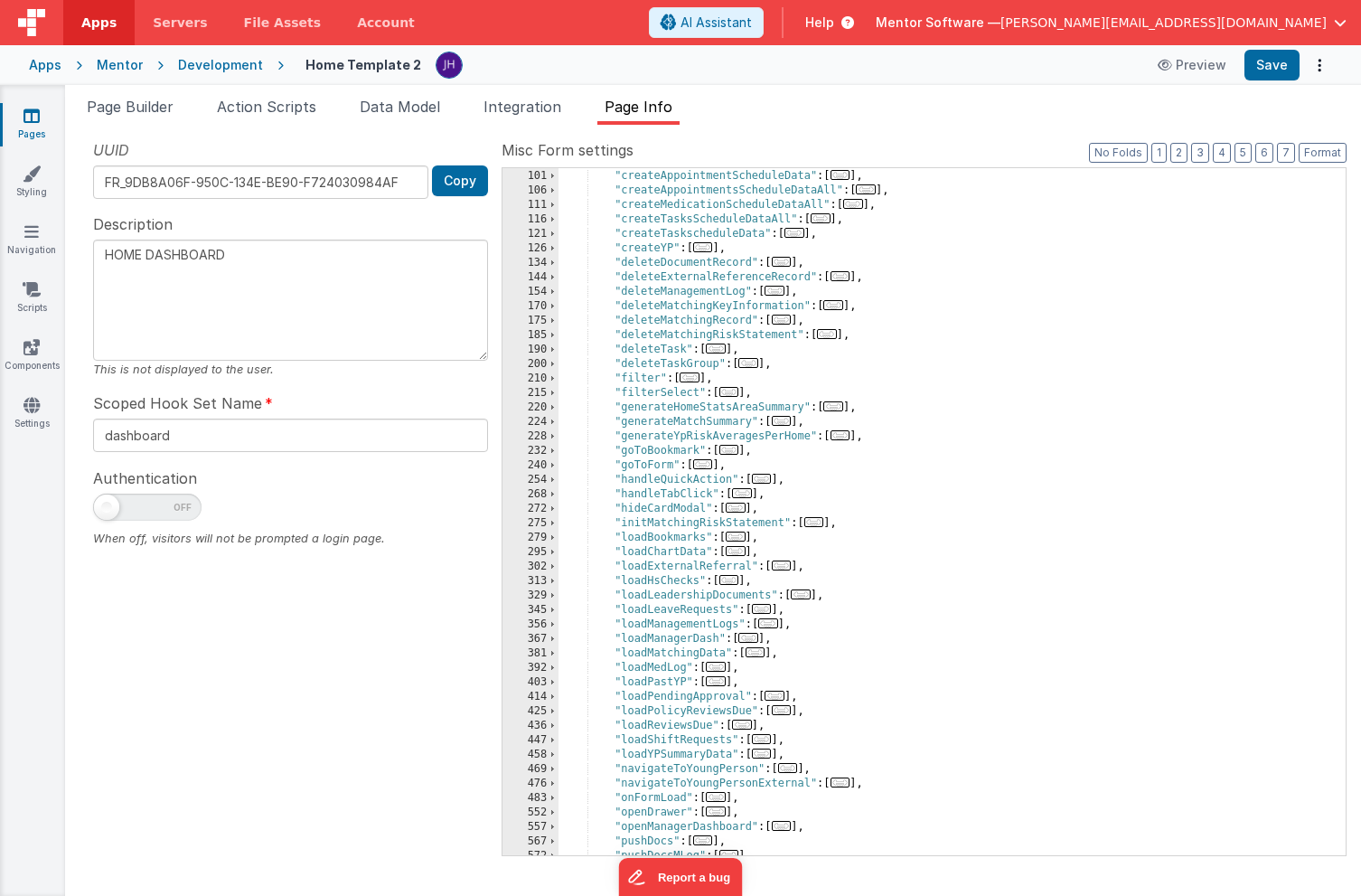
scroll to position [247, 0]
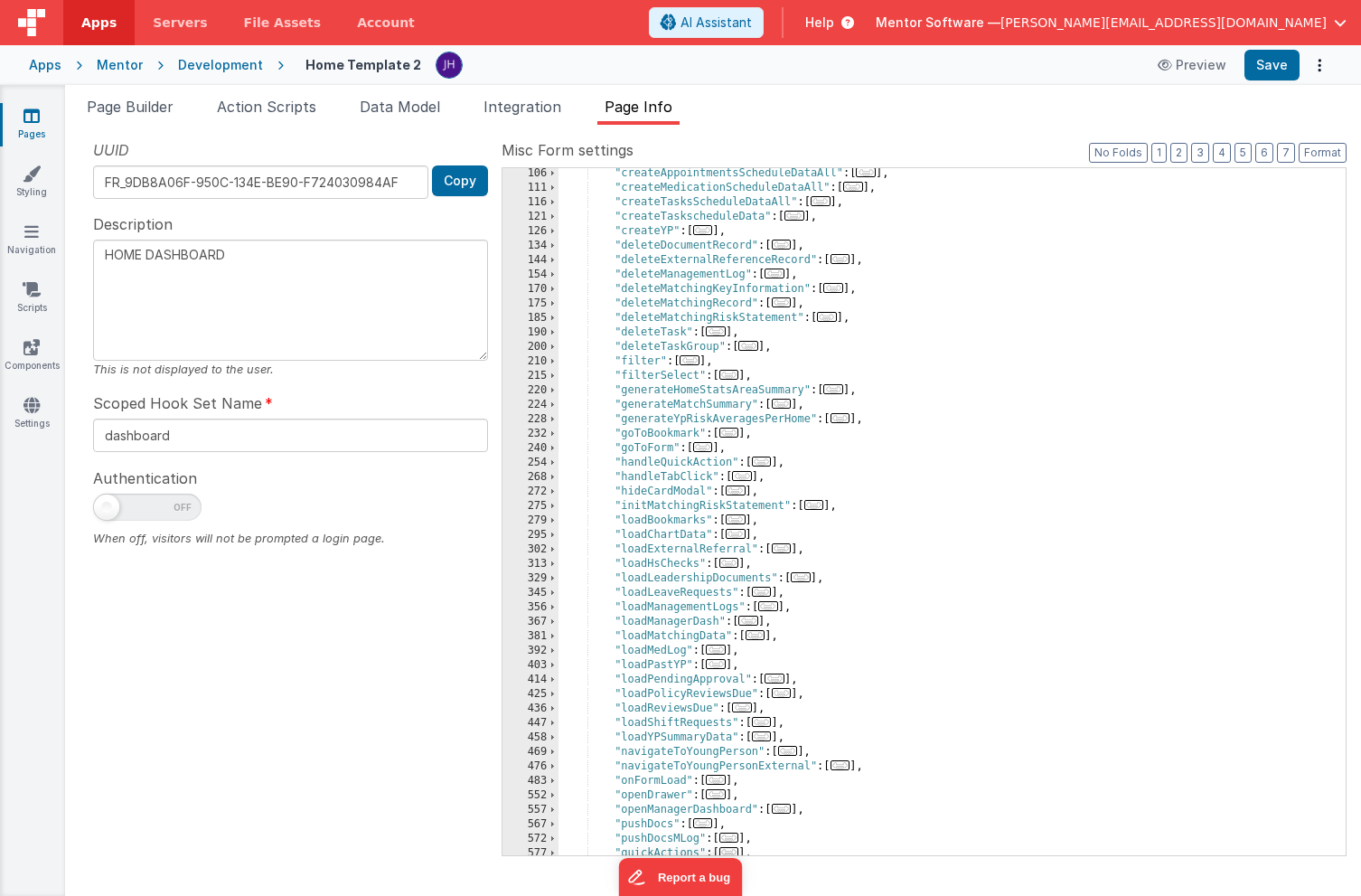
click at [723, 780] on span "..." at bounding box center [715, 780] width 20 height 10
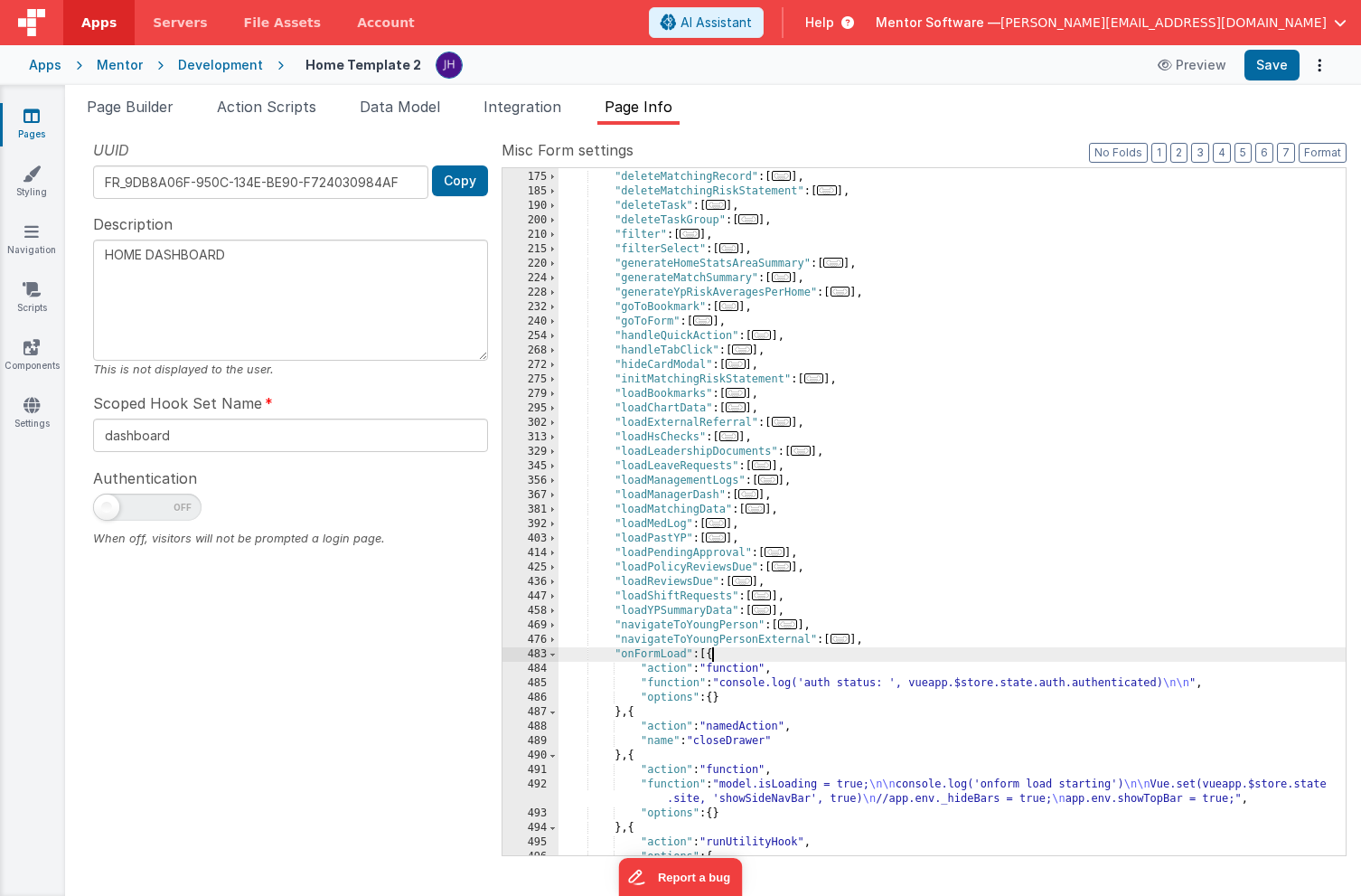
scroll to position [383, 0]
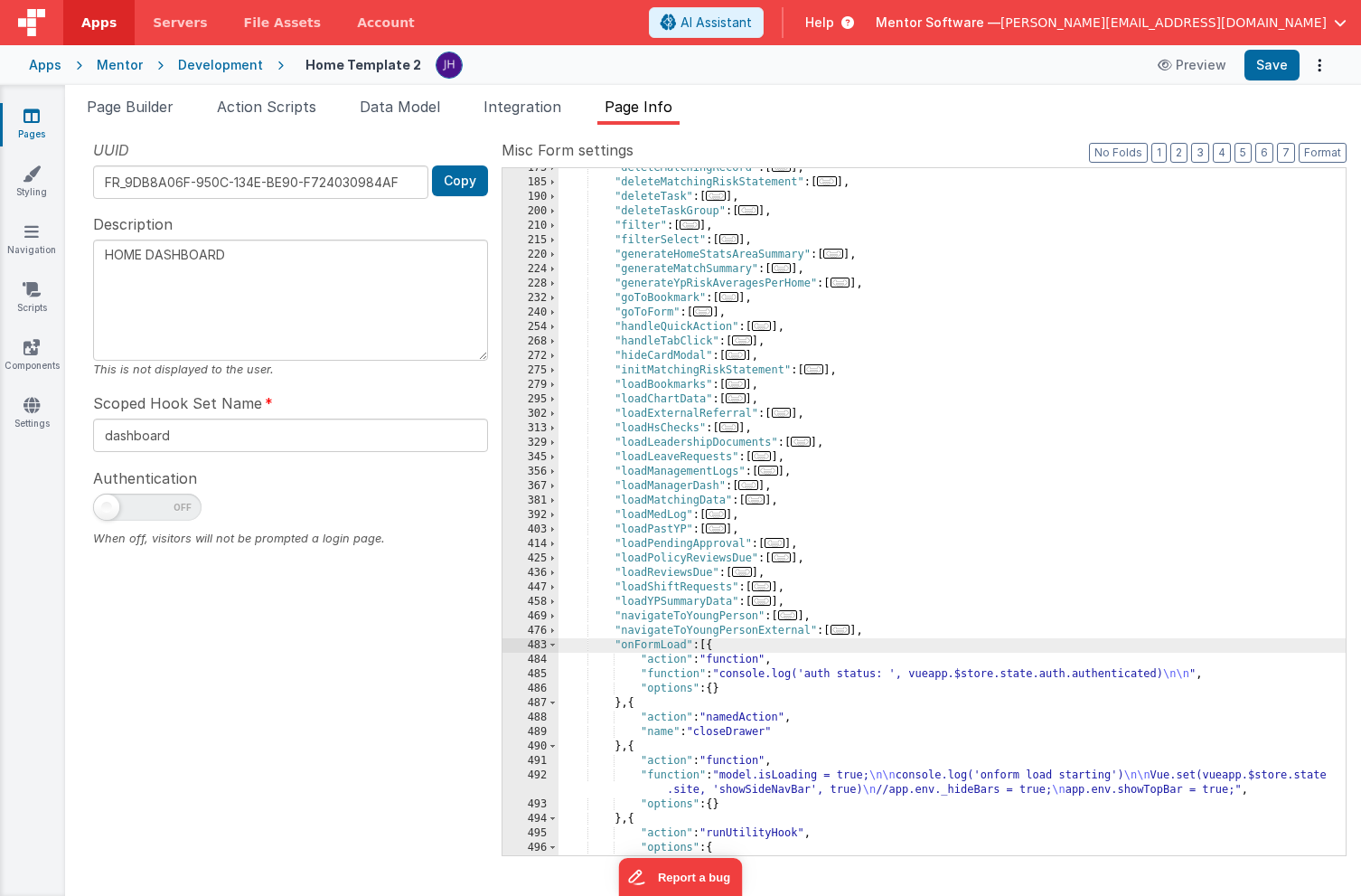
click at [535, 674] on div "485" at bounding box center [530, 674] width 56 height 15
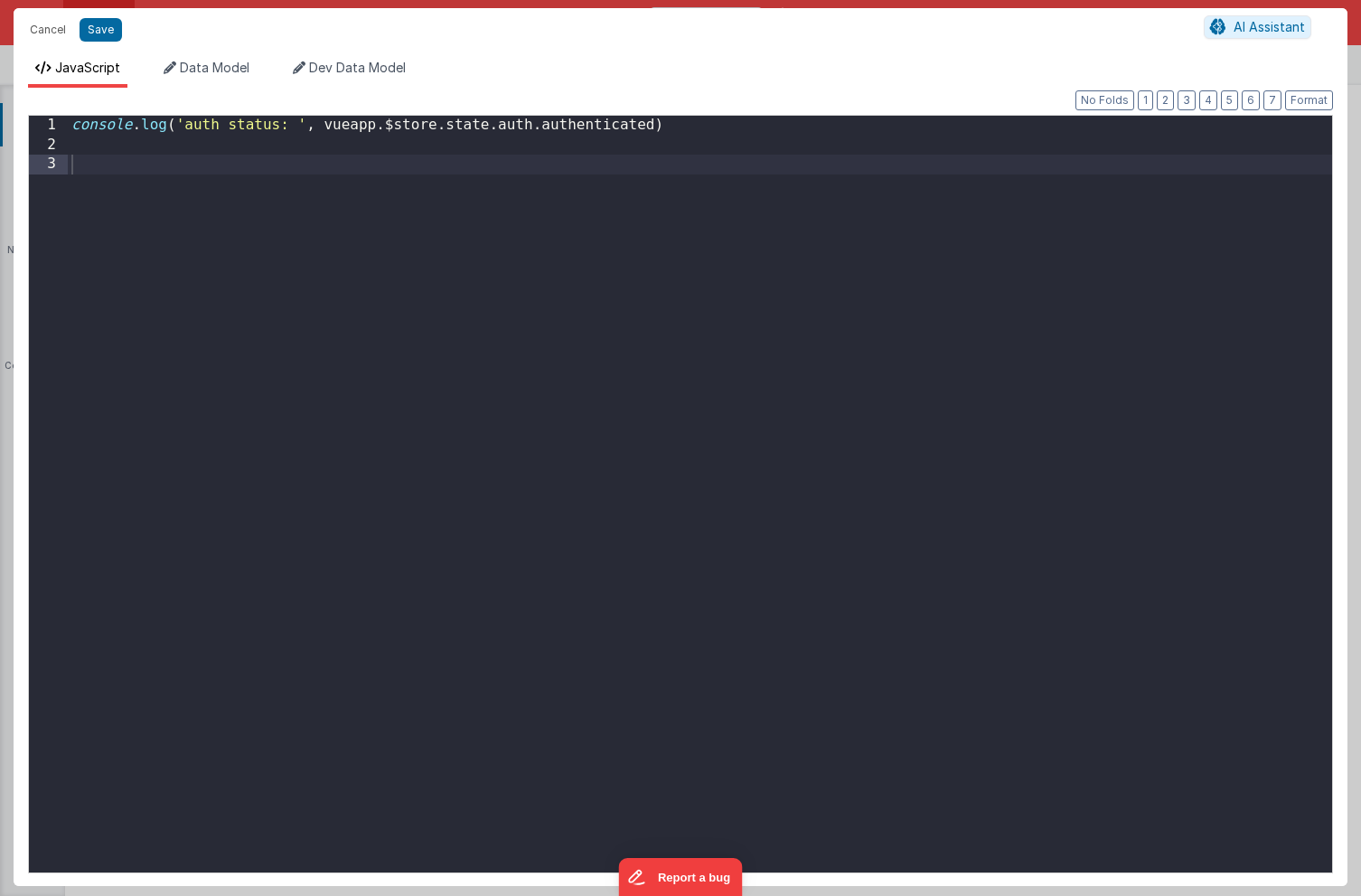
click at [535, 674] on div "console . log ( 'auth status: ' , vueapp . $store . state . auth . authenticate…" at bounding box center [700, 513] width 1264 height 795
click at [72, 127] on div "console . log ( 'auth status: ' , vueapp . $store . state . auth . authenticate…" at bounding box center [700, 513] width 1264 height 795
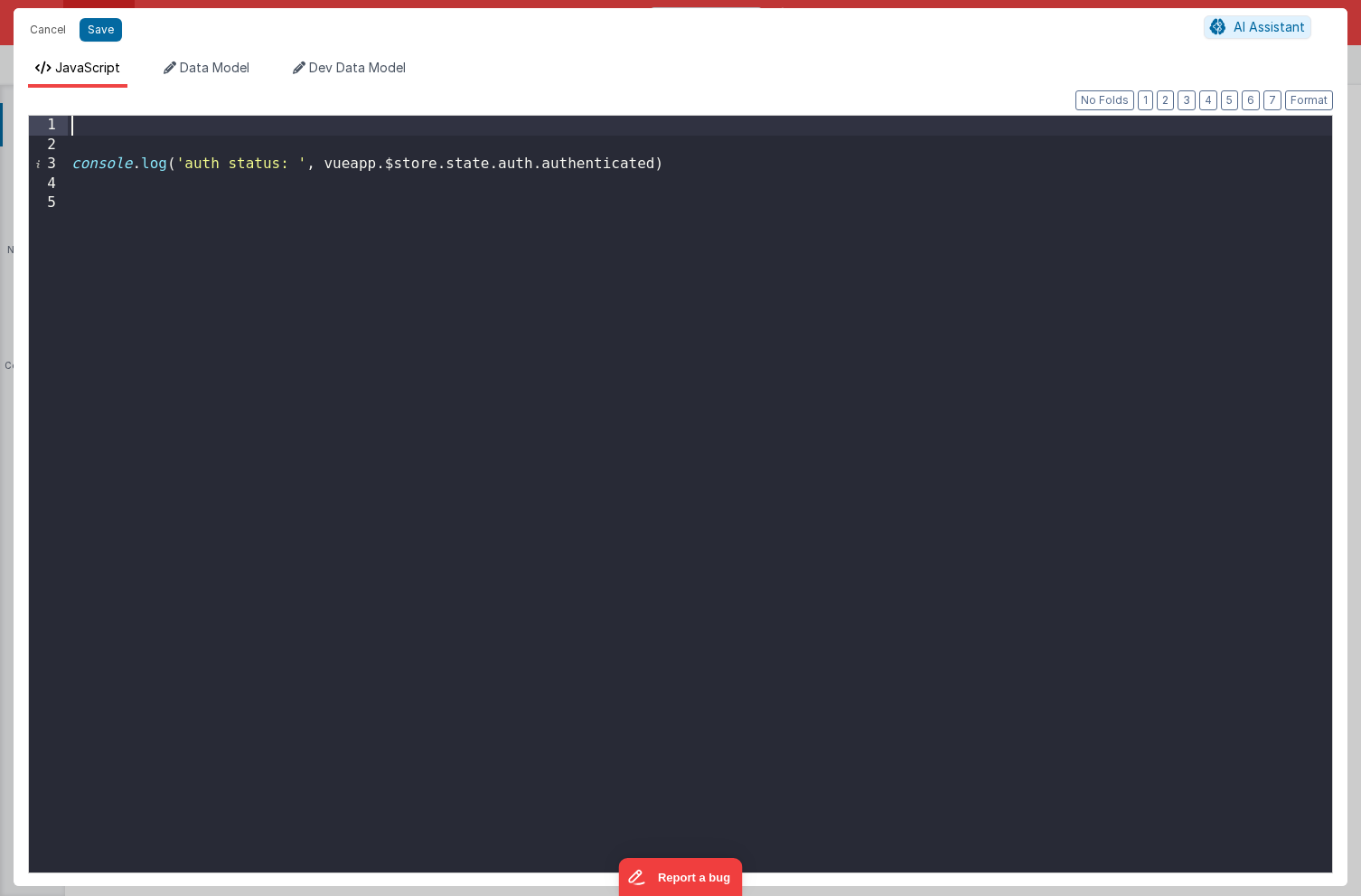
click at [188, 130] on div "console . log ( 'auth status: ' , vueapp . $store . state . auth . authenticate…" at bounding box center [700, 513] width 1264 height 795
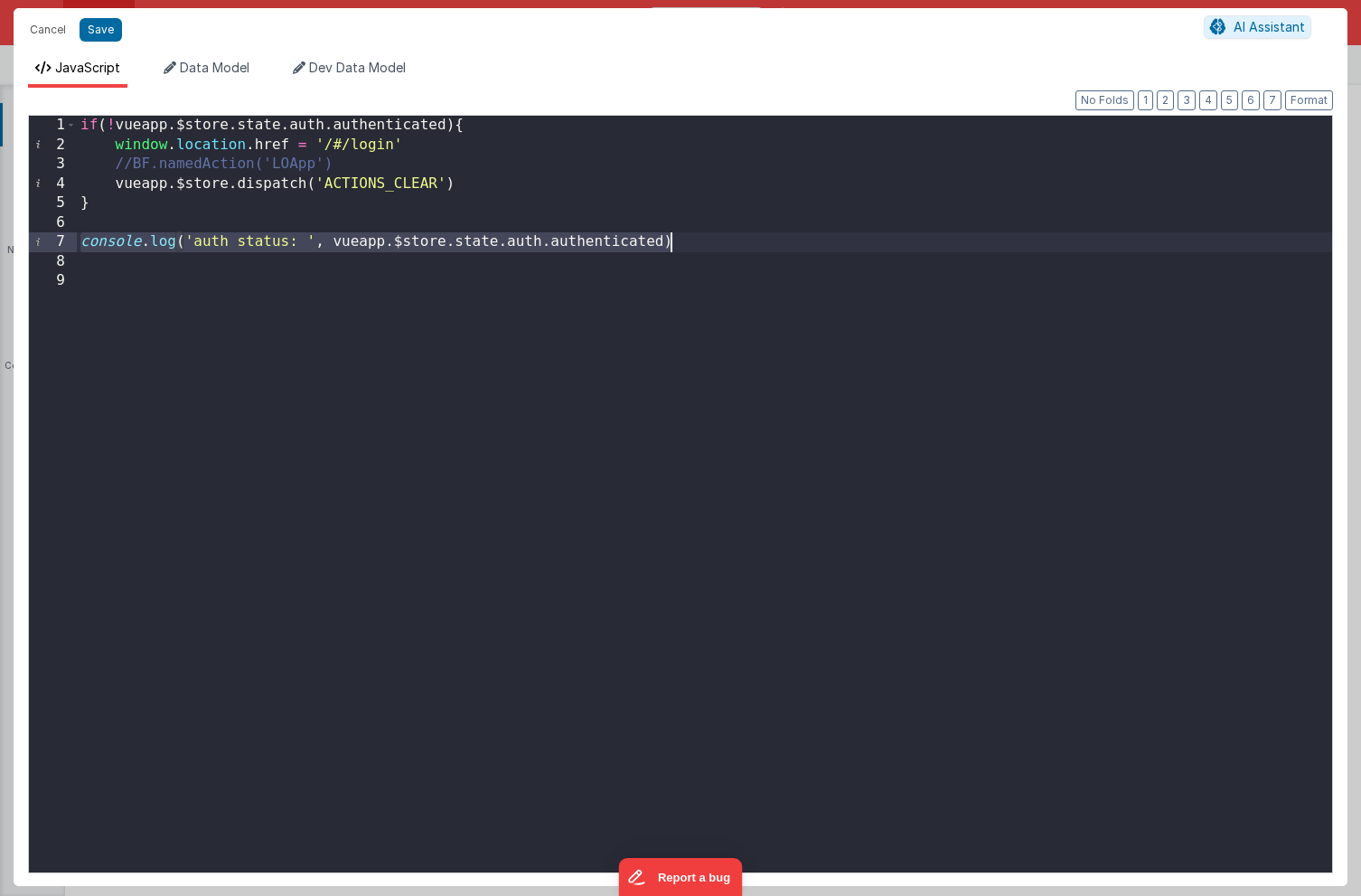
drag, startPoint x: 81, startPoint y: 243, endPoint x: 734, endPoint y: 236, distance: 653.0
click at [734, 236] on div "if ( ! vueapp . $store . state . auth . authenticated ) { window . location . h…" at bounding box center [704, 513] width 1255 height 795
click at [528, 187] on div "if ( ! vueapp . $store . state . auth . authenticated ) { window . location . h…" at bounding box center [704, 513] width 1255 height 795
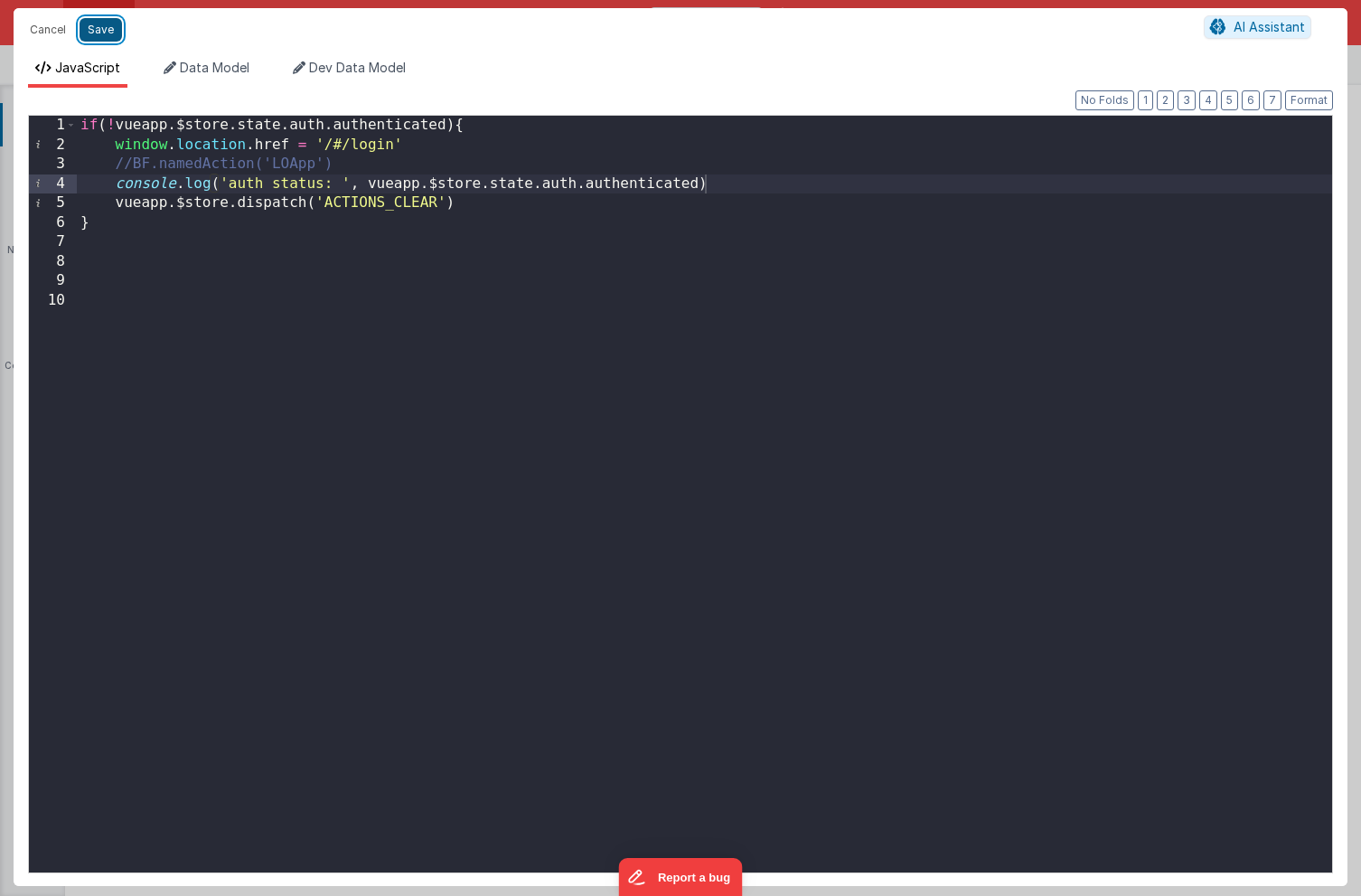
click at [103, 31] on button "Save" at bounding box center [100, 29] width 42 height 23
type textarea "HOME DASHBOARD"
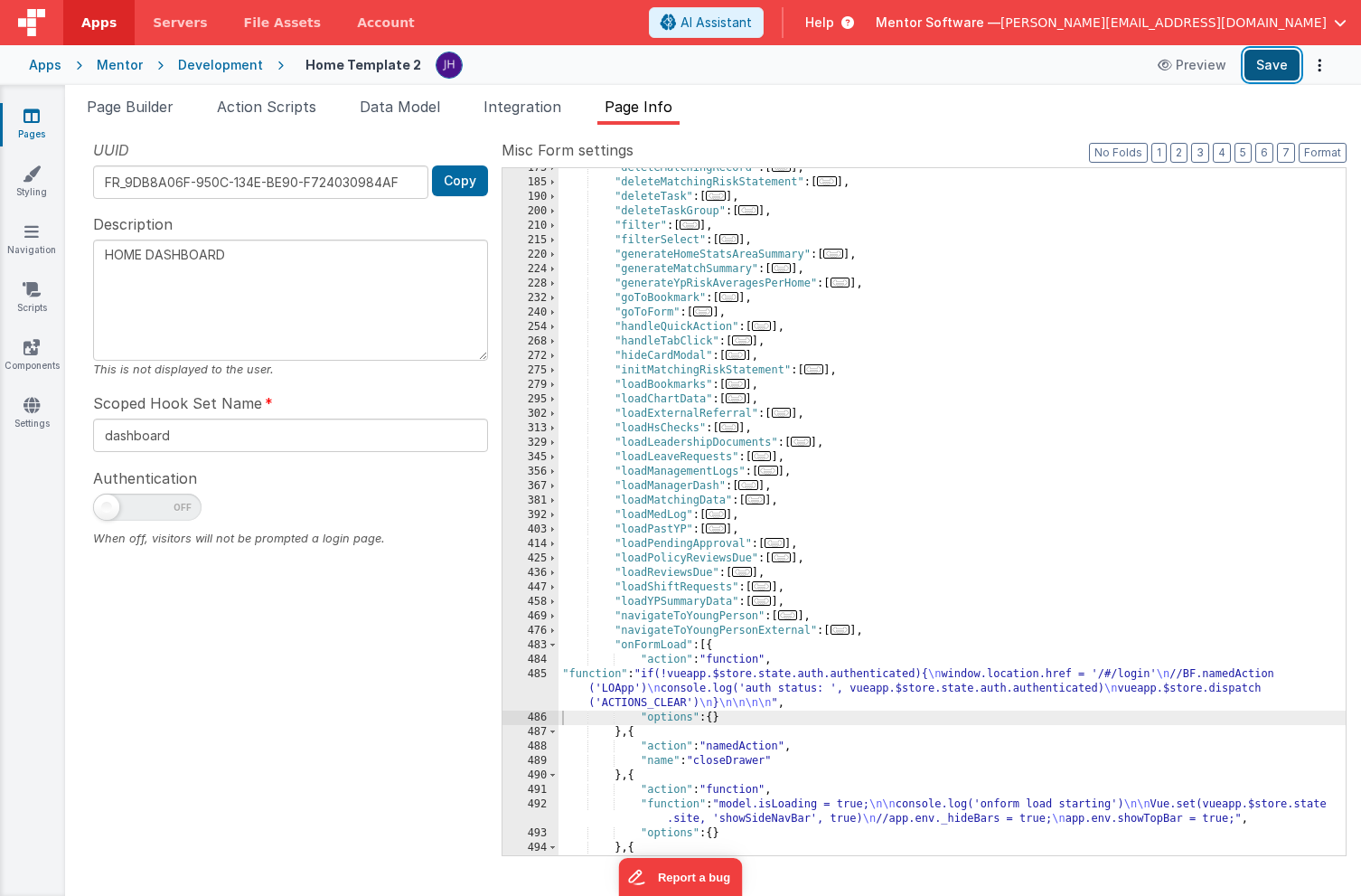
click at [1272, 60] on button "Save" at bounding box center [1272, 64] width 55 height 30
click at [1263, 70] on button "Save" at bounding box center [1272, 64] width 55 height 30
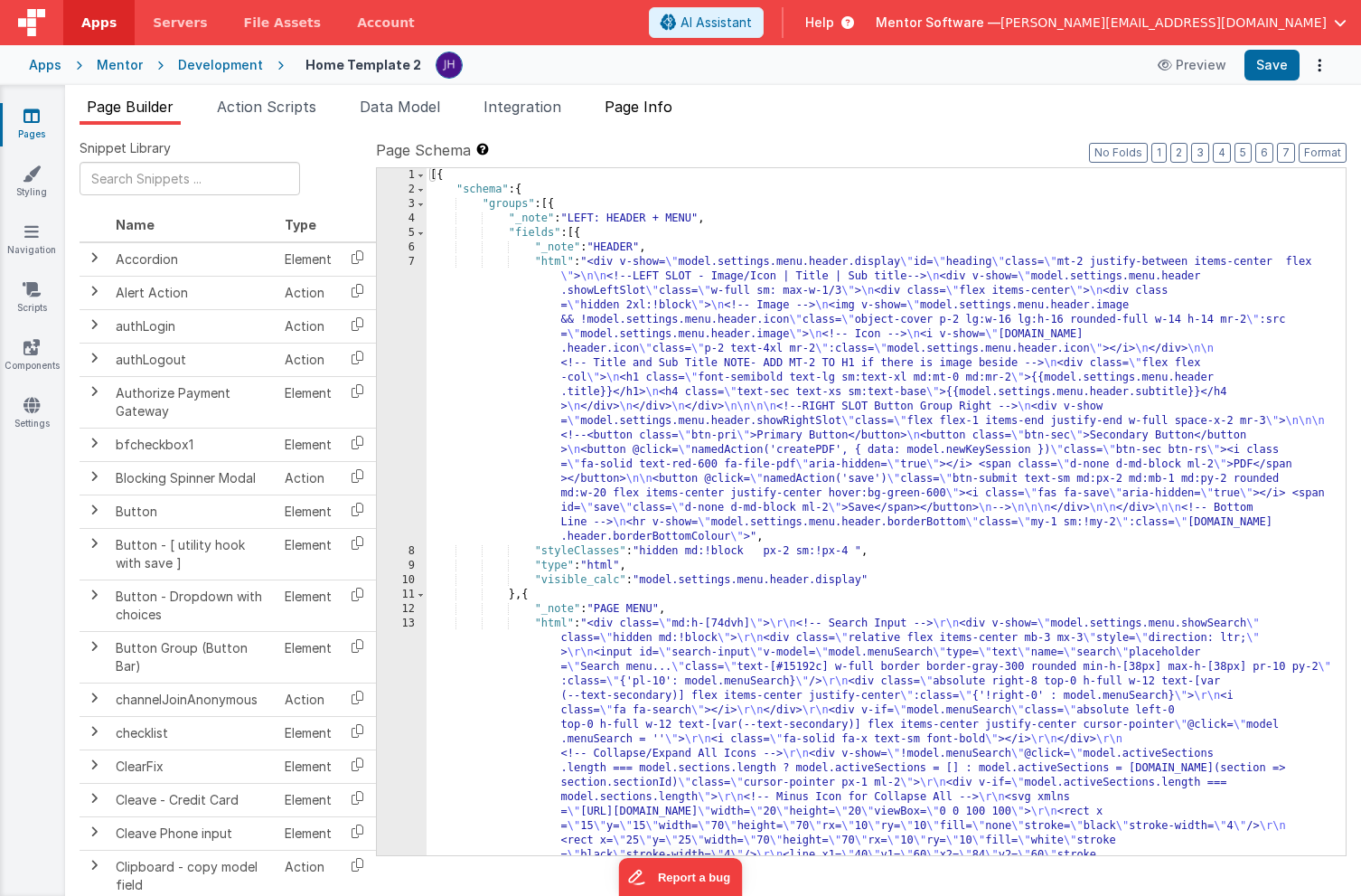
click at [655, 112] on span "Page Info" at bounding box center [638, 107] width 67 height 18
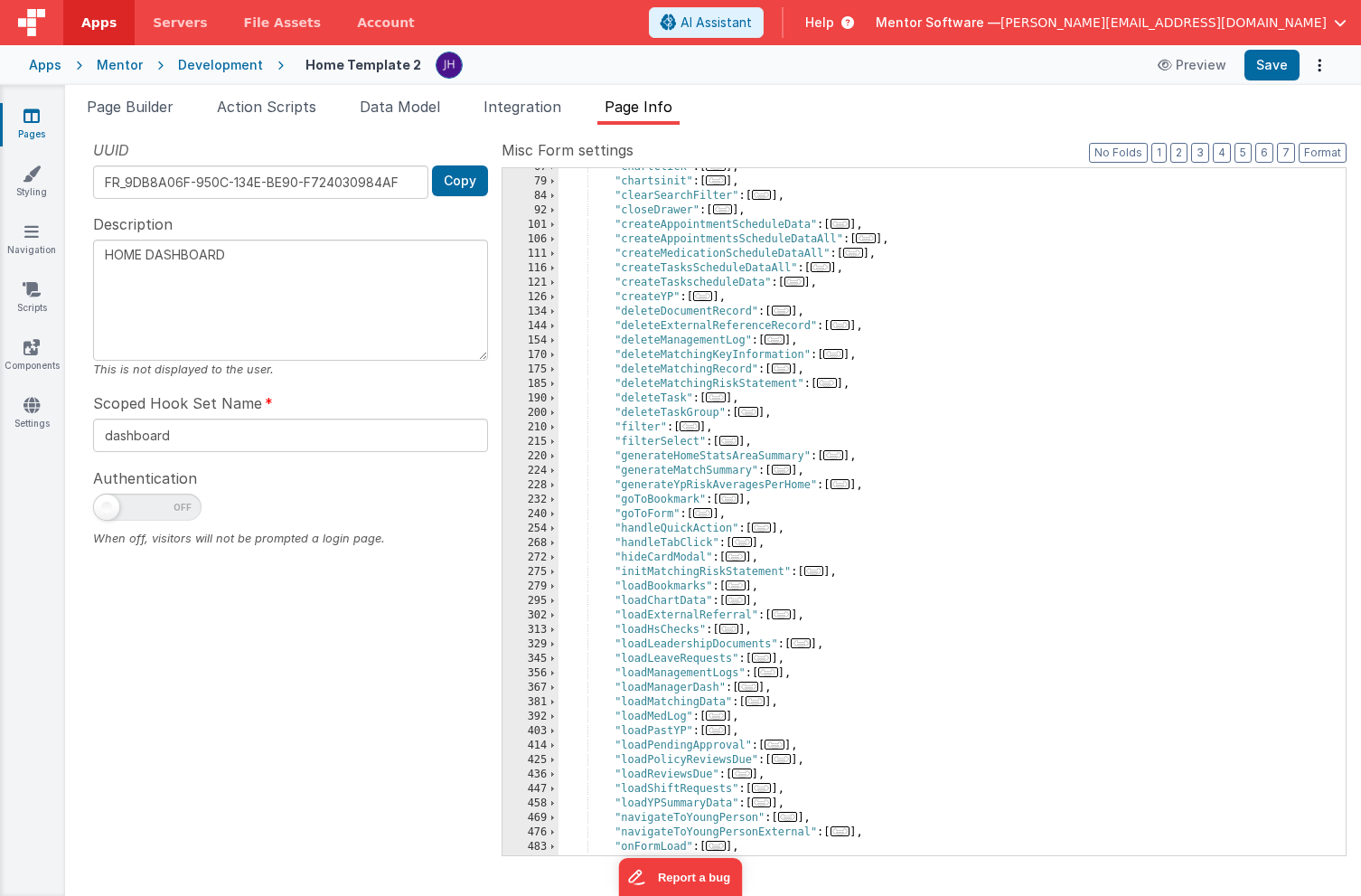
scroll to position [247, 0]
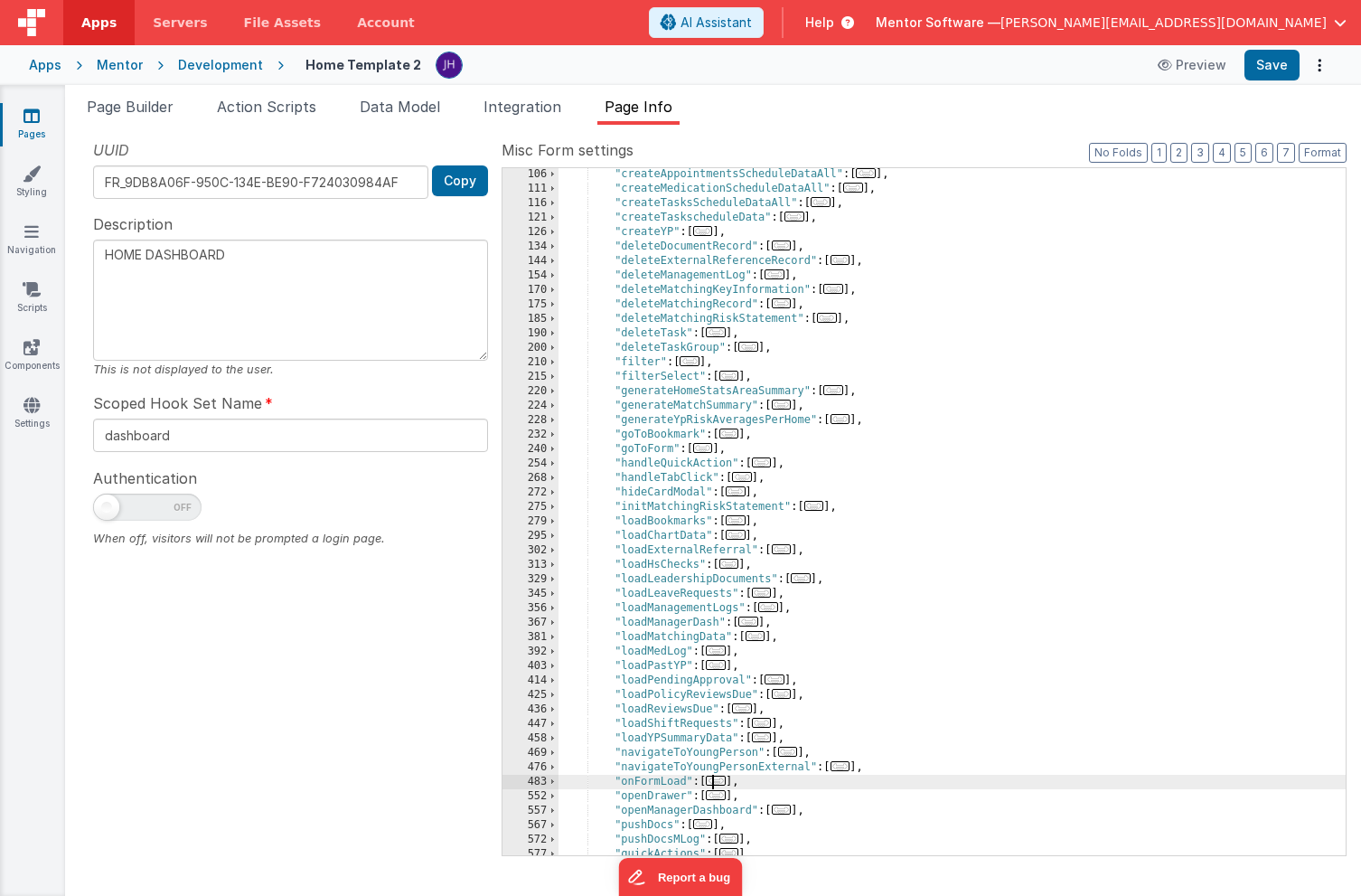
click at [717, 783] on span "..." at bounding box center [715, 781] width 20 height 10
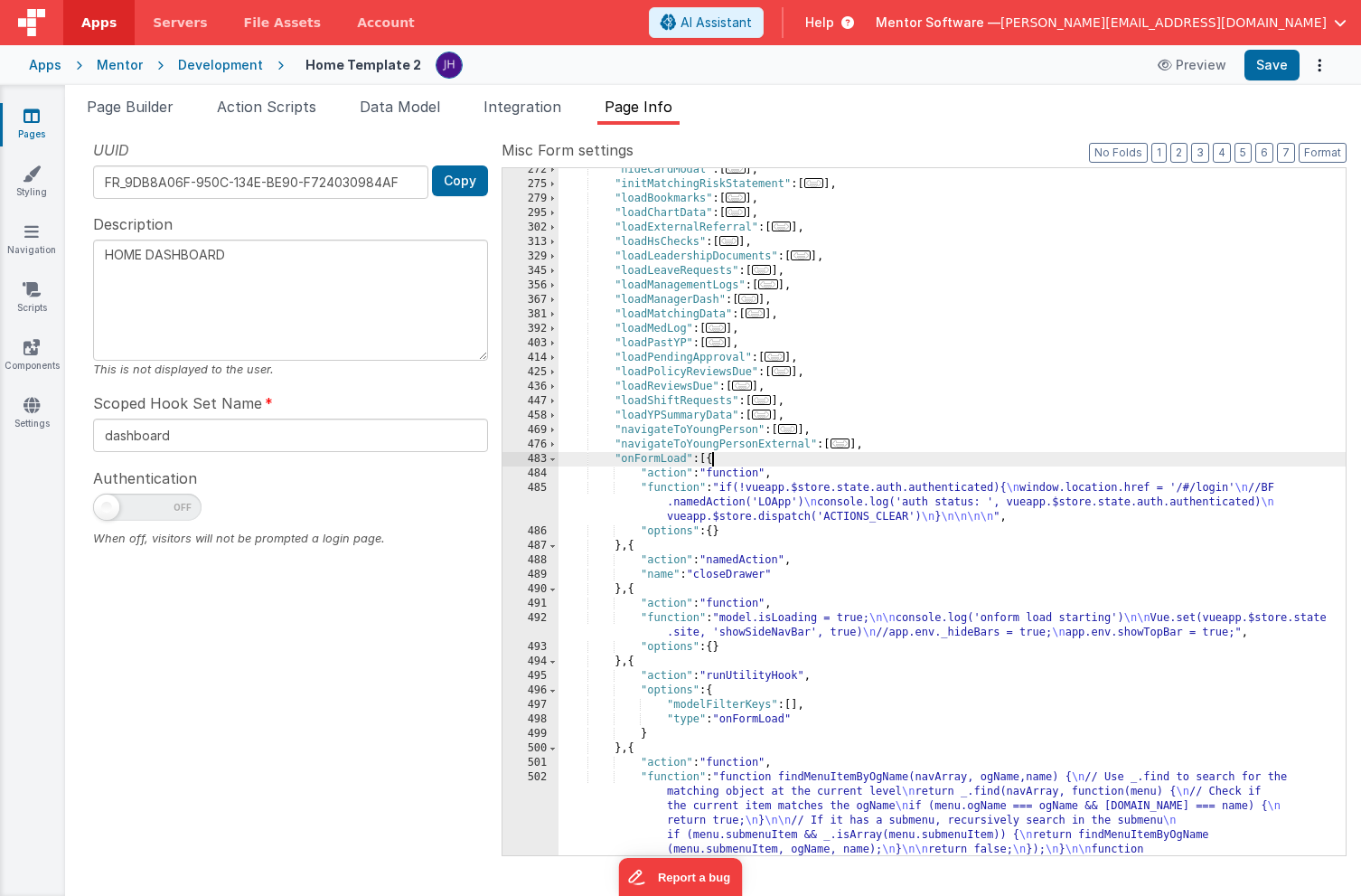
scroll to position [581, 0]
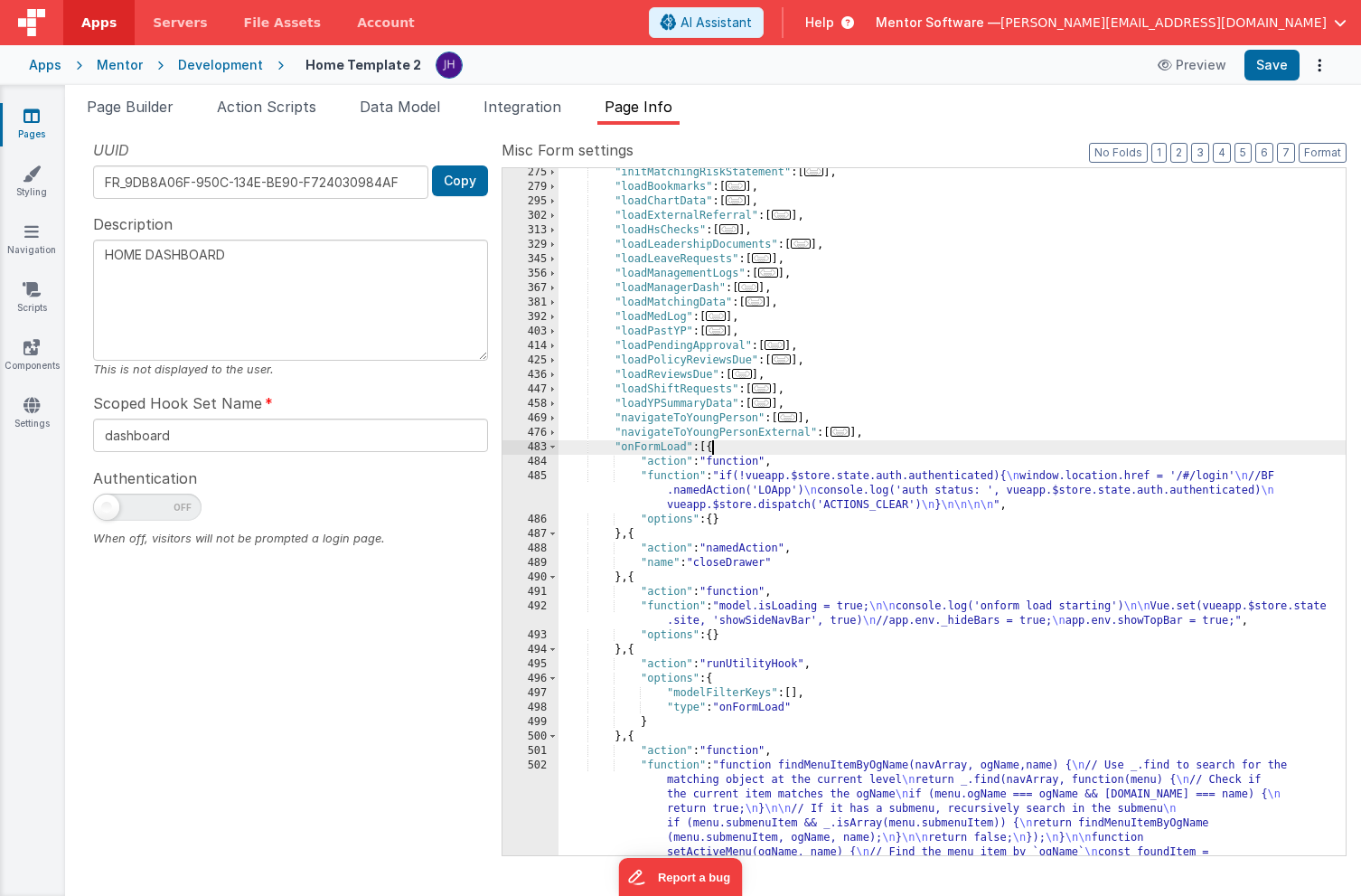
click at [756, 605] on div ""initMatchingRiskStatement" : [ ... ] , "loadBookmarks" : [ ... ] , "loadChartD…" at bounding box center [953, 646] width 787 height 961
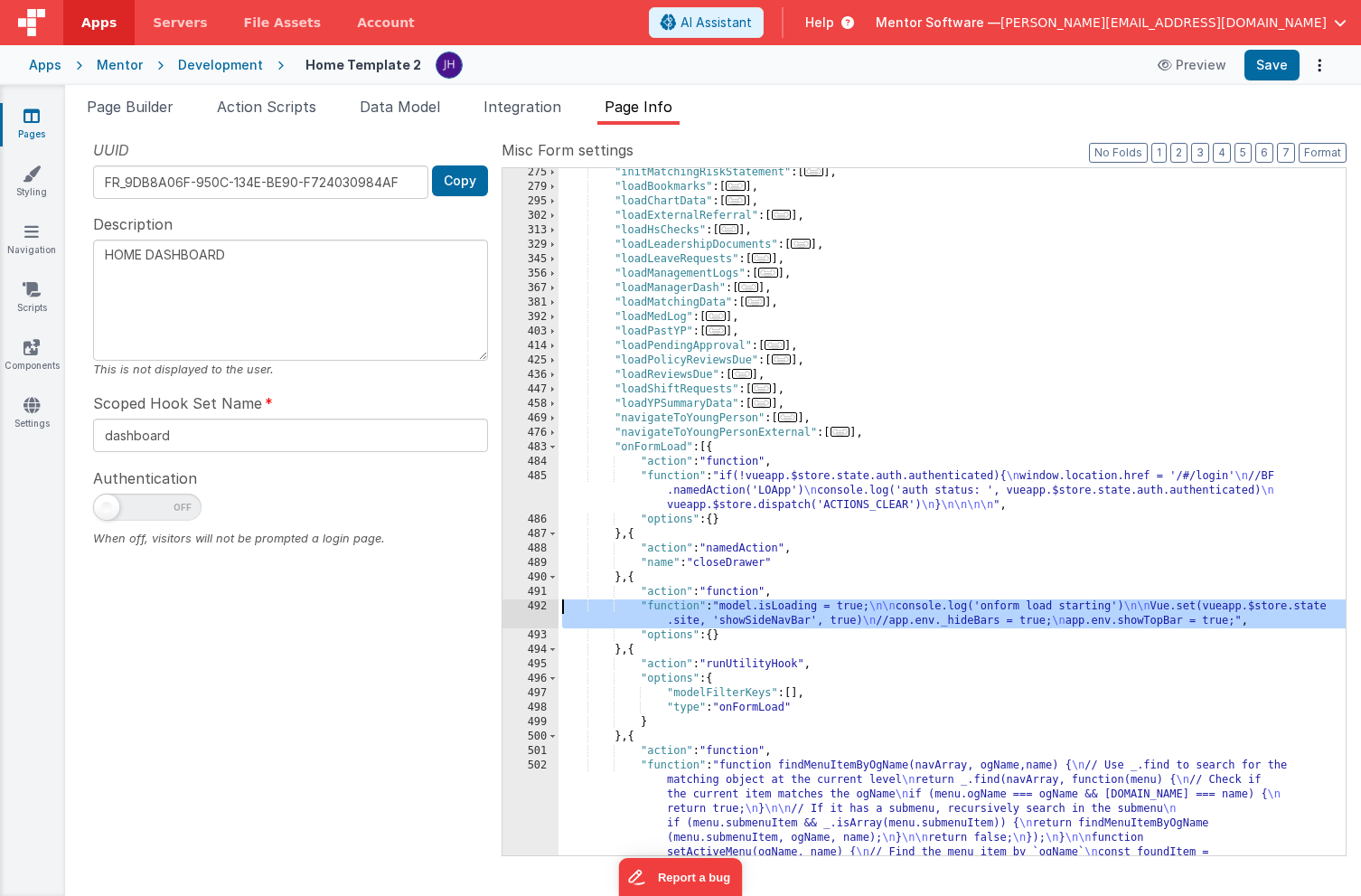
click at [540, 613] on div "492" at bounding box center [530, 614] width 56 height 29
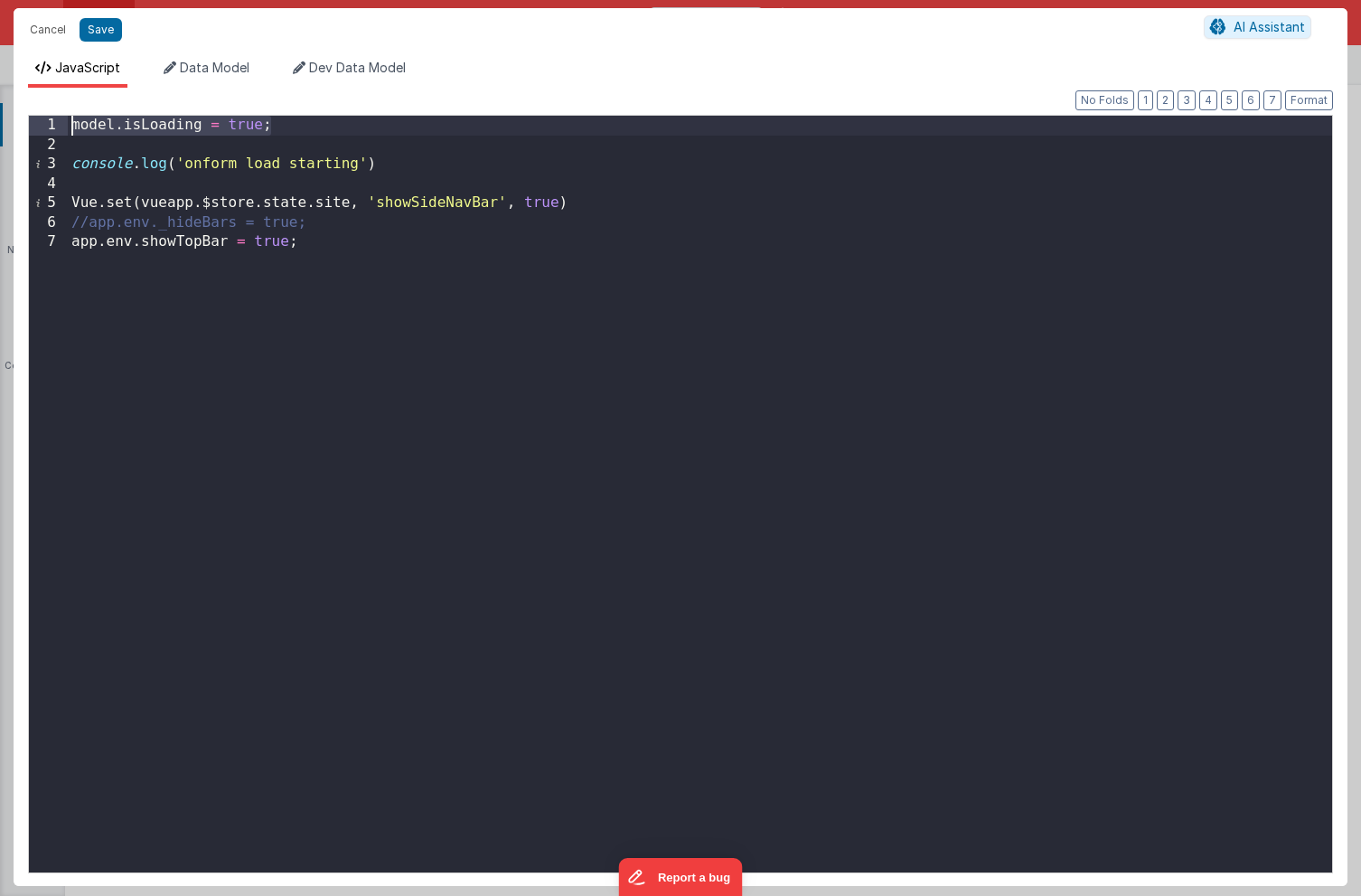
drag, startPoint x: 279, startPoint y: 124, endPoint x: -2, endPoint y: 129, distance: 281.0
click at [0, 129] on html "Cancel Save AI Assistant JavaScript Data Model Dev Data Model Format 7 6 5 4 3 …" at bounding box center [680, 448] width 1361 height 896
click at [96, 45] on div "Cancel Save AI Assistant" at bounding box center [680, 29] width 1334 height 43
click at [99, 30] on button "Save" at bounding box center [100, 29] width 42 height 23
type textarea "HOME DASHBOARD"
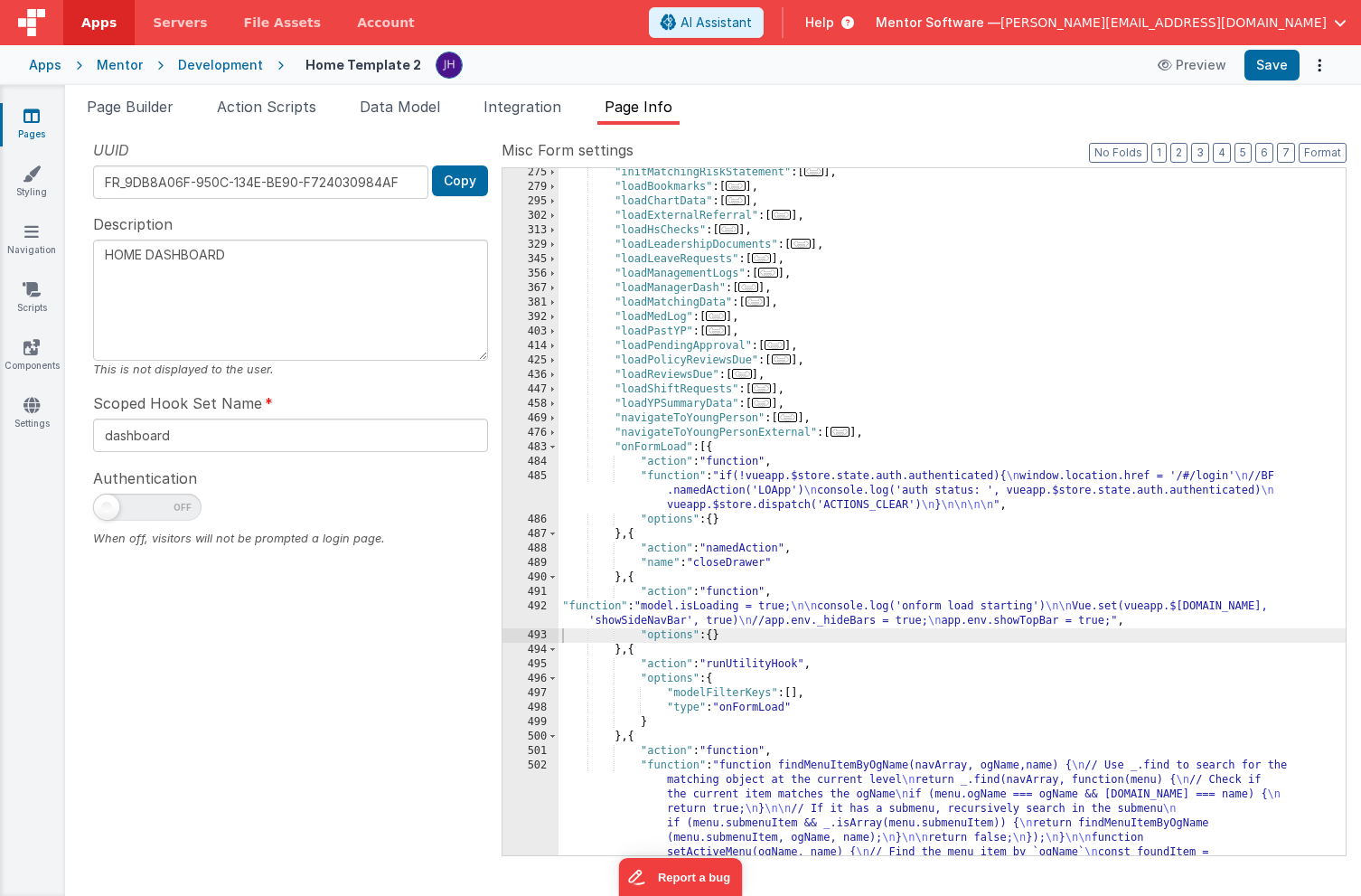
click at [755, 479] on div ""initMatchingRiskStatement" : [ ... ] , "loadBookmarks" : [ ... ] , "loadChartD…" at bounding box center [953, 646] width 787 height 961
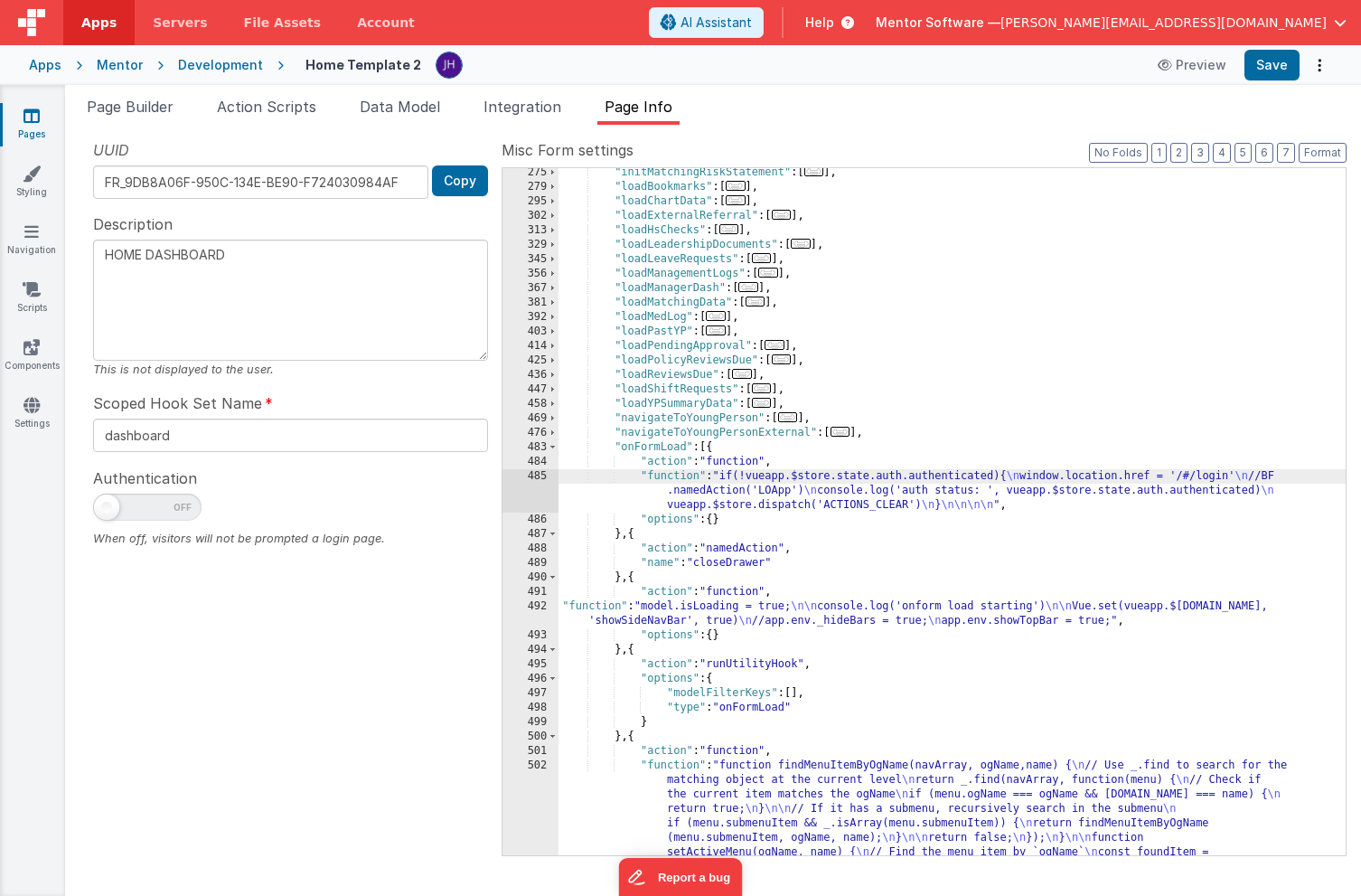
click at [546, 482] on div "485" at bounding box center [530, 491] width 56 height 43
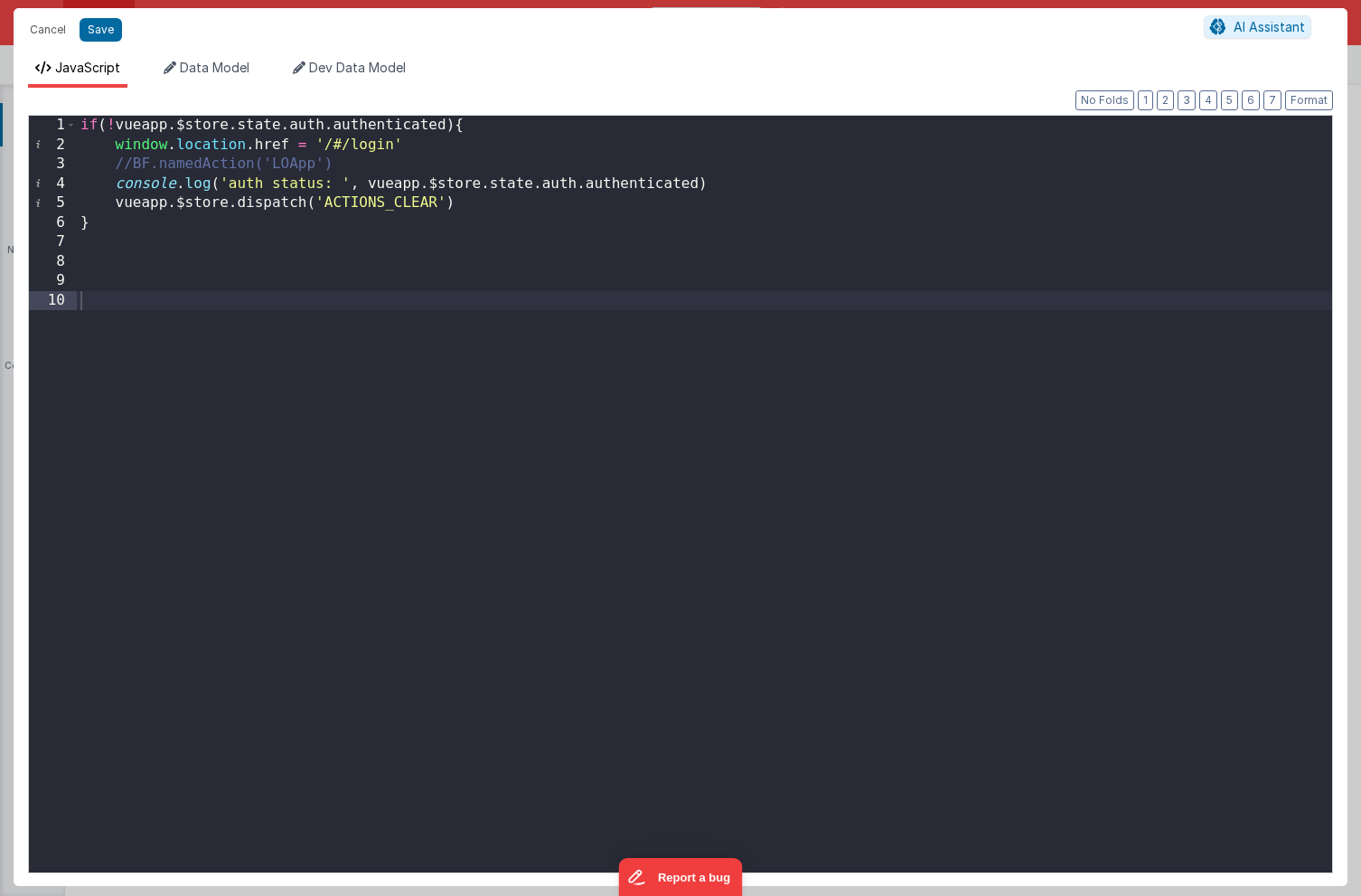
click at [81, 125] on div "if ( ! vueapp . $store . state . auth . authenticated ) { window . location . h…" at bounding box center [704, 513] width 1255 height 795
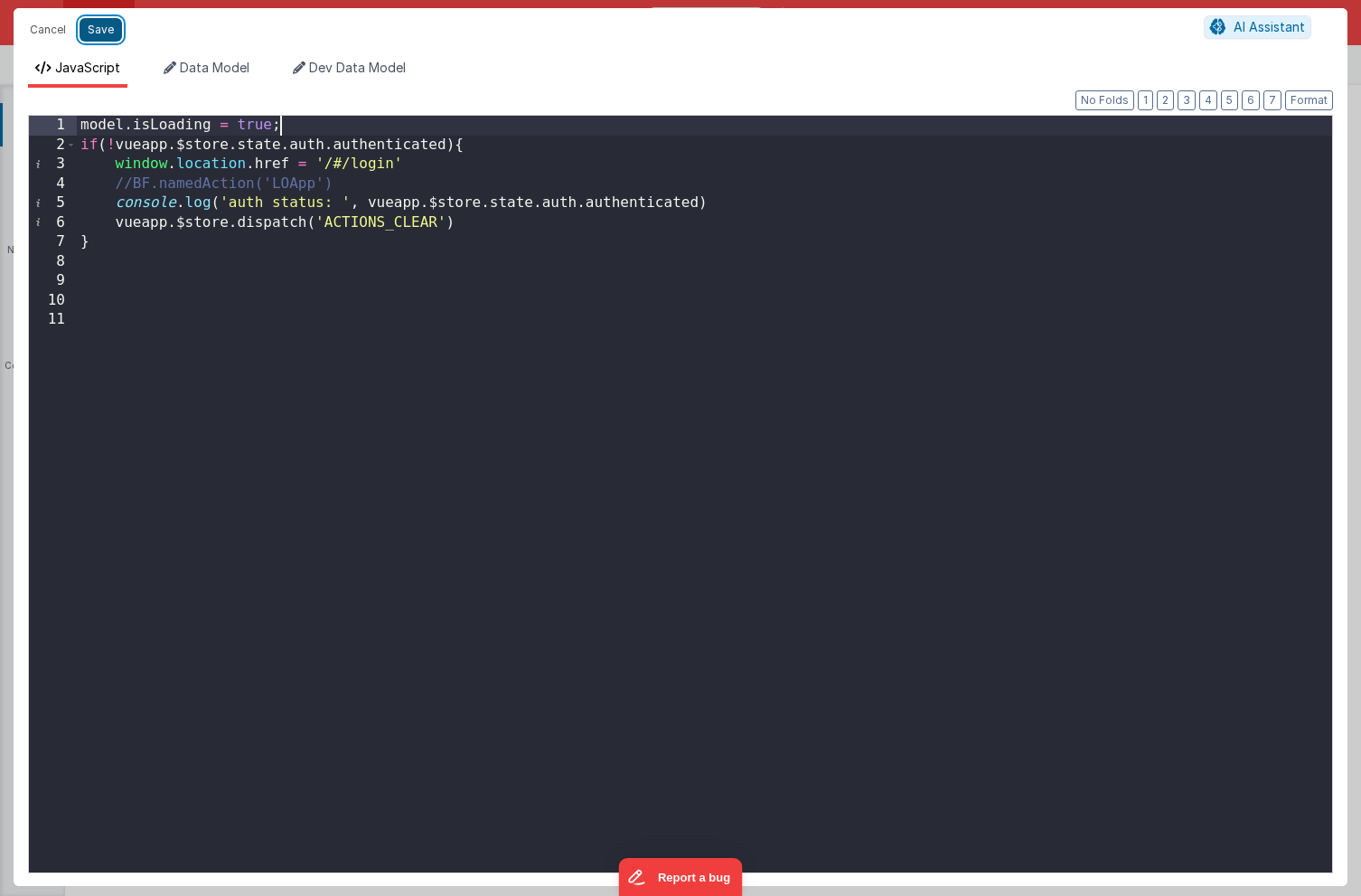
click at [100, 33] on button "Save" at bounding box center [100, 29] width 42 height 23
type textarea "HOME DASHBOARD"
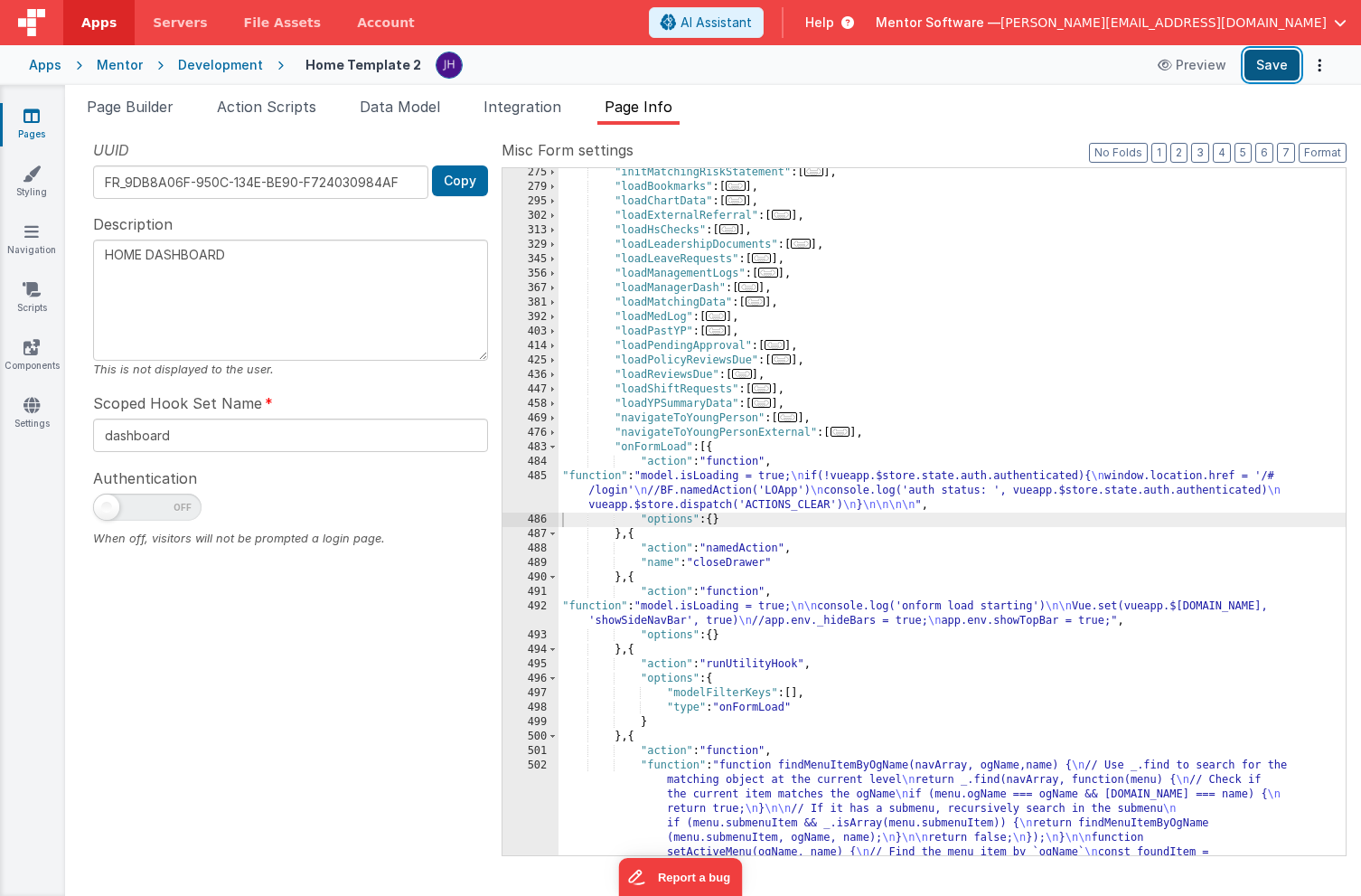
click at [1277, 67] on button "Save" at bounding box center [1272, 64] width 55 height 30
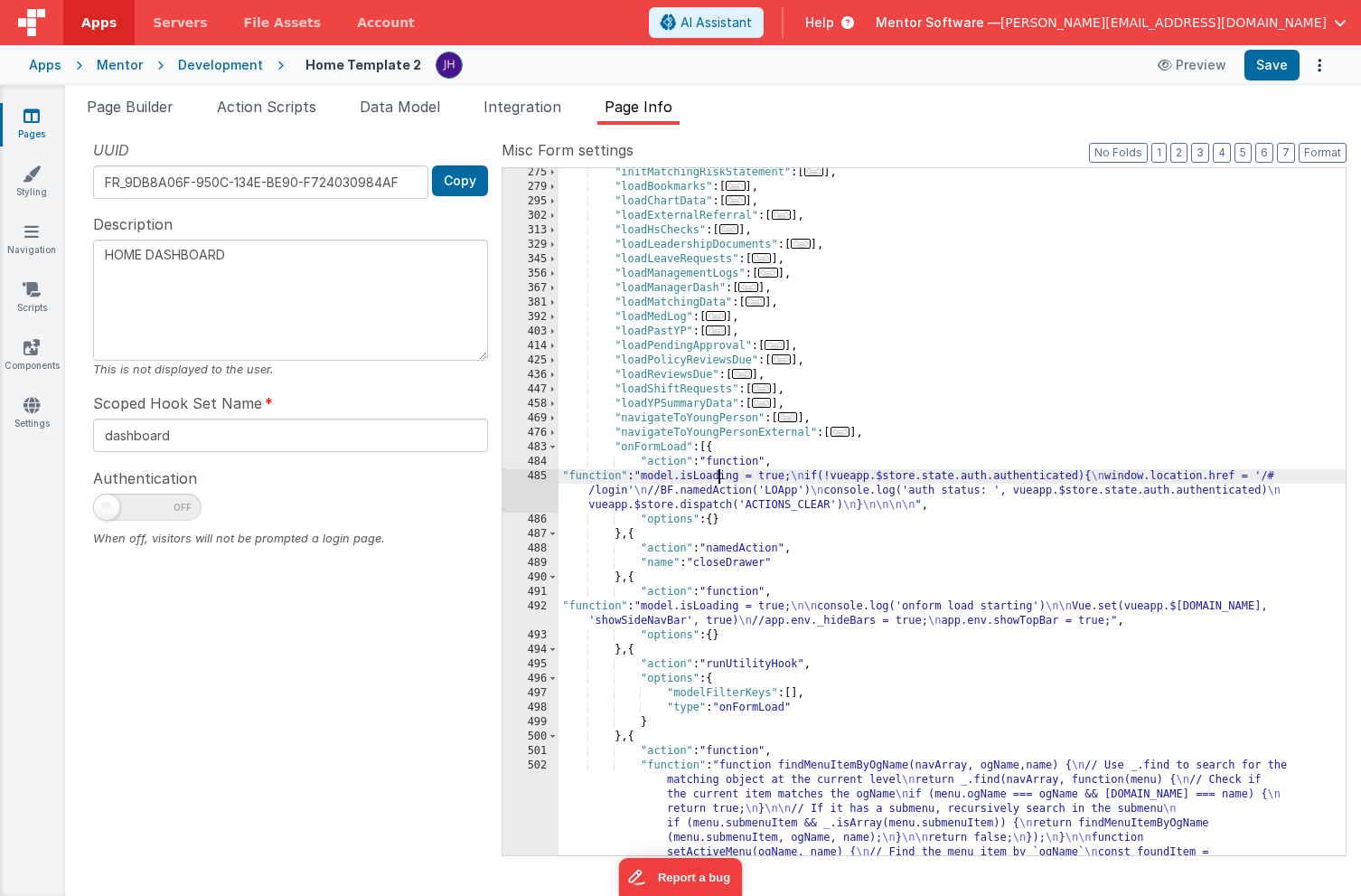
click at [719, 481] on div ""initMatchingRiskStatement" : [ ... ] , "loadBookmarks" : [ ... ] , "loadChartD…" at bounding box center [953, 646] width 787 height 961
click at [540, 485] on div "485" at bounding box center [530, 491] width 56 height 43
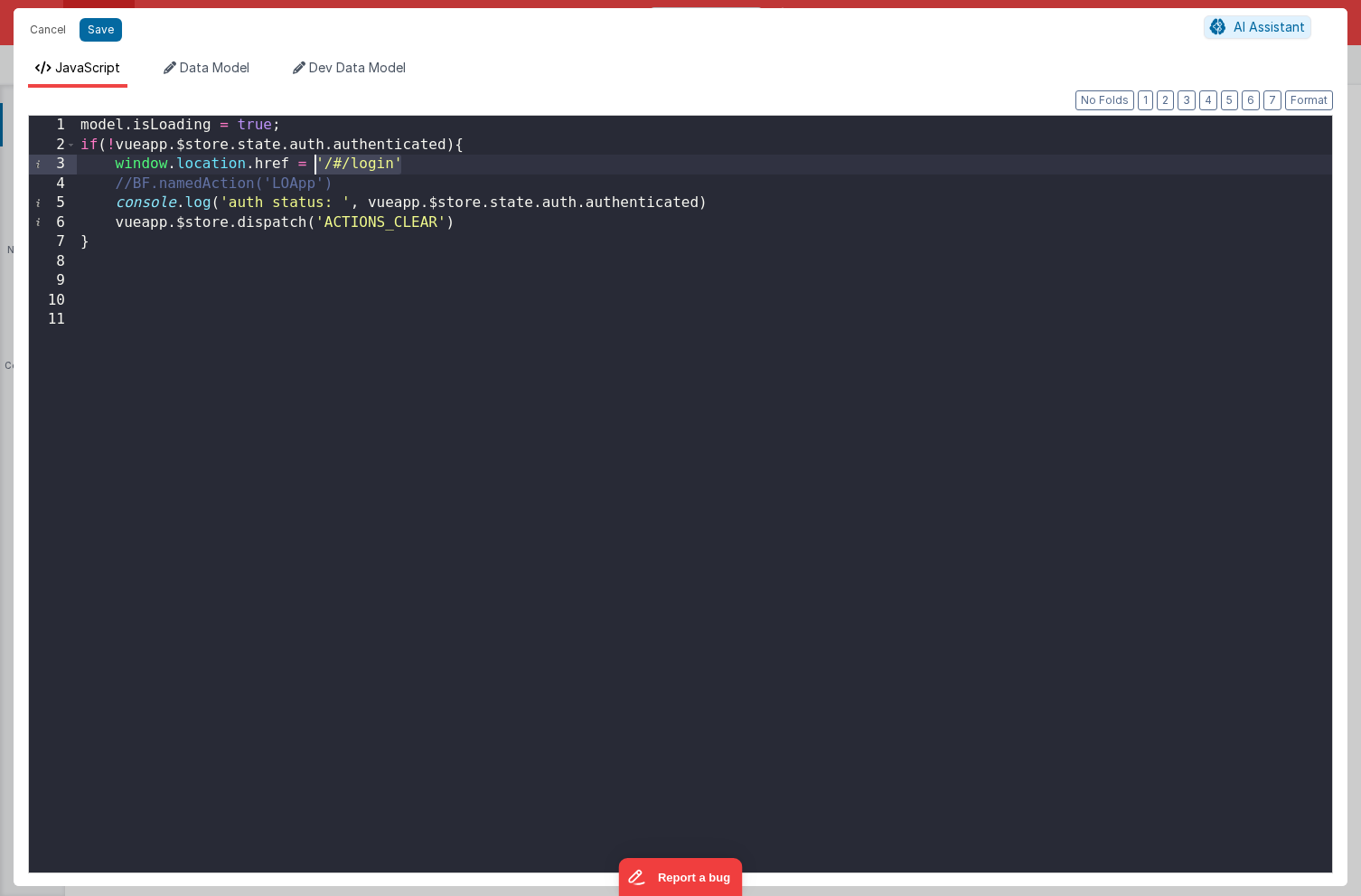
drag, startPoint x: 403, startPoint y: 163, endPoint x: 315, endPoint y: 164, distance: 88.0
click at [315, 164] on div "model . isLoading = true ; if ( ! vueapp . $store . state . auth . authenticate…" at bounding box center [704, 513] width 1255 height 795
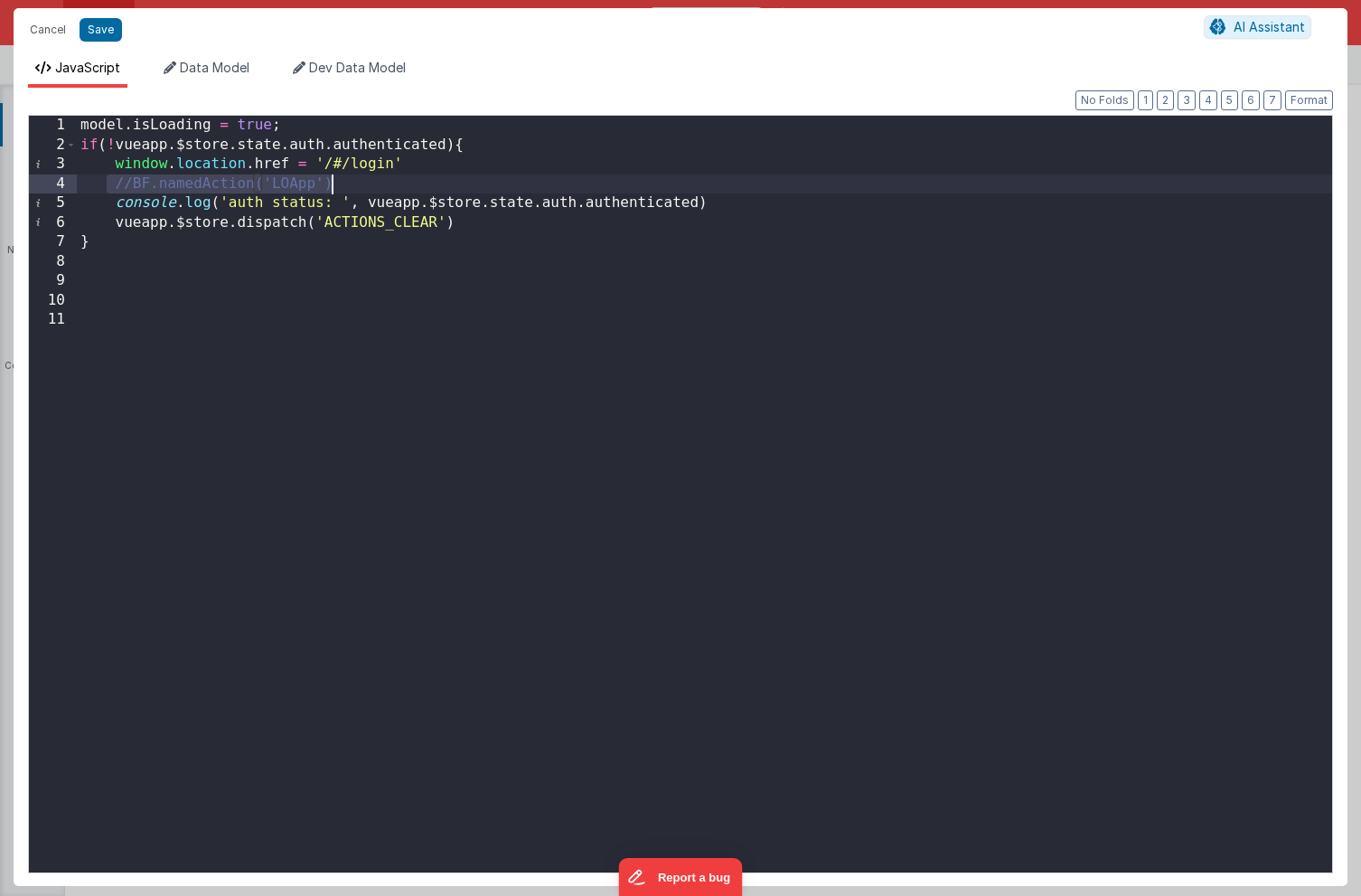
drag, startPoint x: 109, startPoint y: 183, endPoint x: 369, endPoint y: 190, distance: 260.1
click at [369, 190] on div "model . isLoading = true ; if ( ! vueapp . $store . state . auth . authenticate…" at bounding box center [704, 513] width 1255 height 795
drag, startPoint x: 48, startPoint y: 30, endPoint x: 142, endPoint y: 37, distance: 94.3
click at [47, 30] on button "Cancel" at bounding box center [47, 30] width 54 height 25
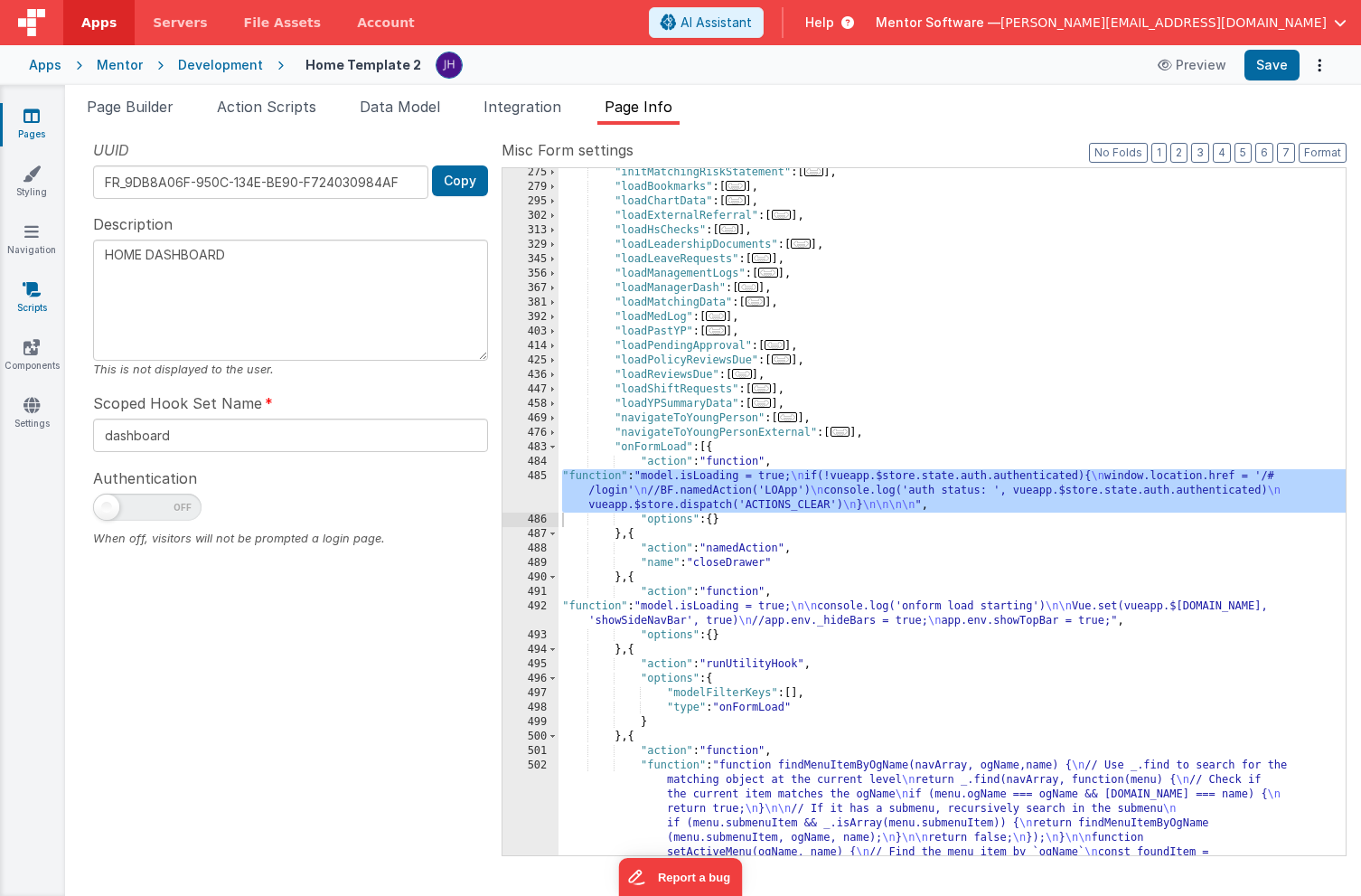
click at [36, 299] on link "Scripts" at bounding box center [31, 298] width 65 height 36
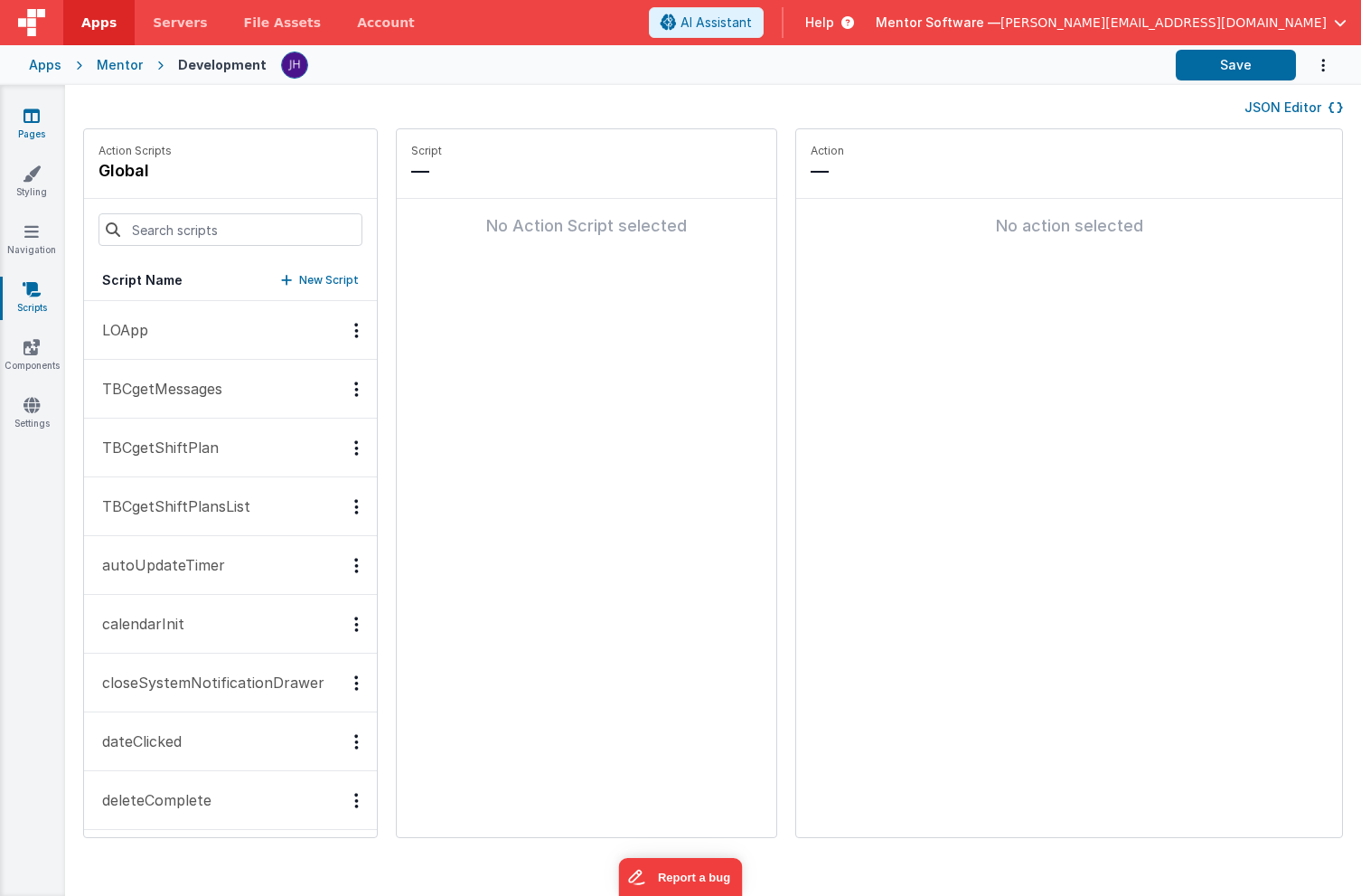
click at [29, 115] on icon at bounding box center [31, 115] width 17 height 18
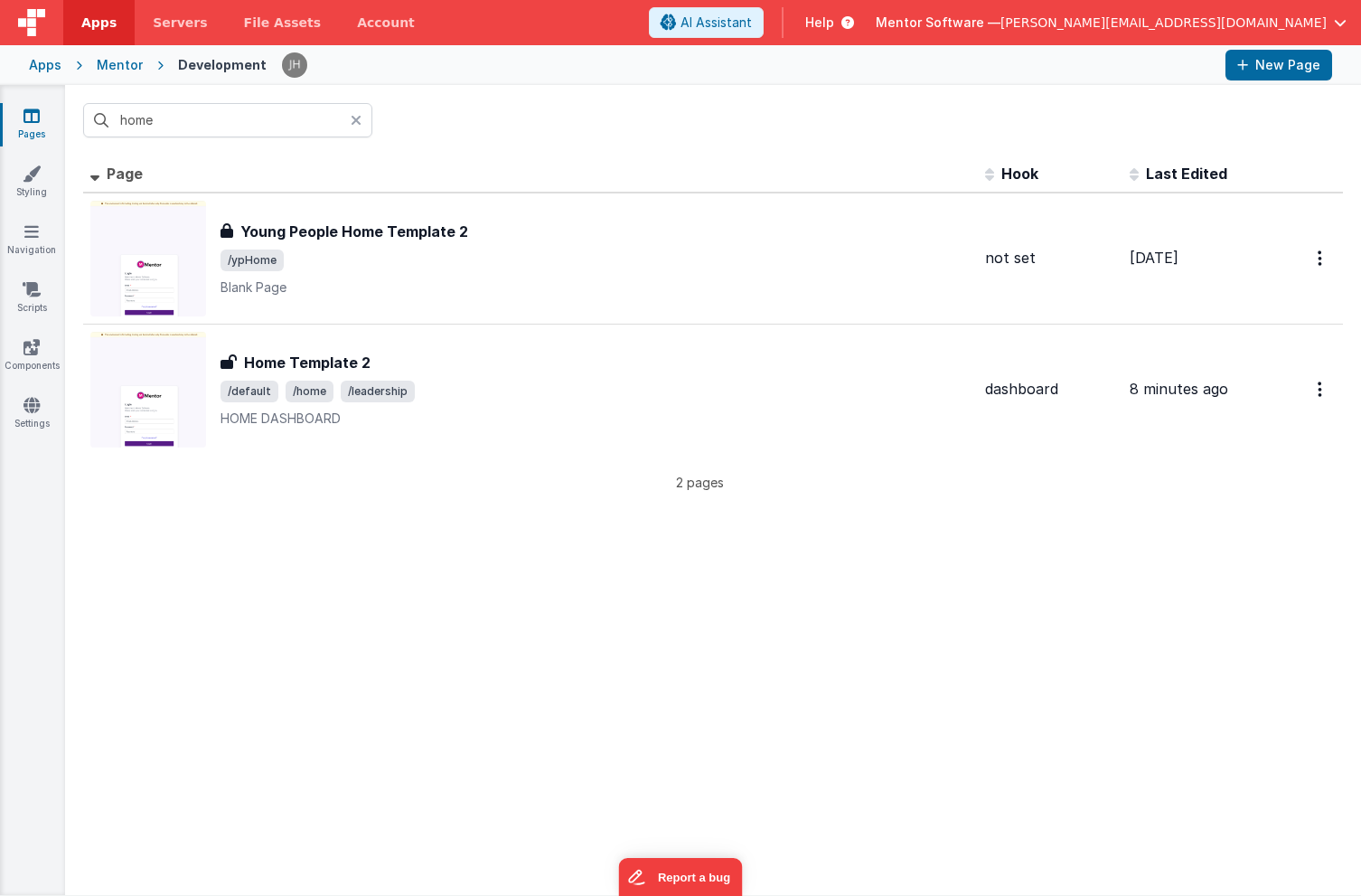
click at [356, 119] on icon at bounding box center [356, 120] width 11 height 15
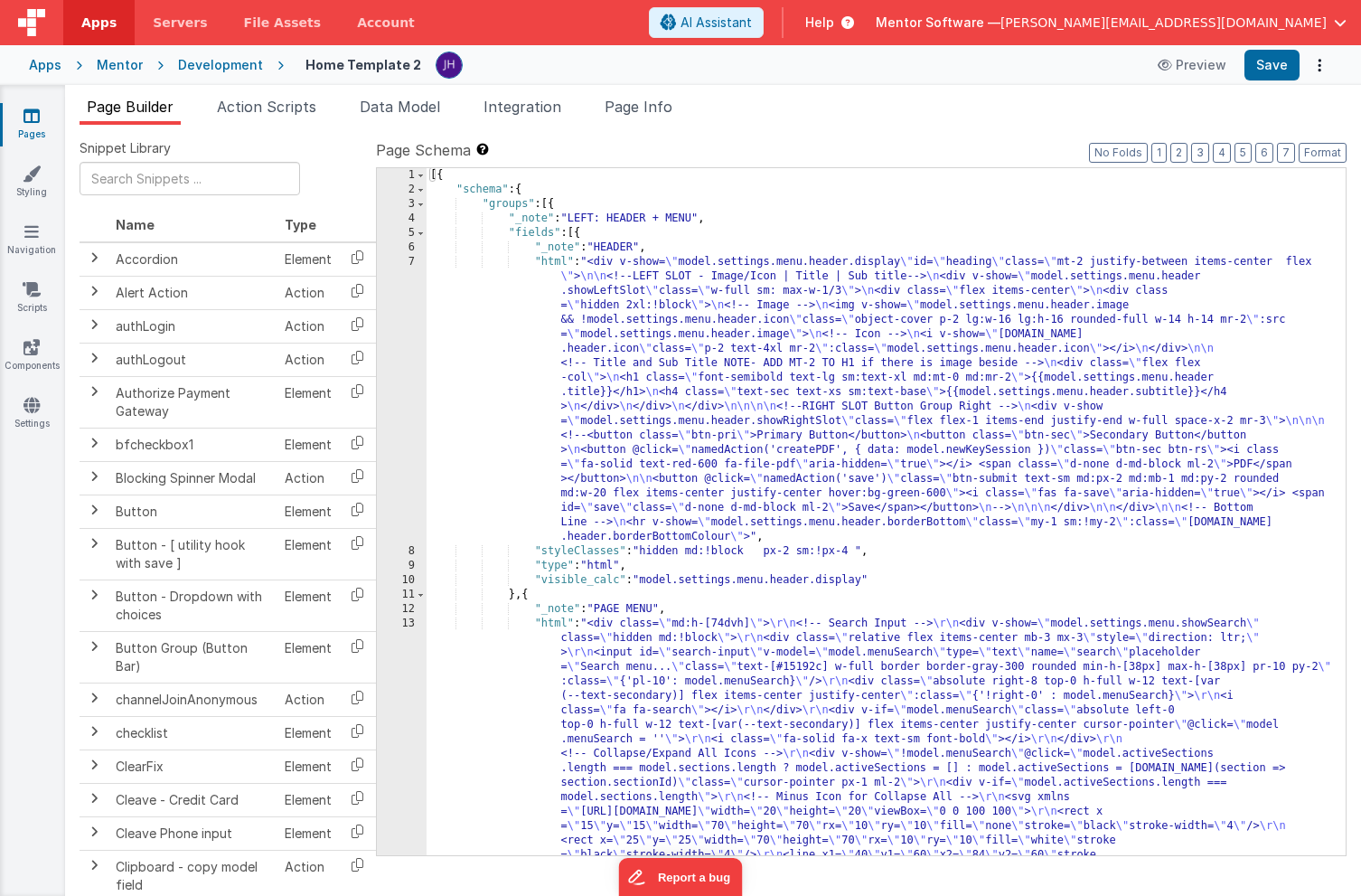
click at [658, 133] on div "Snippet Library Name Type Accordion Element Alert Action Action authLogin Actio…" at bounding box center [713, 525] width 1296 height 800
click at [658, 114] on li "Page Info" at bounding box center [638, 110] width 82 height 29
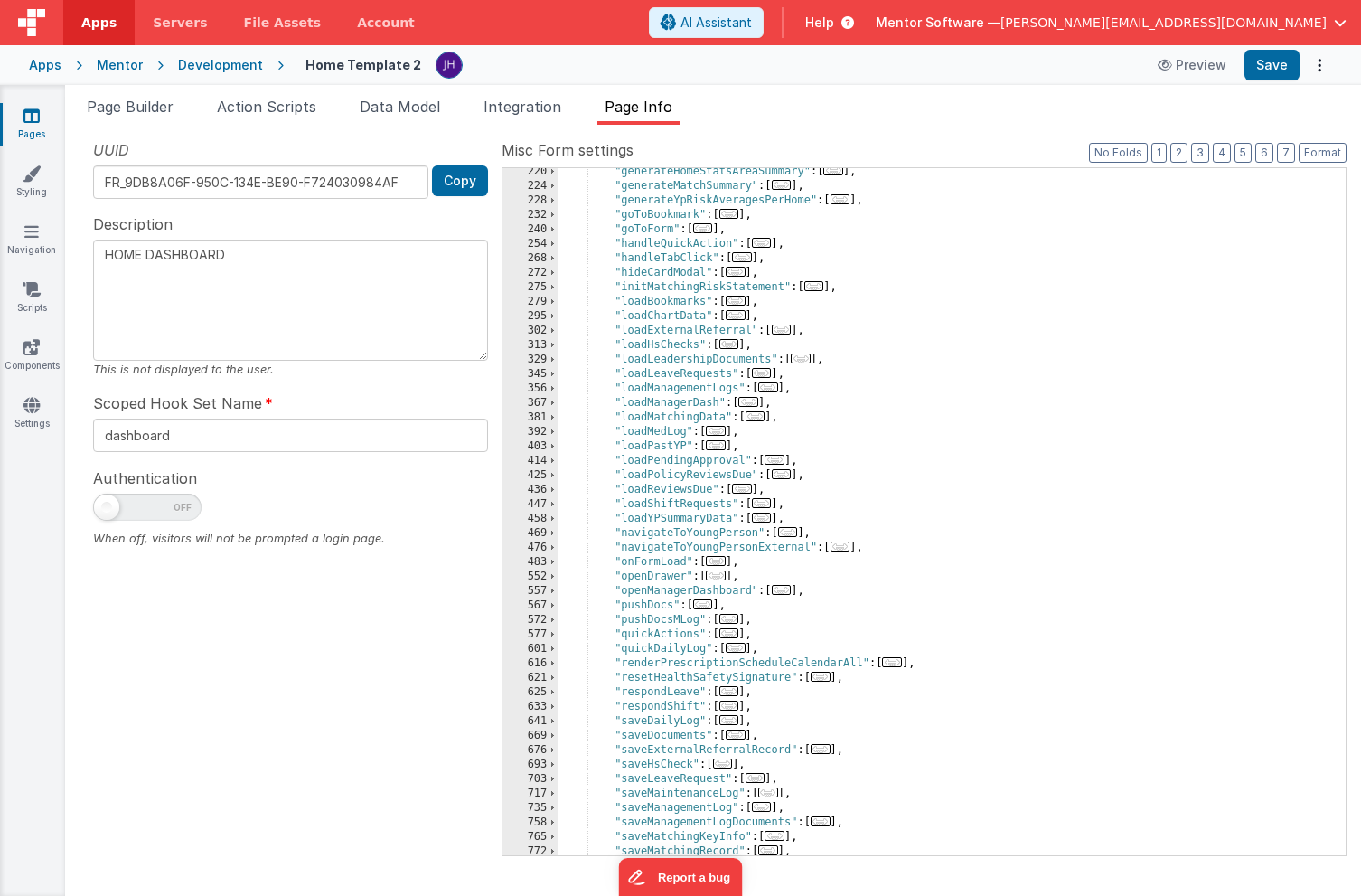
scroll to position [473, 0]
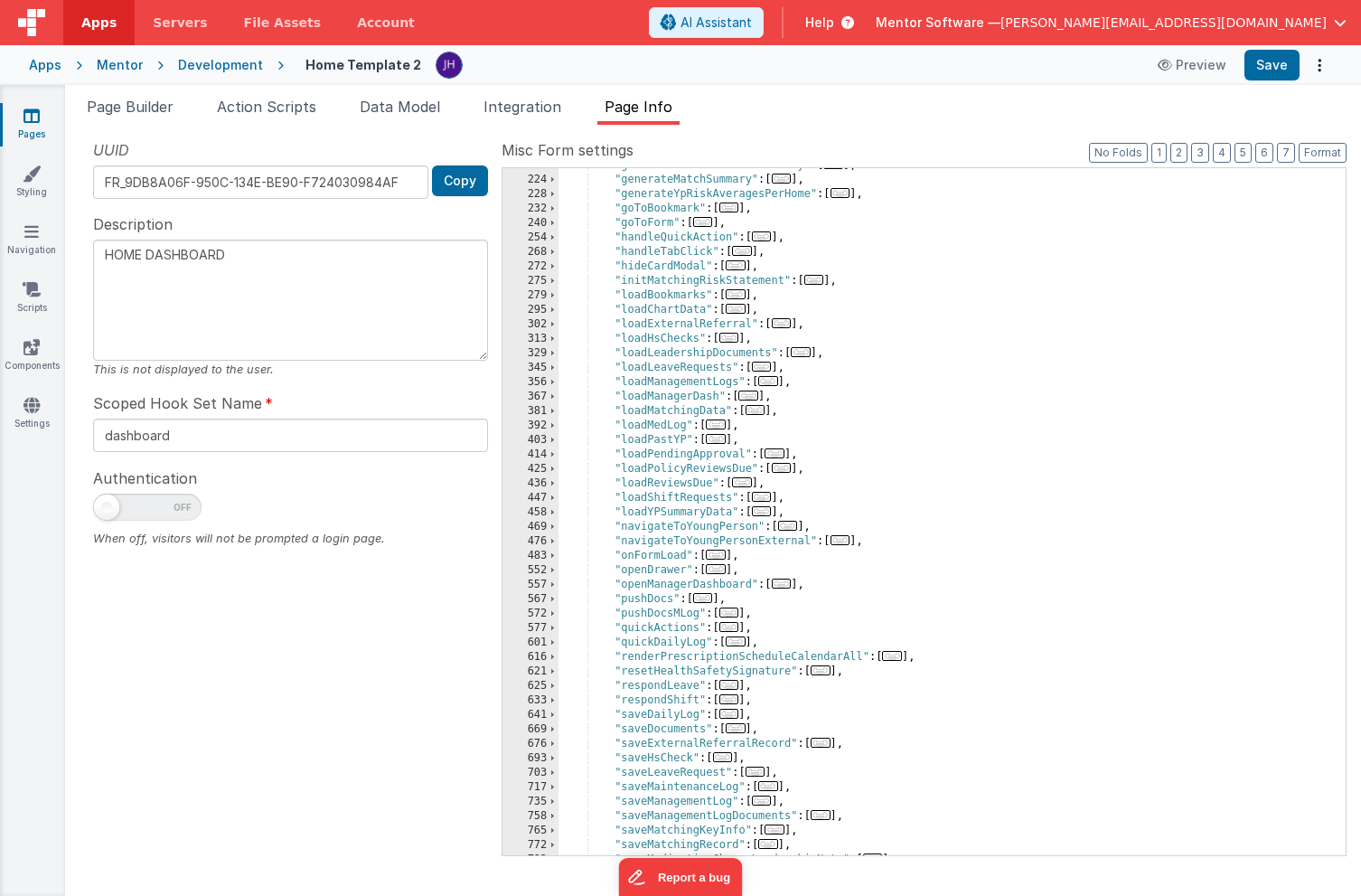
click at [722, 559] on span "..." at bounding box center [715, 554] width 20 height 10
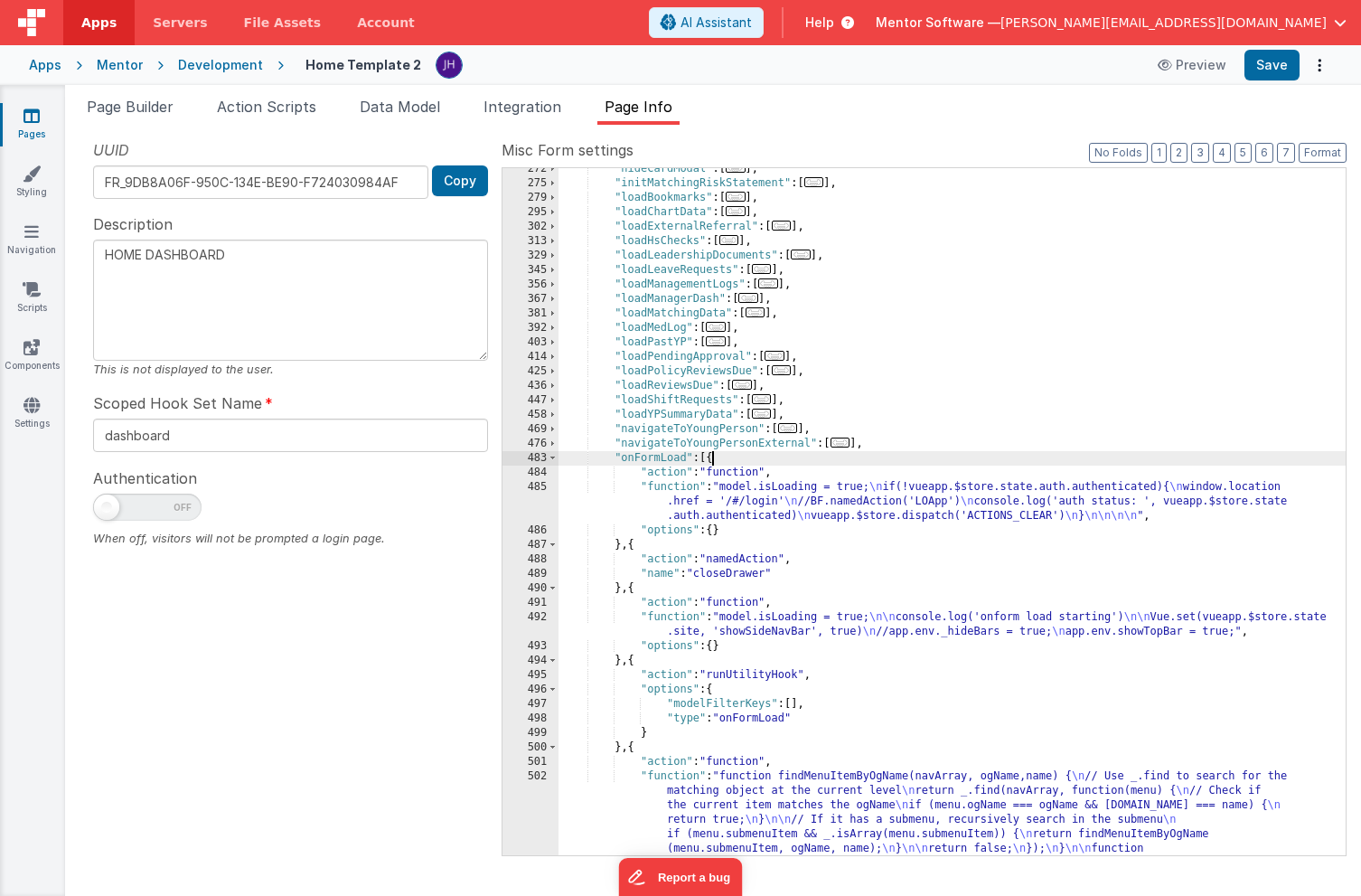
scroll to position [583, 0]
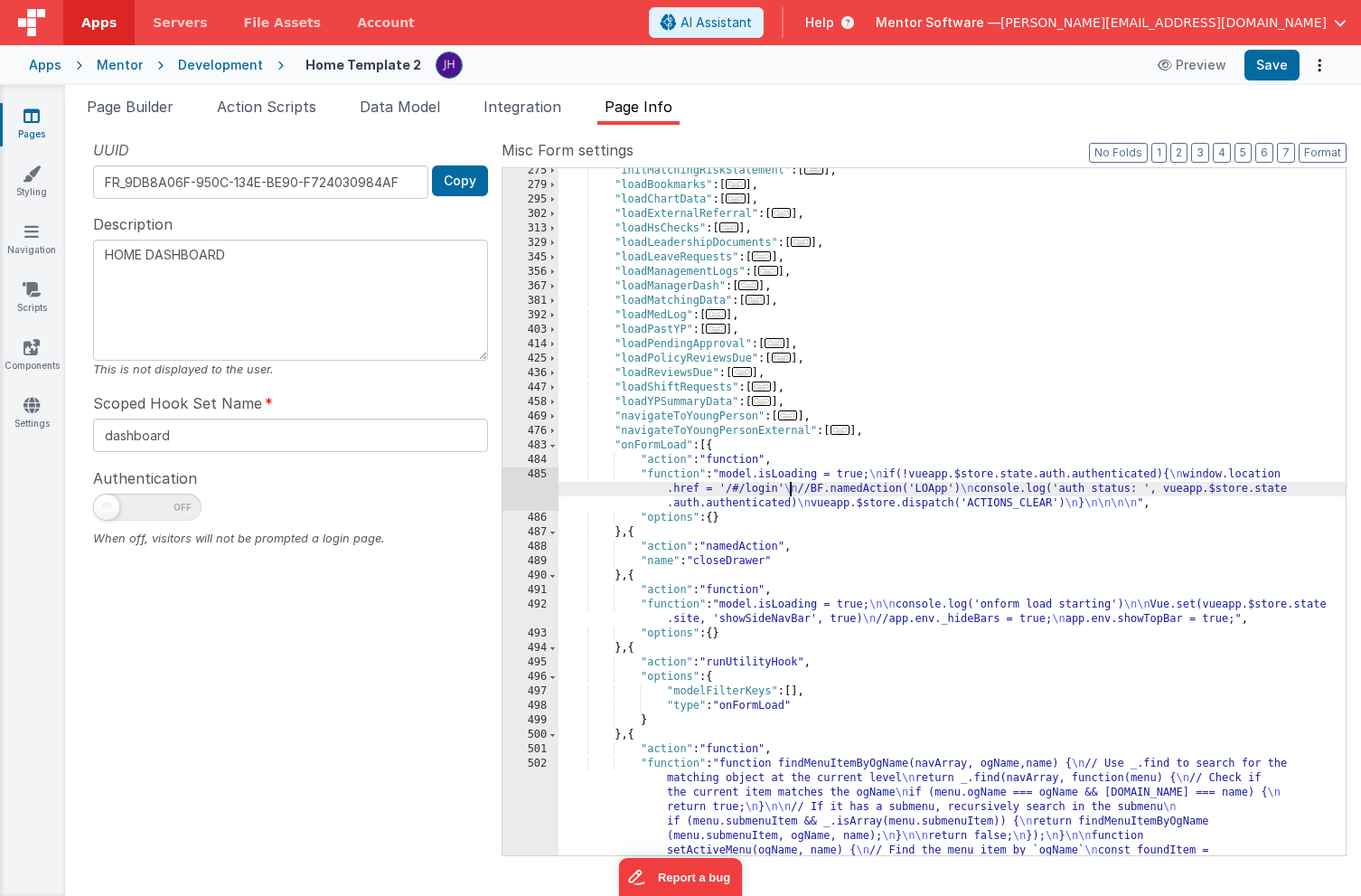
click at [788, 489] on div ""initMatchingRiskStatement" : [ ... ] , "loadBookmarks" : [ ... ] , "loadChartD…" at bounding box center [953, 644] width 787 height 961
click at [538, 488] on div "485" at bounding box center [530, 489] width 56 height 43
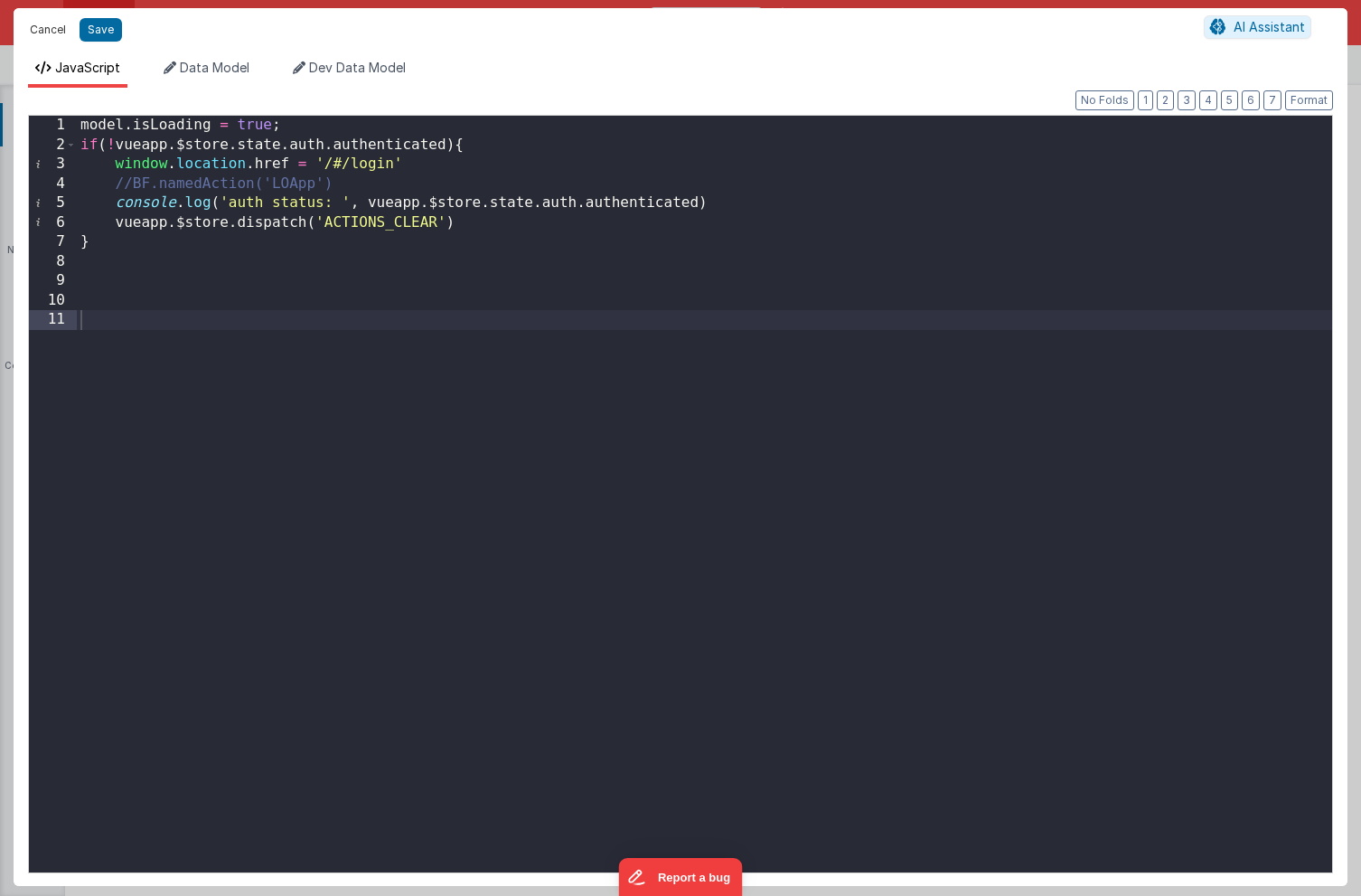
click at [47, 32] on button "Cancel" at bounding box center [47, 30] width 54 height 25
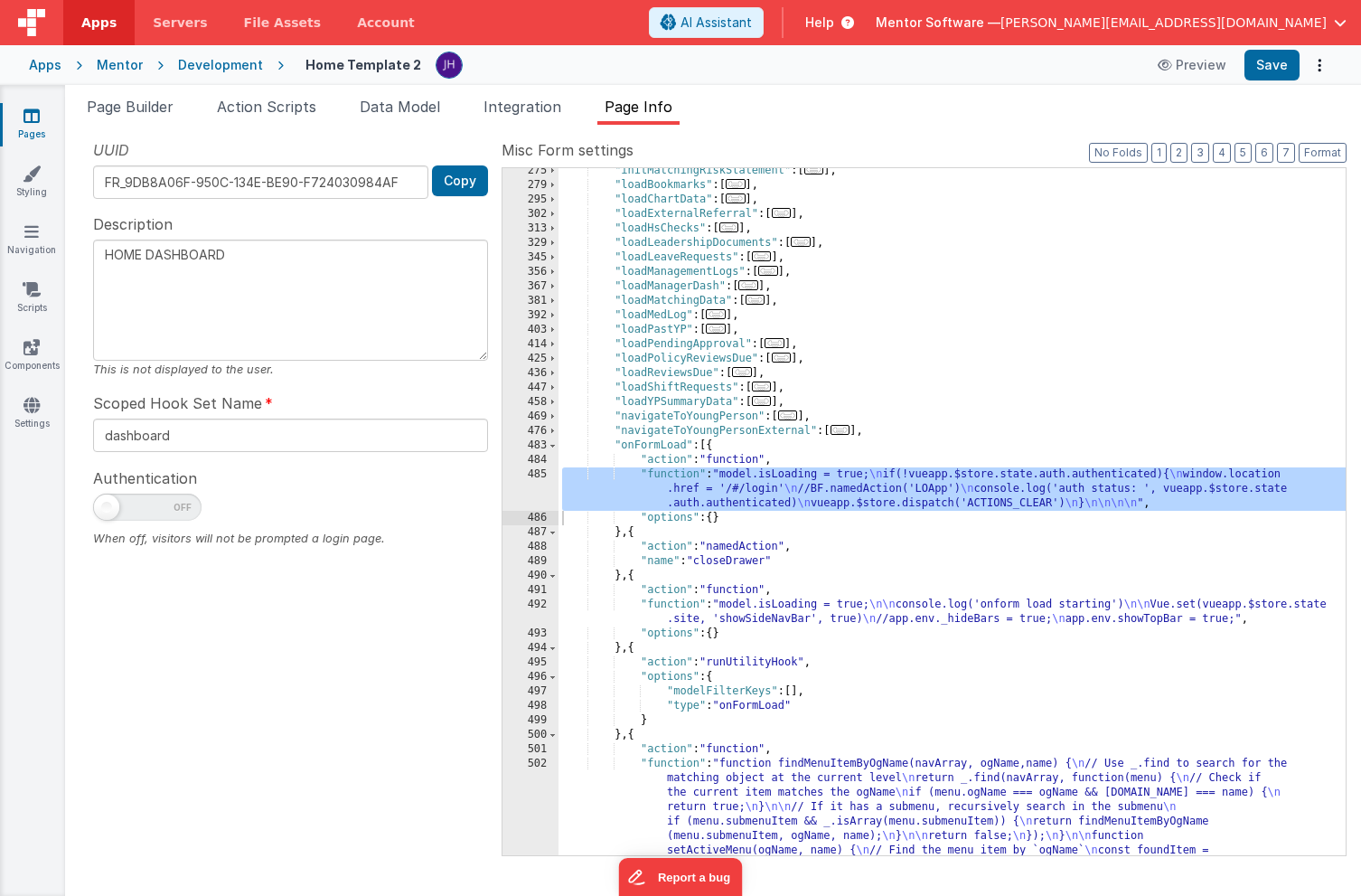
click at [32, 116] on icon at bounding box center [31, 115] width 17 height 18
